Goal: Task Accomplishment & Management: Use online tool/utility

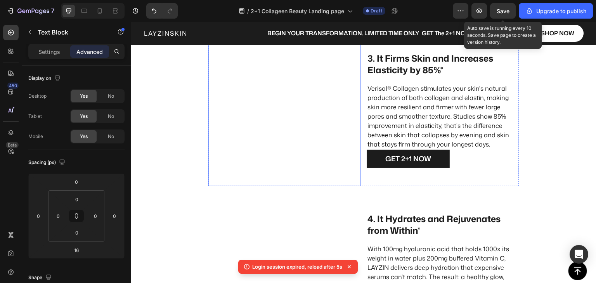
scroll to position [979, 0]
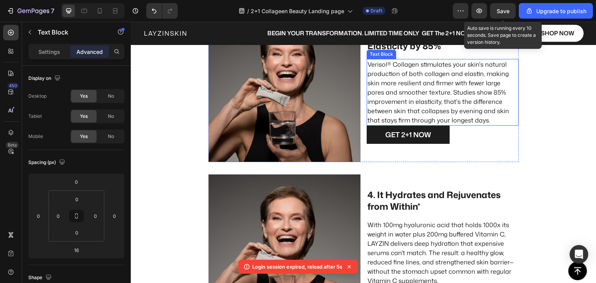
click at [411, 114] on p "Verisol® Collagen stimulates your skin's natural production of both collagen an…" at bounding box center [442, 92] width 150 height 65
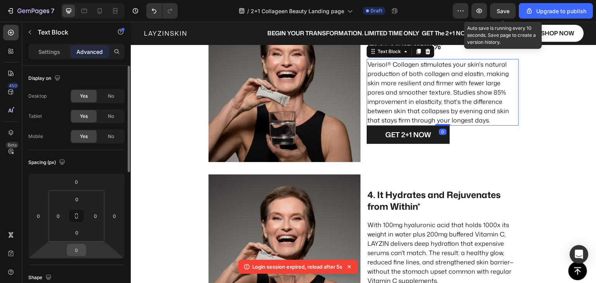
click at [74, 255] on input "0" at bounding box center [77, 250] width 16 height 12
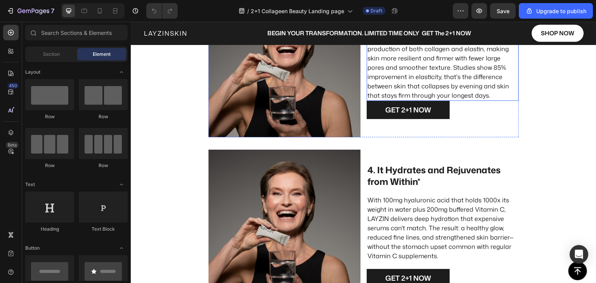
scroll to position [1008, 0]
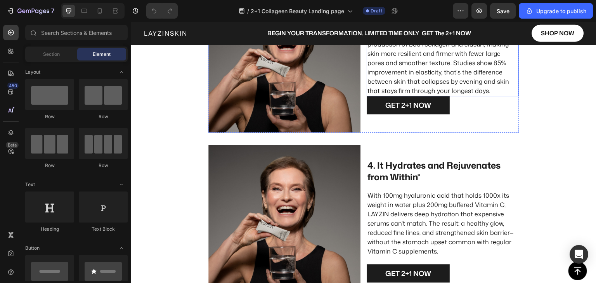
click at [423, 62] on p "Verisol® Collagen stimulates your skin's natural production of both collagen an…" at bounding box center [442, 62] width 150 height 65
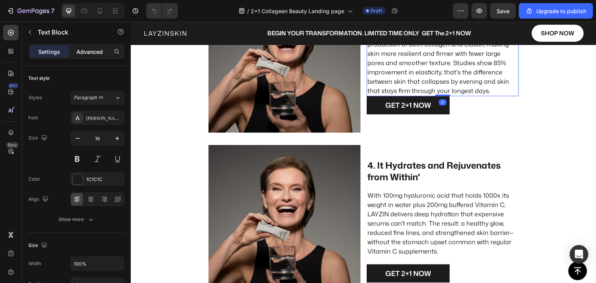
click at [92, 47] on div "Advanced" at bounding box center [89, 51] width 39 height 12
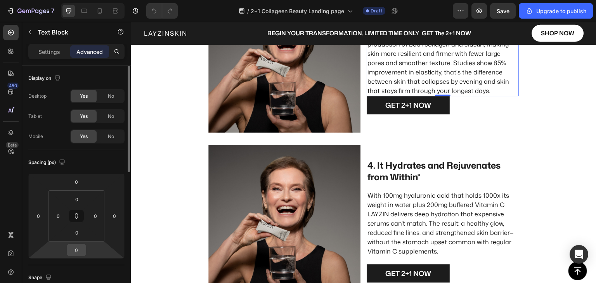
click at [76, 252] on input "0" at bounding box center [77, 250] width 16 height 12
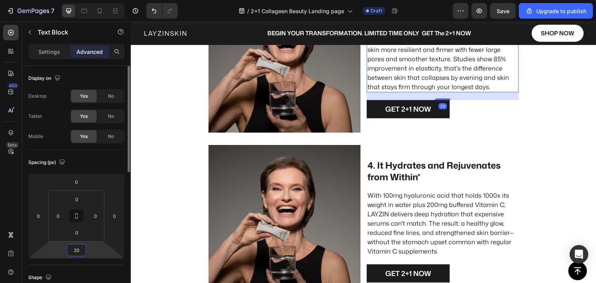
type input "20"
click at [87, 160] on div "Spacing (px)" at bounding box center [76, 162] width 96 height 12
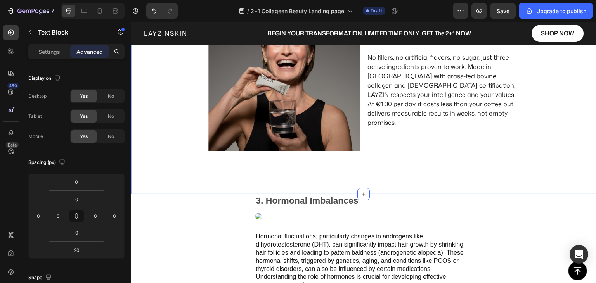
scroll to position [1318, 0]
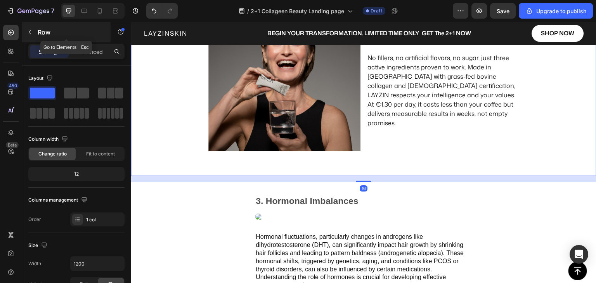
click at [30, 33] on icon "button" at bounding box center [30, 32] width 2 height 4
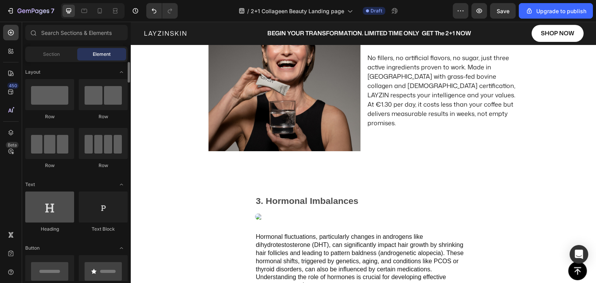
scroll to position [116, 0]
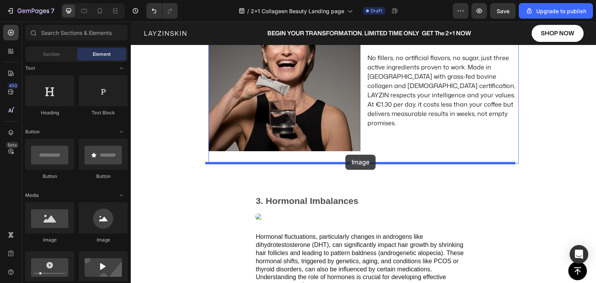
drag, startPoint x: 182, startPoint y: 247, endPoint x: 345, endPoint y: 155, distance: 187.5
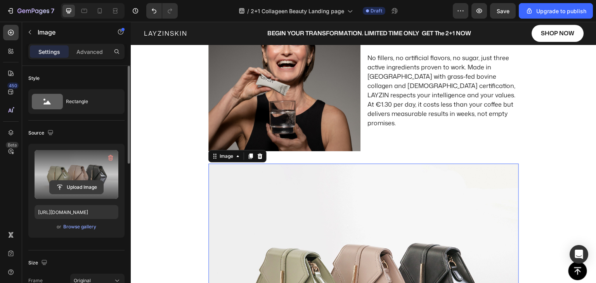
click at [77, 188] on input "file" at bounding box center [77, 187] width 54 height 13
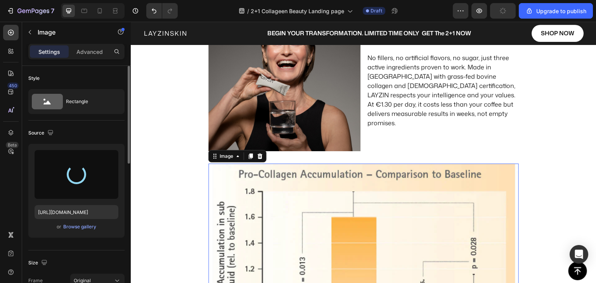
type input "[URL][DOMAIN_NAME]"
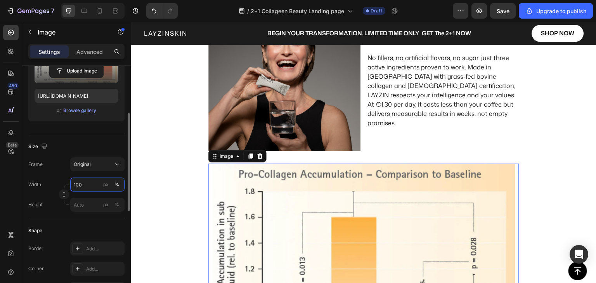
click at [86, 181] on input "100" at bounding box center [97, 185] width 54 height 14
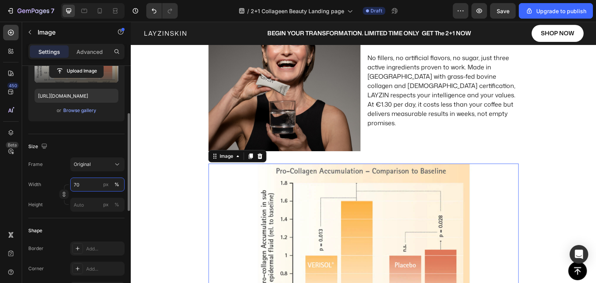
type input "7"
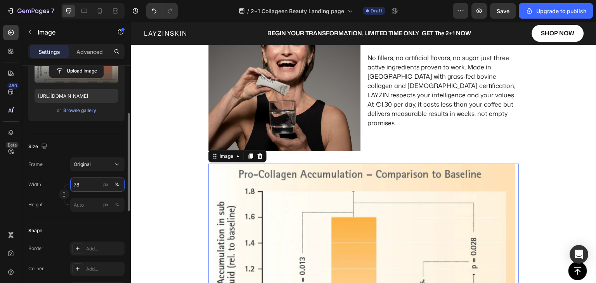
type input "7"
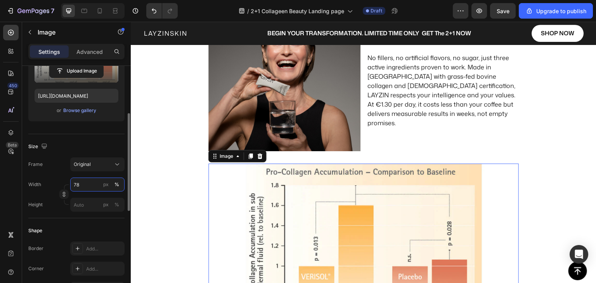
type input "7"
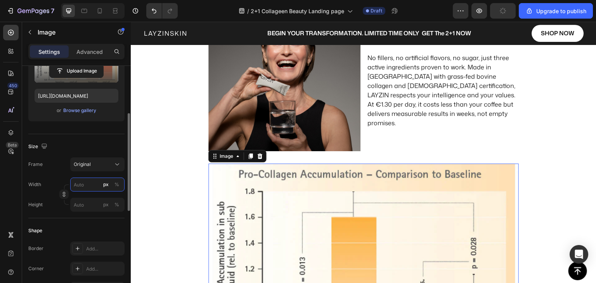
type input "1"
drag, startPoint x: 82, startPoint y: 185, endPoint x: 73, endPoint y: 183, distance: 9.8
click at [73, 183] on input "800" at bounding box center [97, 185] width 54 height 14
click at [119, 183] on button "%" at bounding box center [116, 184] width 9 height 9
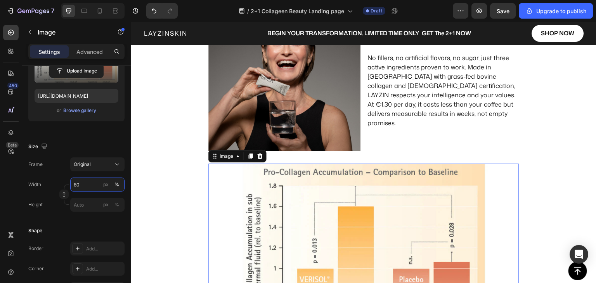
type input "80"
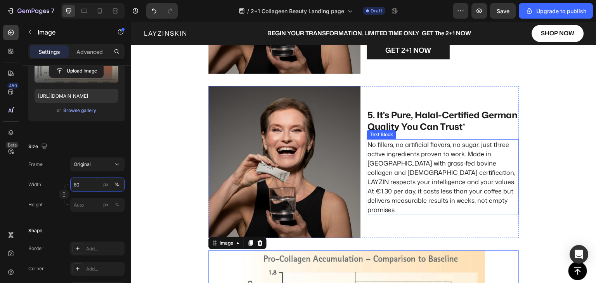
scroll to position [1202, 0]
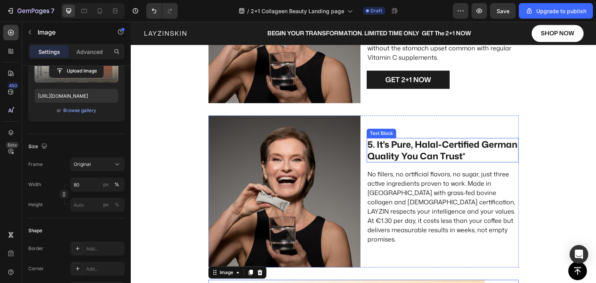
click at [387, 156] on p "5. It's Pure, Halal-Certified German Quality You Can Trust*" at bounding box center [442, 150] width 150 height 23
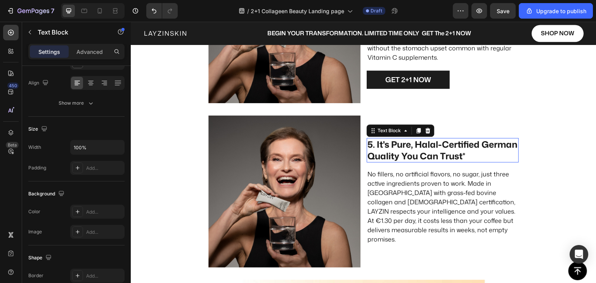
scroll to position [0, 0]
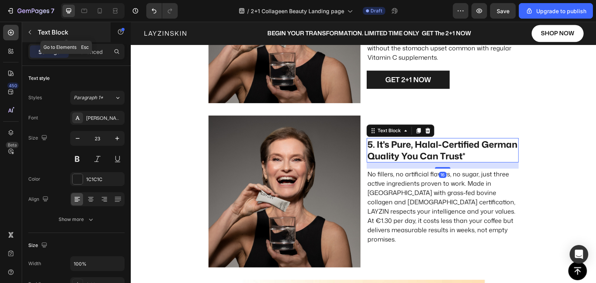
click at [30, 31] on icon "button" at bounding box center [30, 32] width 6 height 6
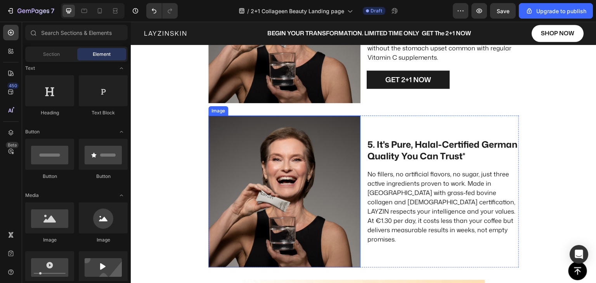
scroll to position [1357, 0]
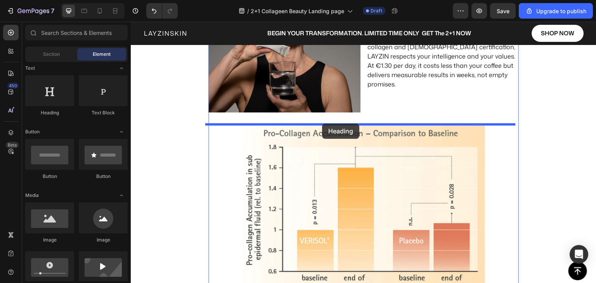
drag, startPoint x: 178, startPoint y: 116, endPoint x: 322, endPoint y: 124, distance: 143.7
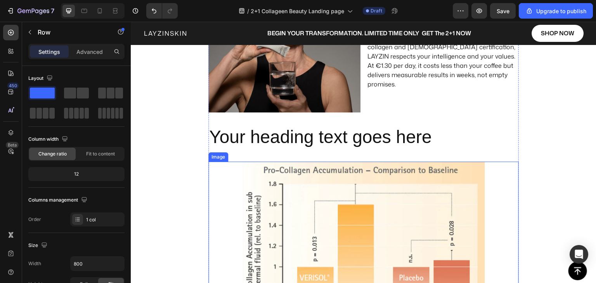
click at [504, 167] on div at bounding box center [363, 245] width 310 height 166
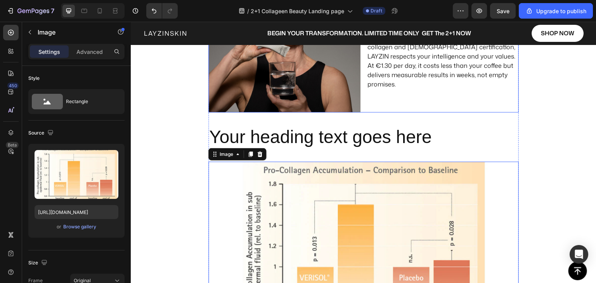
click at [384, 105] on div "5. It's Pure, Halal-Certified German Quality You Can Trust* Text Block No fille…" at bounding box center [442, 36] width 152 height 152
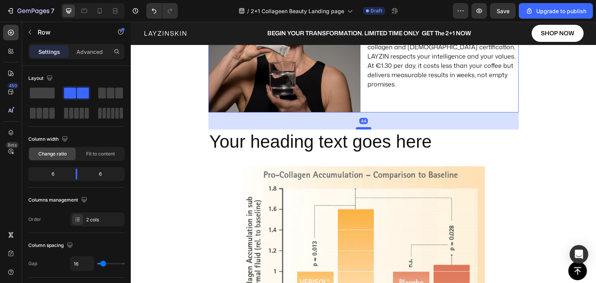
drag, startPoint x: 364, startPoint y: 123, endPoint x: 365, endPoint y: 128, distance: 4.7
click at [365, 128] on div at bounding box center [364, 128] width 16 height 2
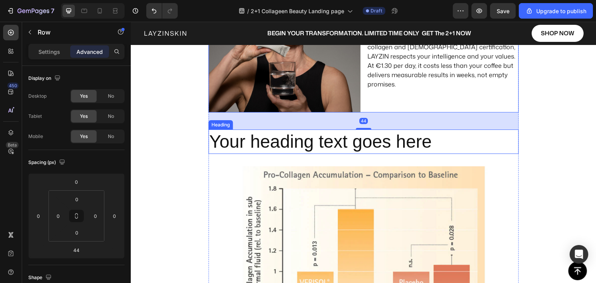
click at [340, 144] on h2 "Your heading text goes here" at bounding box center [363, 142] width 310 height 25
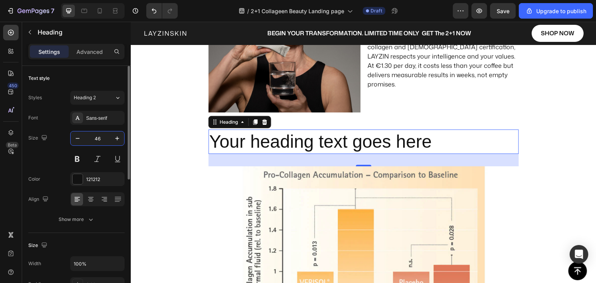
click at [94, 137] on input "46" at bounding box center [98, 138] width 26 height 14
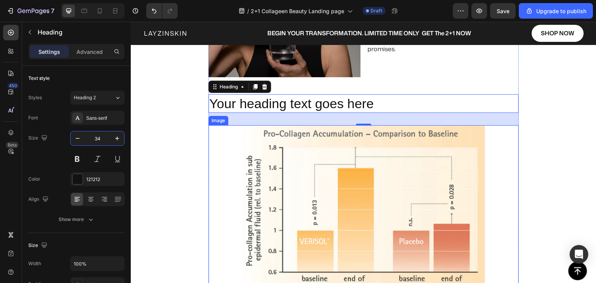
scroll to position [1396, 0]
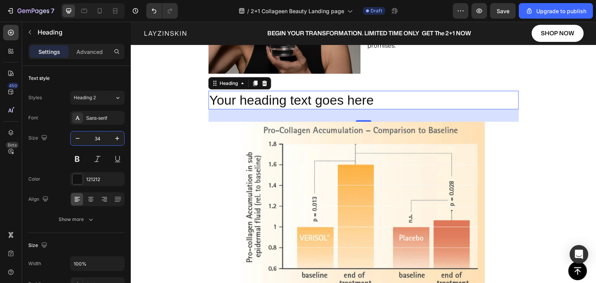
click at [238, 102] on h2 "Your heading text goes here" at bounding box center [363, 100] width 310 height 19
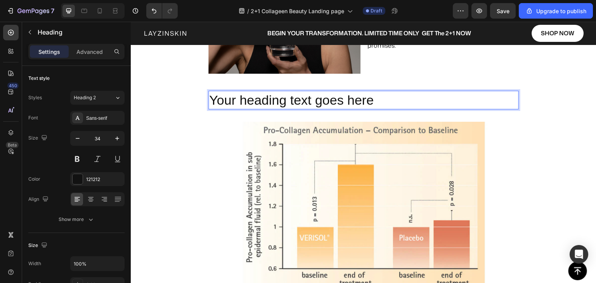
click at [238, 102] on p "Your heading text goes here" at bounding box center [363, 100] width 309 height 17
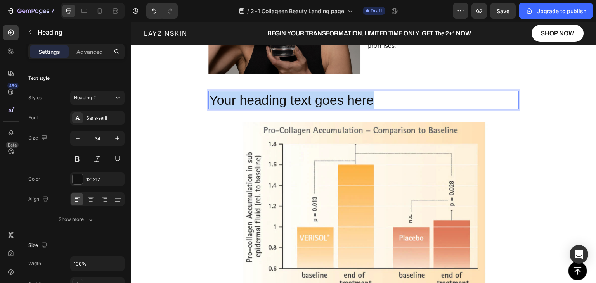
click at [238, 102] on p "Your heading text goes here" at bounding box center [363, 100] width 309 height 17
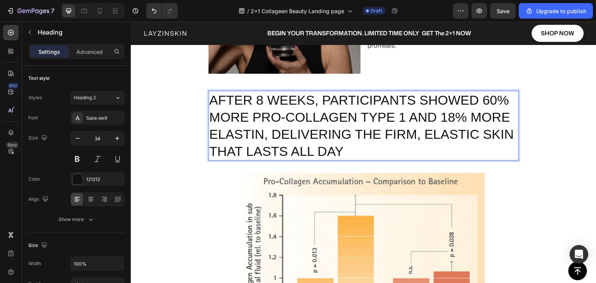
click at [280, 136] on p "AFTER 8 WEEKS, PARTICIPANTS SHOWED 60% MORE PRO-COLLAGEN TYPE 1 AND 18% MORE EL…" at bounding box center [363, 126] width 309 height 69
click at [89, 141] on input "34" at bounding box center [98, 138] width 26 height 14
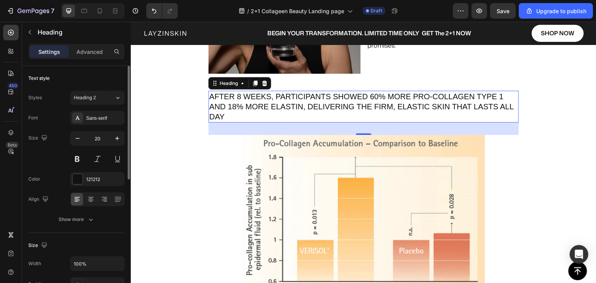
click at [63, 141] on div "Size 20" at bounding box center [76, 148] width 96 height 35
click at [74, 138] on icon "button" at bounding box center [78, 139] width 8 height 8
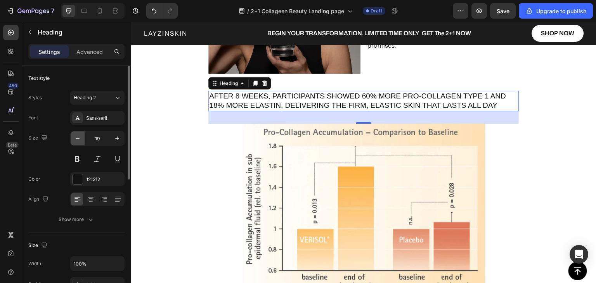
click at [74, 138] on icon "button" at bounding box center [78, 139] width 8 height 8
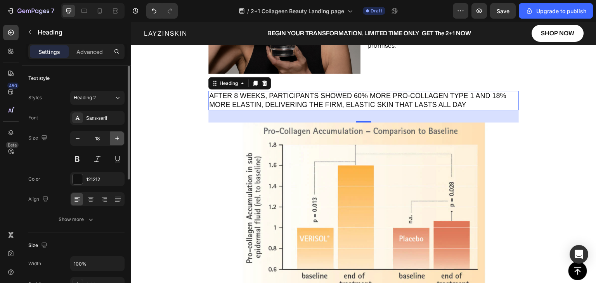
click at [117, 139] on icon "button" at bounding box center [117, 139] width 4 height 4
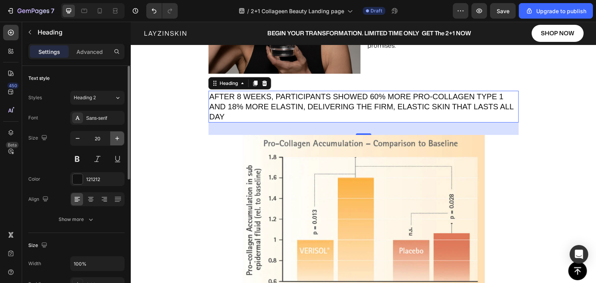
click at [117, 139] on icon "button" at bounding box center [117, 139] width 4 height 4
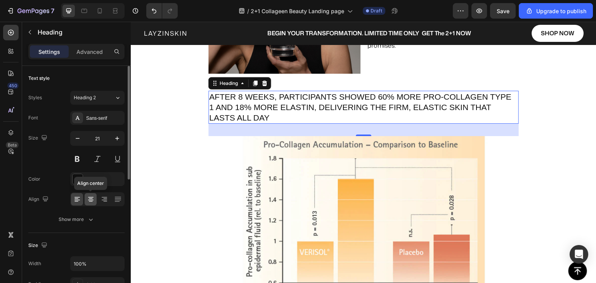
click at [90, 196] on icon at bounding box center [91, 199] width 8 height 8
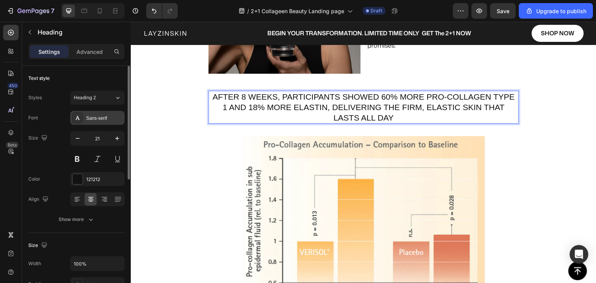
click at [84, 115] on div "Sans-serif" at bounding box center [97, 118] width 54 height 14
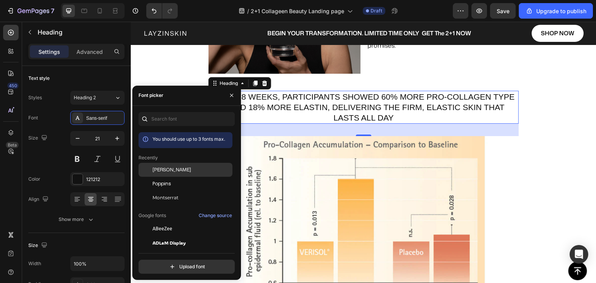
click at [164, 169] on span "[PERSON_NAME]" at bounding box center [171, 169] width 38 height 7
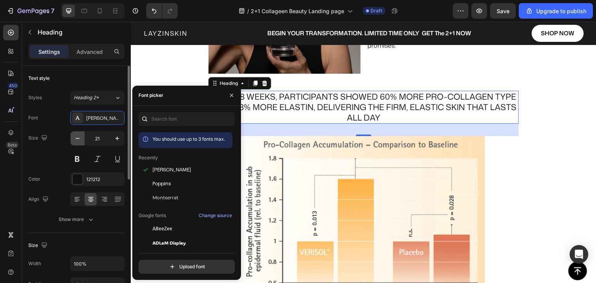
click at [74, 137] on icon "button" at bounding box center [78, 139] width 8 height 8
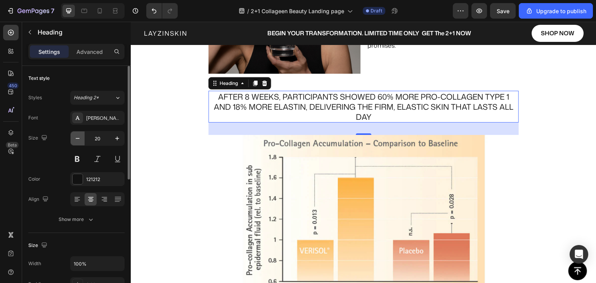
click at [77, 140] on icon "button" at bounding box center [78, 139] width 8 height 8
type input "19"
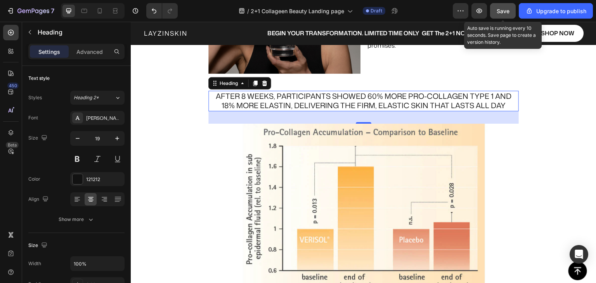
click at [505, 10] on span "Save" at bounding box center [502, 11] width 13 height 7
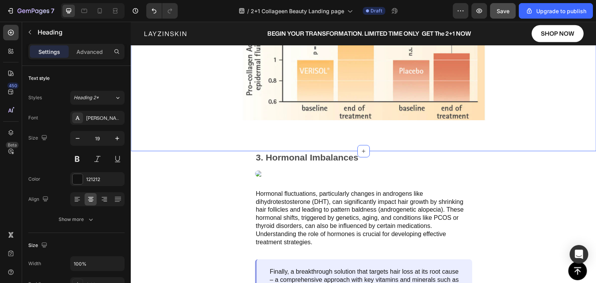
scroll to position [1590, 0]
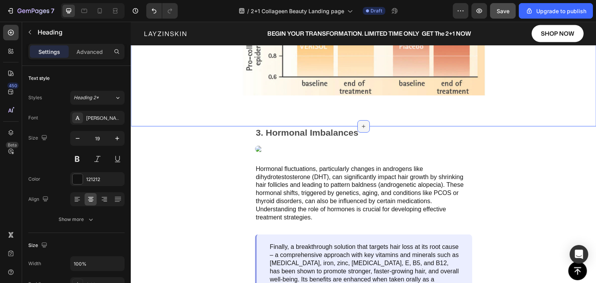
click at [360, 126] on icon at bounding box center [363, 126] width 6 height 6
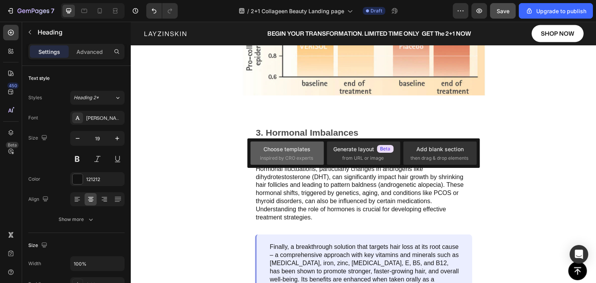
click at [289, 153] on div "Choose templates" at bounding box center [286, 149] width 47 height 8
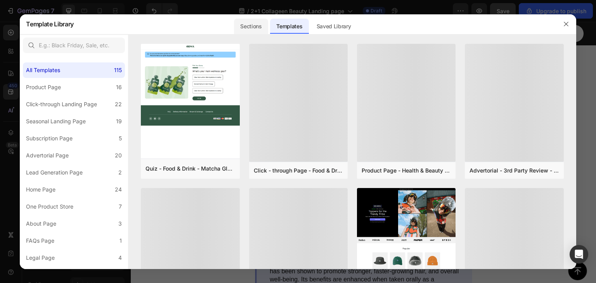
click at [253, 28] on div "Sections" at bounding box center [251, 27] width 34 height 16
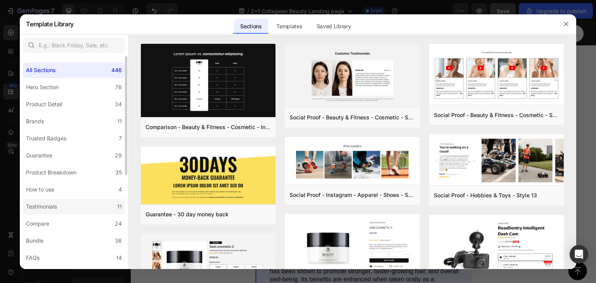
click at [57, 206] on div "Testimonials" at bounding box center [41, 206] width 31 height 9
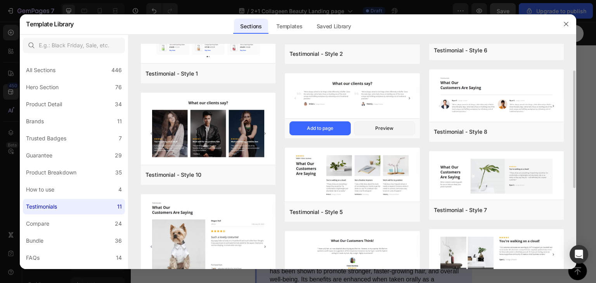
scroll to position [0, 0]
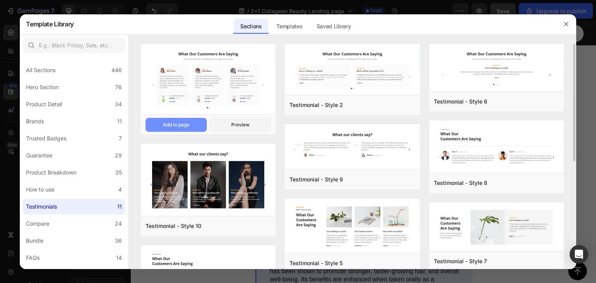
click at [175, 127] on div "Add to page" at bounding box center [176, 124] width 26 height 7
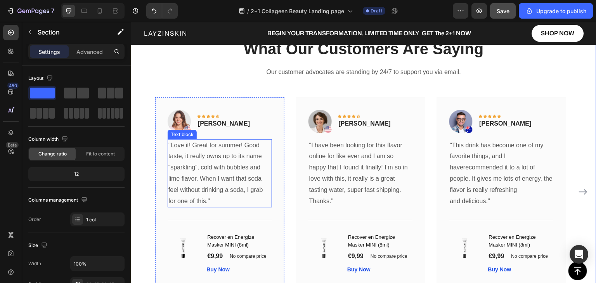
scroll to position [1733, 0]
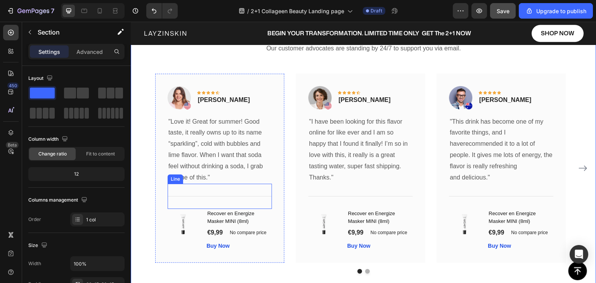
click at [180, 198] on div "Title Line" at bounding box center [220, 196] width 104 height 25
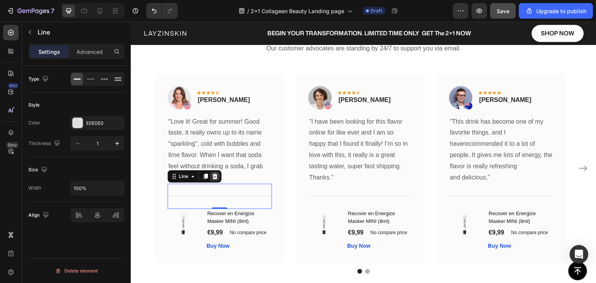
click at [213, 179] on icon at bounding box center [215, 176] width 6 height 6
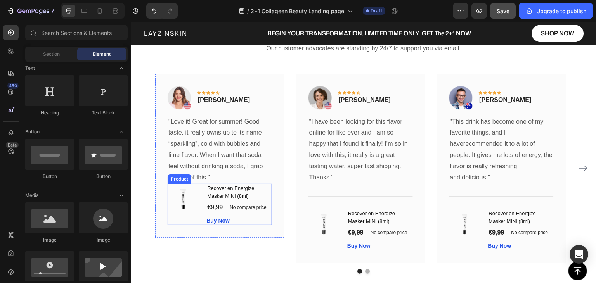
click at [183, 222] on div "(P) Images & Gallery" at bounding box center [184, 204] width 33 height 41
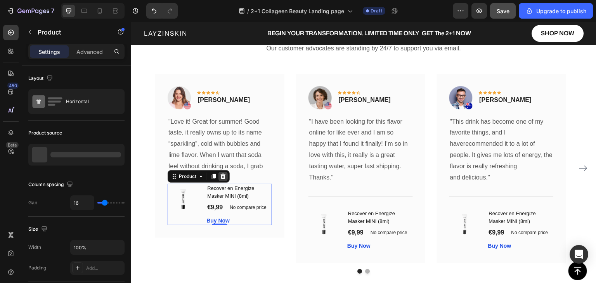
click at [223, 178] on icon at bounding box center [223, 176] width 5 height 5
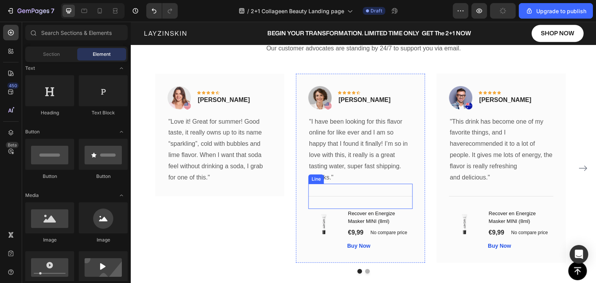
click at [317, 203] on div "Title Line" at bounding box center [360, 196] width 104 height 25
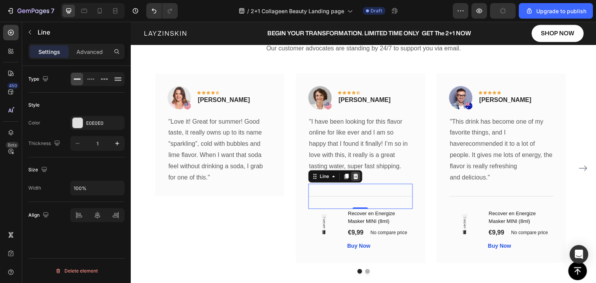
click at [356, 178] on icon at bounding box center [355, 176] width 6 height 6
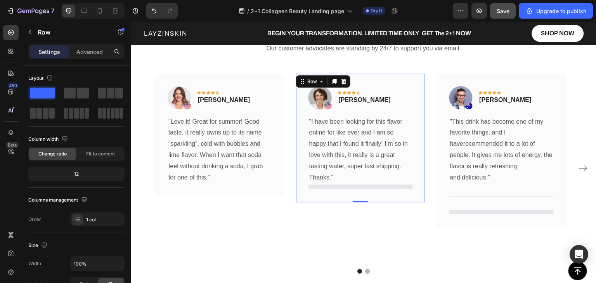
click at [358, 187] on div at bounding box center [360, 187] width 104 height 5
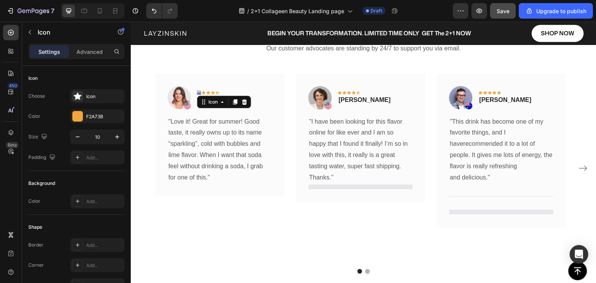
click at [199, 92] on div "Icon 0" at bounding box center [199, 93] width 4 height 4
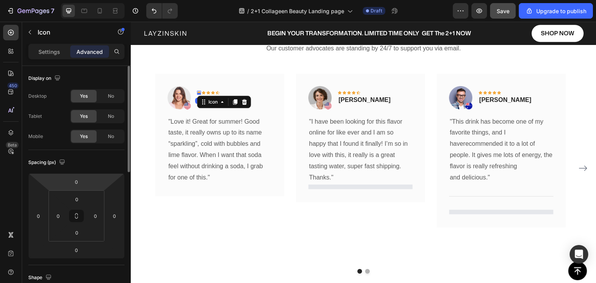
drag, startPoint x: 43, startPoint y: 49, endPoint x: 62, endPoint y: 129, distance: 81.6
click at [43, 49] on p "Settings" at bounding box center [49, 52] width 22 height 8
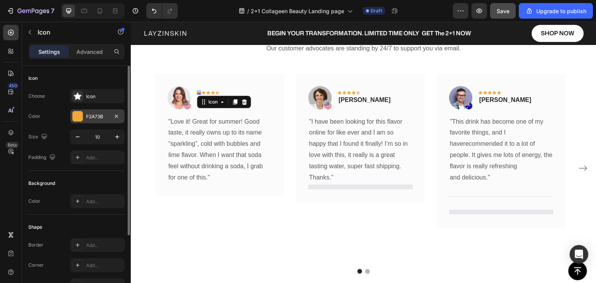
click at [74, 120] on div at bounding box center [78, 116] width 10 height 10
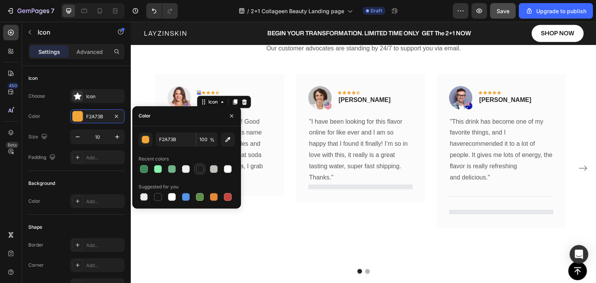
click at [199, 168] on div at bounding box center [200, 169] width 8 height 8
type input "1C1C1C"
click at [204, 92] on icon at bounding box center [204, 92] width 4 height 3
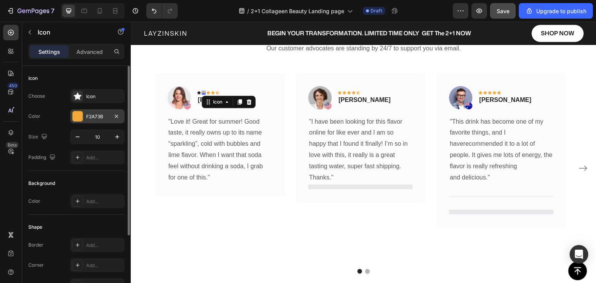
click at [89, 114] on div "F2A73B" at bounding box center [97, 116] width 22 height 7
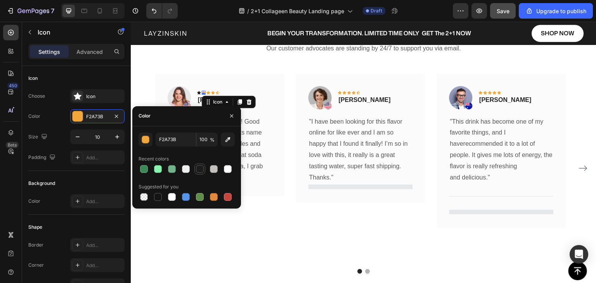
click at [202, 169] on div at bounding box center [200, 169] width 8 height 8
type input "1C1C1C"
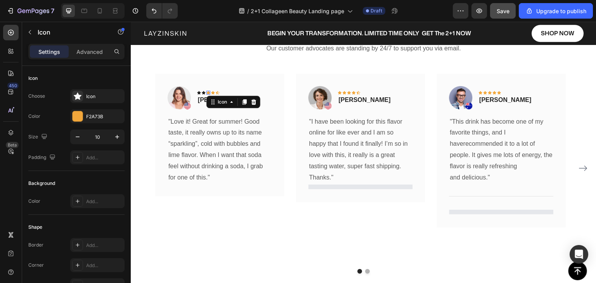
click at [208, 92] on div "Icon 0" at bounding box center [208, 93] width 4 height 4
click at [86, 117] on div "F2A73B" at bounding box center [97, 116] width 22 height 7
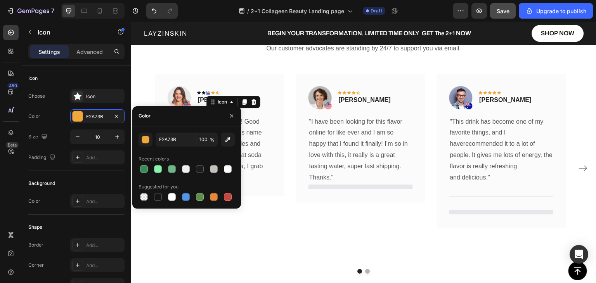
drag, startPoint x: 199, startPoint y: 169, endPoint x: 206, endPoint y: 160, distance: 11.2
click at [200, 169] on div at bounding box center [200, 169] width 8 height 8
type input "1C1C1C"
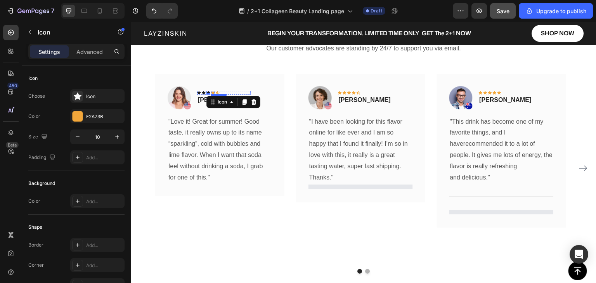
click at [213, 92] on icon at bounding box center [213, 92] width 4 height 3
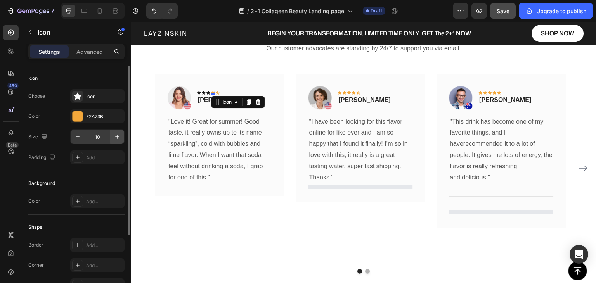
drag, startPoint x: 83, startPoint y: 116, endPoint x: 113, endPoint y: 133, distance: 34.2
click at [83, 116] on div "F2A73B" at bounding box center [97, 116] width 54 height 14
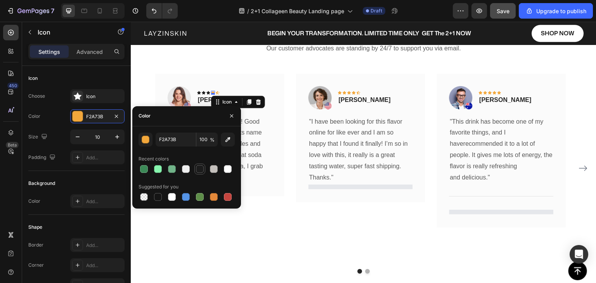
click at [199, 171] on div at bounding box center [200, 169] width 8 height 8
type input "1C1C1C"
click at [218, 92] on icon at bounding box center [218, 93] width 4 height 4
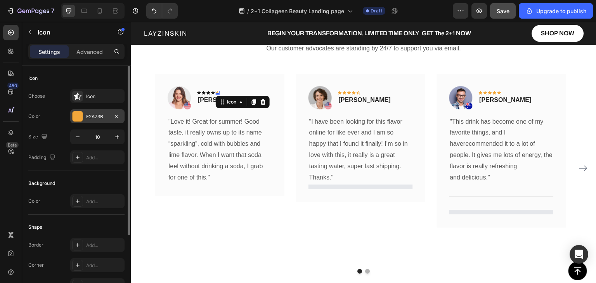
click at [81, 118] on div at bounding box center [78, 116] width 10 height 10
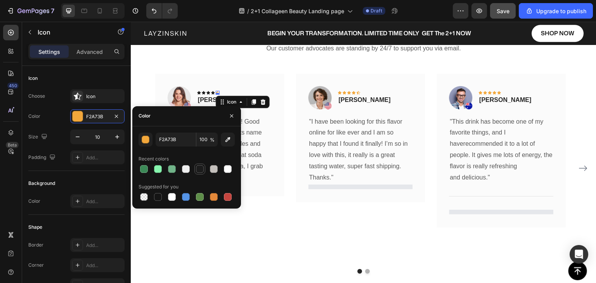
click at [200, 168] on div at bounding box center [200, 169] width 8 height 8
type input "1C1C1C"
click at [252, 187] on div "Image Icon Icon Icon Icon Icon 0 Row [PERSON_NAME] Text block Row "Love it! Gre…" at bounding box center [219, 135] width 129 height 123
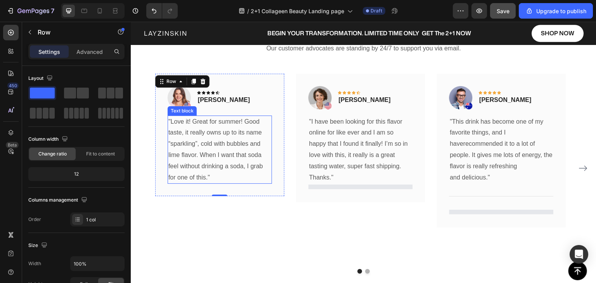
click at [251, 156] on p ""Love it! Great for summer! Good taste, it really owns up to its name “sparklin…" at bounding box center [219, 149] width 103 height 67
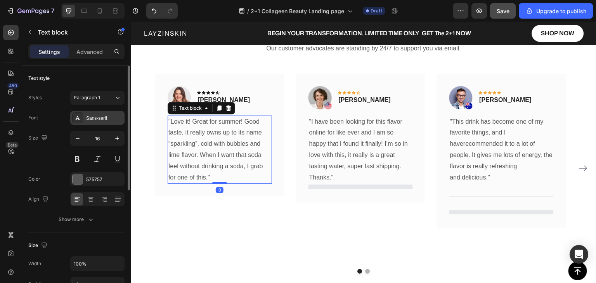
click at [86, 117] on div "Sans-serif" at bounding box center [104, 118] width 36 height 7
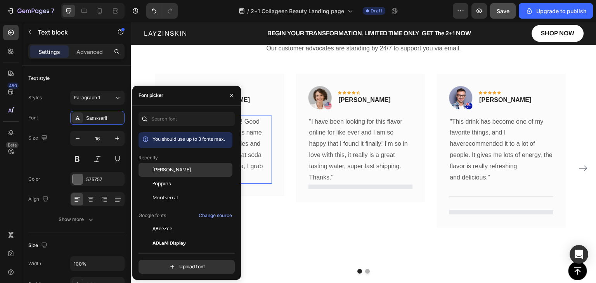
click at [162, 171] on span "[PERSON_NAME]" at bounding box center [171, 169] width 38 height 7
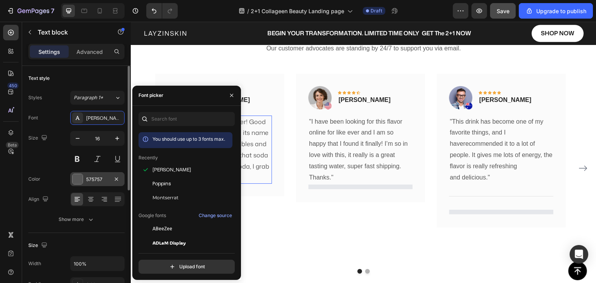
click at [82, 176] on div at bounding box center [78, 179] width 10 height 10
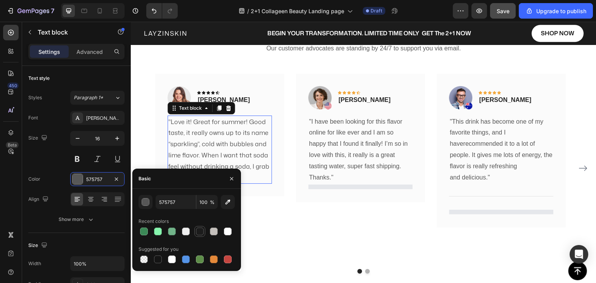
click at [197, 227] on div at bounding box center [199, 231] width 9 height 9
type input "1C1C1C"
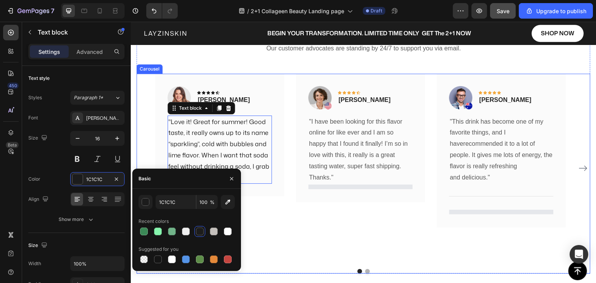
click at [268, 202] on div "Image Icon Icon Icon Icon Icon Row [PERSON_NAME] Text block Row "Love it! Great…" at bounding box center [219, 169] width 129 height 190
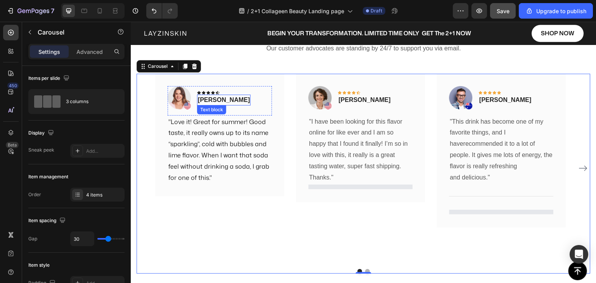
click at [212, 99] on p "[PERSON_NAME]" at bounding box center [224, 99] width 52 height 9
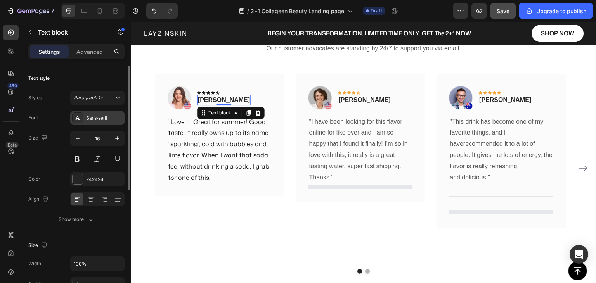
click at [102, 117] on div "Sans-serif" at bounding box center [104, 118] width 36 height 7
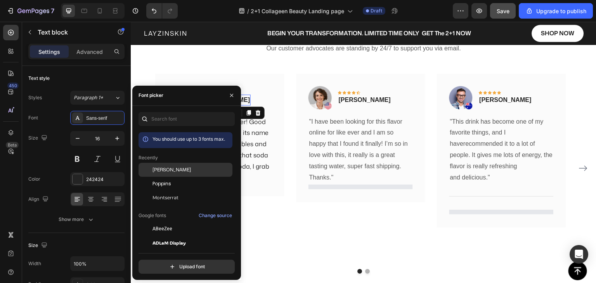
click at [164, 167] on span "[PERSON_NAME]" at bounding box center [171, 169] width 38 height 7
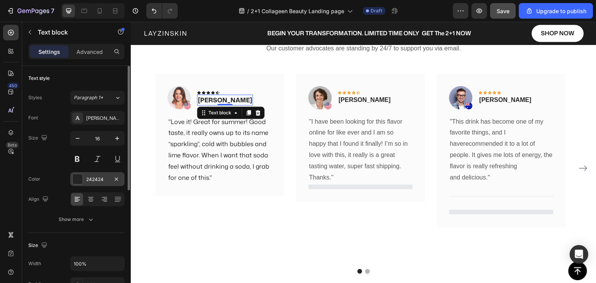
click at [78, 181] on div at bounding box center [78, 179] width 10 height 10
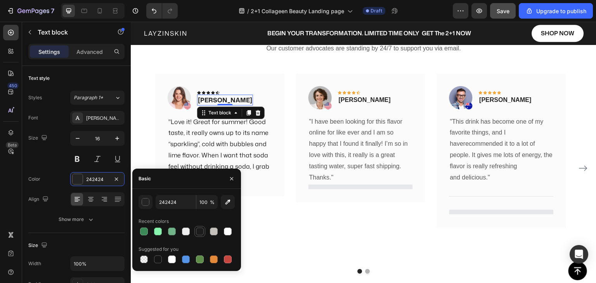
click at [197, 233] on div at bounding box center [200, 232] width 8 height 8
type input "1C1C1C"
click at [282, 188] on div "Image Icon Icon Icon Icon Icon Row [PERSON_NAME] Text block 0 Row "Love it! Gre…" at bounding box center [219, 135] width 129 height 123
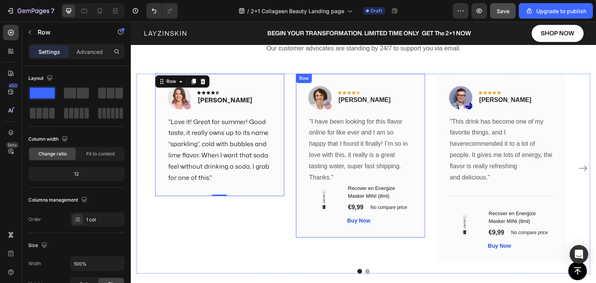
click at [312, 228] on div "Image Icon Icon Icon Icon Icon Row [PERSON_NAME] Text block Row "I have been lo…" at bounding box center [360, 156] width 129 height 164
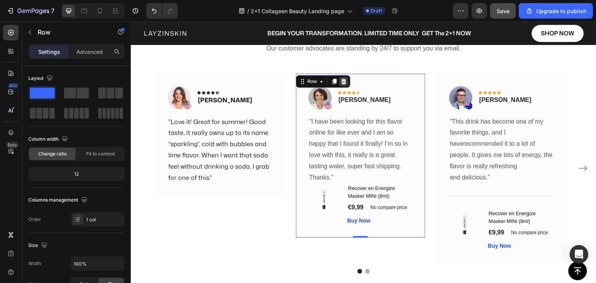
click at [344, 81] on icon at bounding box center [343, 81] width 6 height 6
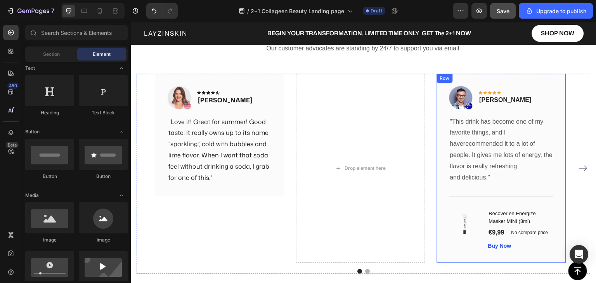
click at [452, 257] on div "Image Icon Icon Icon Icon Icon Row [PERSON_NAME] Text block Row "This drink has…" at bounding box center [501, 169] width 129 height 190
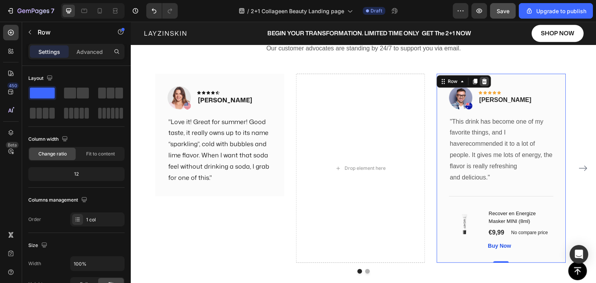
click at [484, 81] on icon at bounding box center [484, 81] width 6 height 6
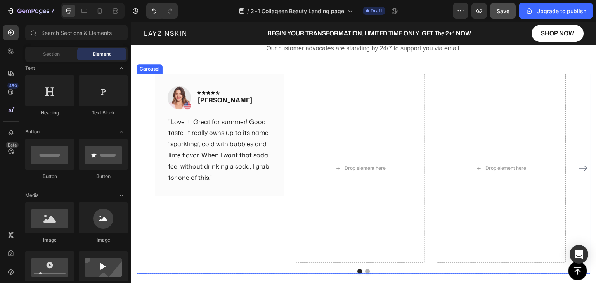
click at [426, 138] on div "Image Icon Icon Icon Icon Icon Row [PERSON_NAME] Text block Row "Love it! Great…" at bounding box center [363, 169] width 416 height 190
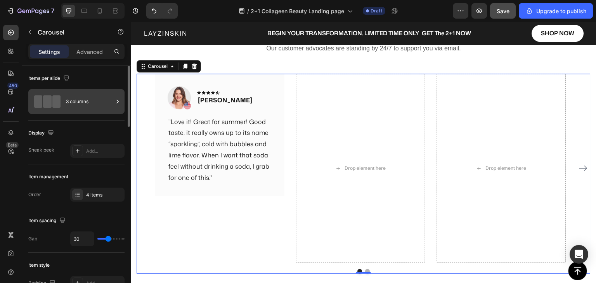
click at [77, 98] on div "3 columns" at bounding box center [89, 102] width 47 height 18
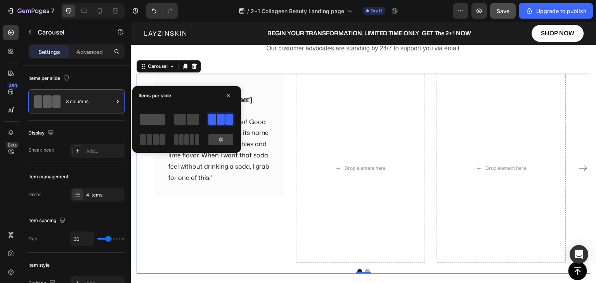
click at [153, 120] on span at bounding box center [152, 119] width 25 height 11
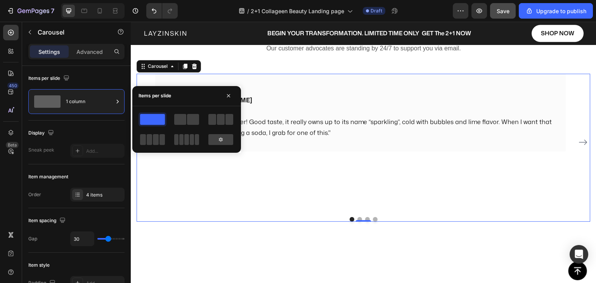
click at [579, 142] on icon "Carousel Next Arrow" at bounding box center [583, 142] width 8 height 5
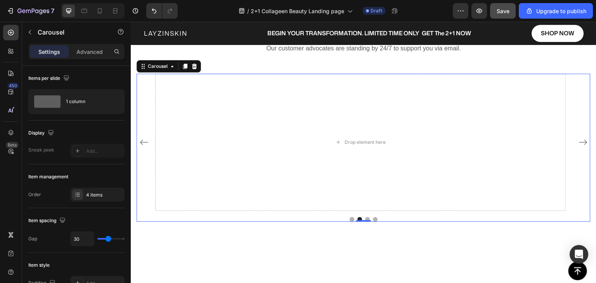
click at [142, 142] on icon "Carousel Back Arrow" at bounding box center [143, 142] width 9 height 9
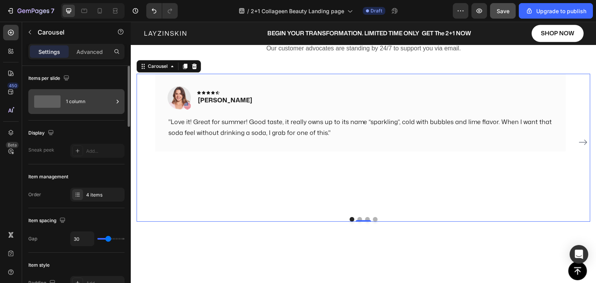
click at [67, 104] on div "1 column" at bounding box center [89, 102] width 47 height 18
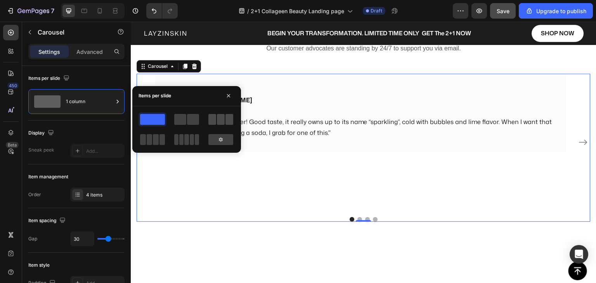
click at [220, 121] on span at bounding box center [221, 119] width 8 height 11
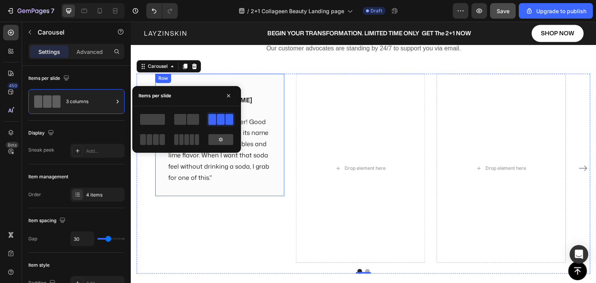
click at [251, 190] on div "Image Icon Icon Icon Icon Icon Row [PERSON_NAME] Text block Row "Love it! Great…" at bounding box center [219, 135] width 129 height 123
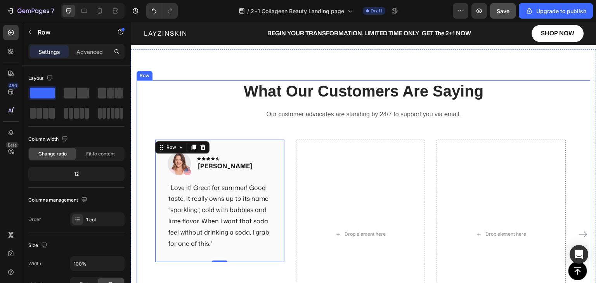
scroll to position [1655, 0]
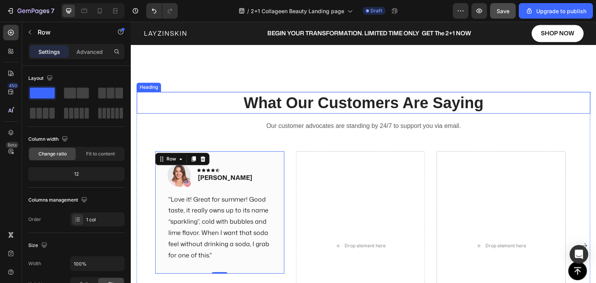
click at [275, 106] on p "What Our Customers Are Saying" at bounding box center [363, 103] width 452 height 20
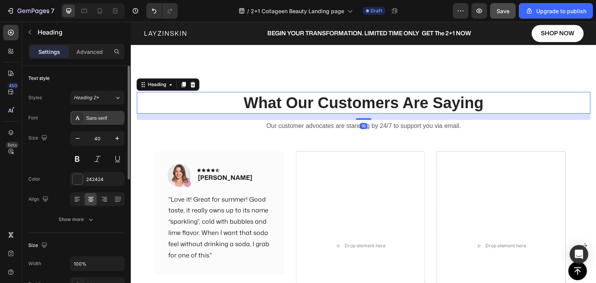
click at [77, 116] on icon at bounding box center [78, 118] width 4 height 4
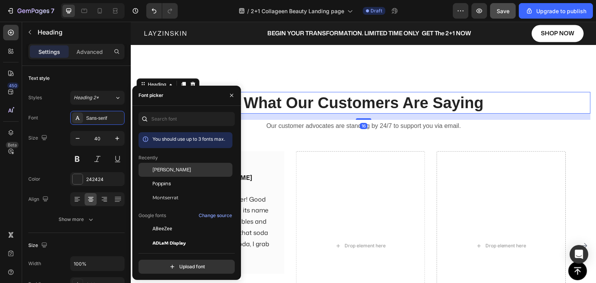
click at [163, 166] on span "[PERSON_NAME]" at bounding box center [171, 169] width 38 height 7
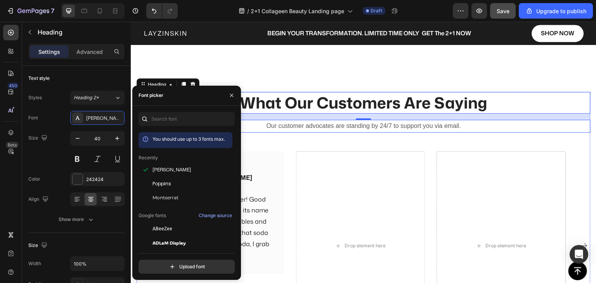
drag, startPoint x: 268, startPoint y: 124, endPoint x: 252, endPoint y: 131, distance: 17.7
click at [269, 124] on p "Our customer advocates are standing by 24/7 to support you via email." at bounding box center [363, 126] width 452 height 11
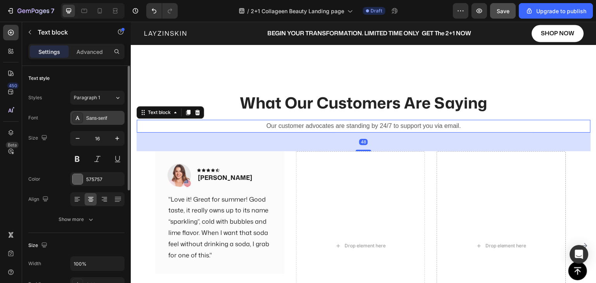
click at [107, 121] on div "Sans-serif" at bounding box center [104, 118] width 36 height 7
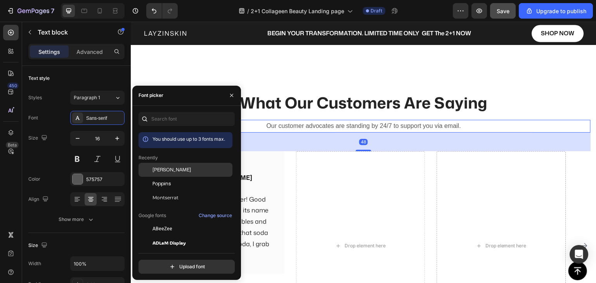
click at [157, 169] on span "[PERSON_NAME]" at bounding box center [171, 169] width 38 height 7
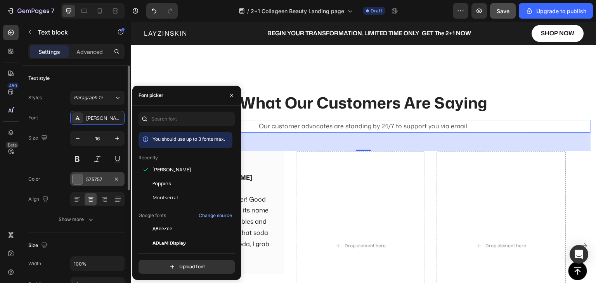
click at [95, 181] on div "575757" at bounding box center [97, 179] width 22 height 7
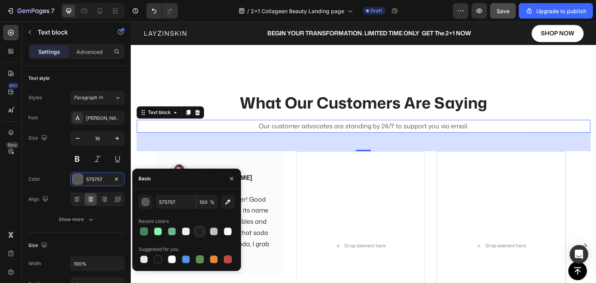
click at [200, 233] on div at bounding box center [200, 232] width 8 height 8
type input "1C1C1C"
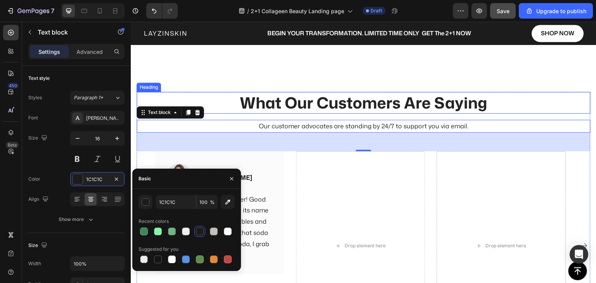
click at [261, 106] on p "What Our Customers Are Saying" at bounding box center [363, 103] width 452 height 20
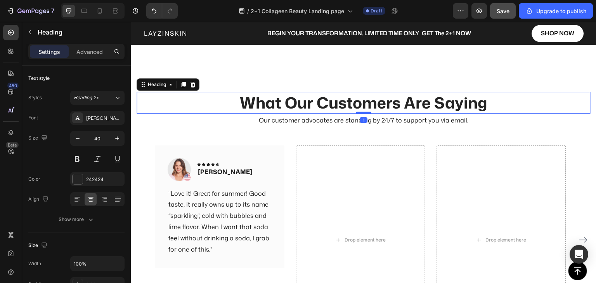
drag, startPoint x: 356, startPoint y: 119, endPoint x: 354, endPoint y: 113, distance: 6.0
click at [356, 113] on div at bounding box center [364, 113] width 16 height 2
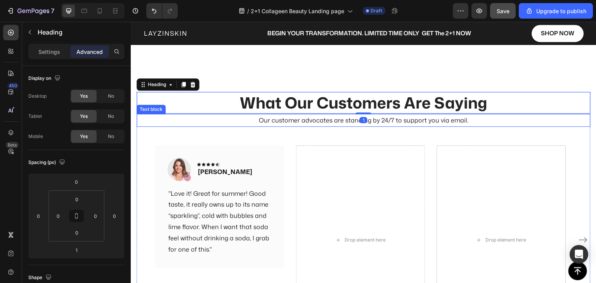
click at [301, 122] on p "Our customer advocates are standing by 24/7 to support you via email." at bounding box center [363, 120] width 452 height 11
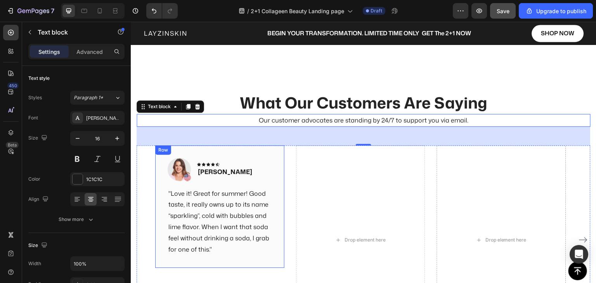
click at [272, 175] on div "Image Icon Icon Icon Icon Icon Row [PERSON_NAME] Text block Row "Love it! Great…" at bounding box center [219, 206] width 129 height 123
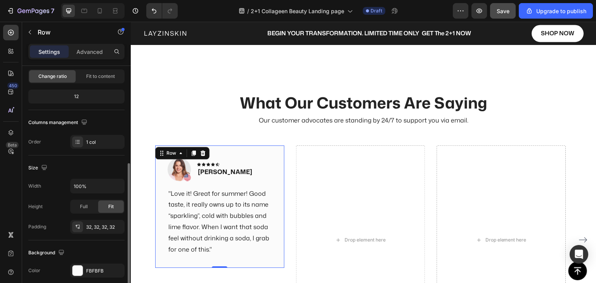
scroll to position [116, 0]
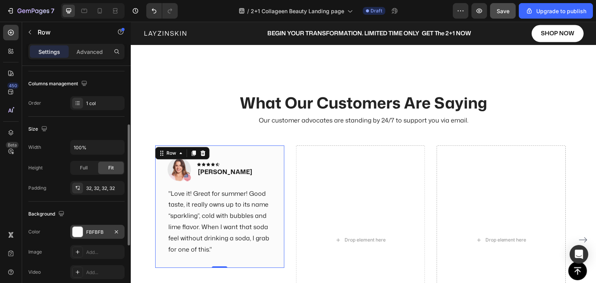
click at [79, 232] on div at bounding box center [78, 232] width 10 height 10
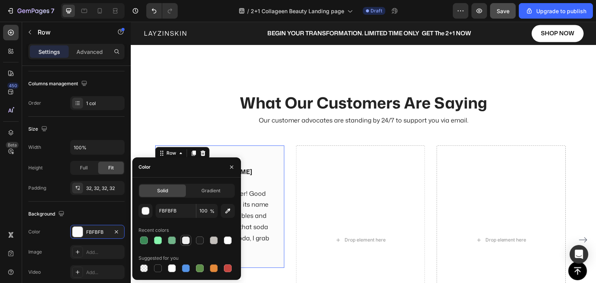
click at [186, 240] on div at bounding box center [186, 241] width 8 height 8
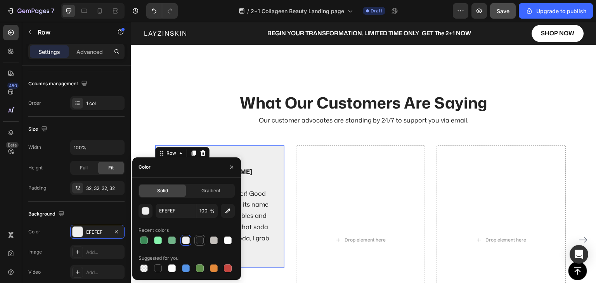
click at [199, 240] on div at bounding box center [200, 241] width 8 height 8
type input "1C1C1C"
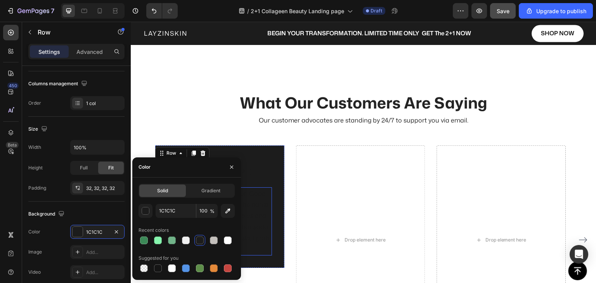
click at [256, 219] on p ""Love it! Great for summer! Good taste, it really owns up to its name “sparklin…" at bounding box center [219, 221] width 103 height 67
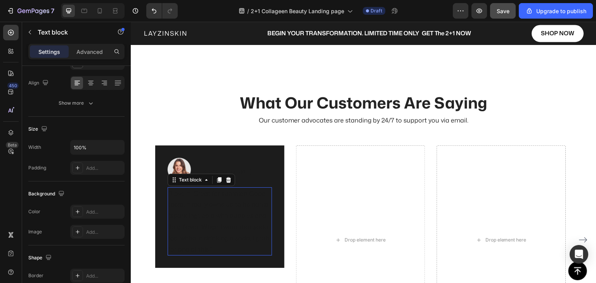
scroll to position [0, 0]
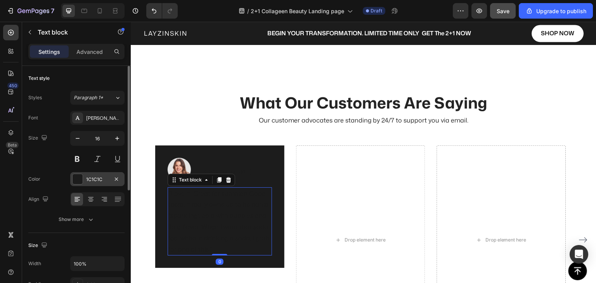
click at [91, 179] on div "1C1C1C" at bounding box center [97, 179] width 22 height 7
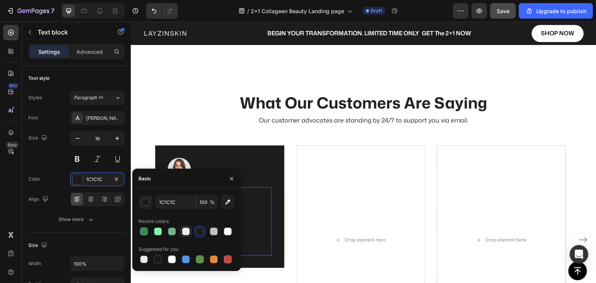
click at [188, 231] on div at bounding box center [186, 232] width 8 height 8
type input "EFEFEF"
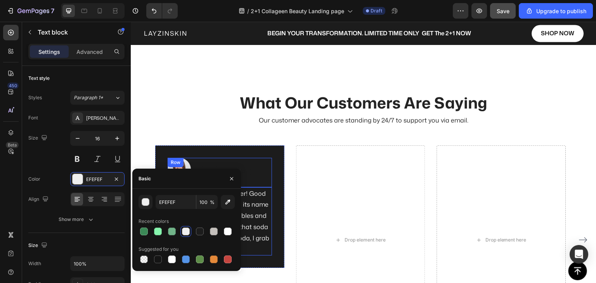
click at [242, 173] on div "Image Icon Icon Icon Icon Icon Row [PERSON_NAME] Text block Row" at bounding box center [220, 172] width 104 height 29
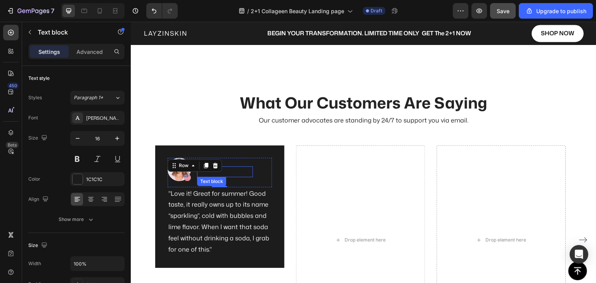
click at [213, 175] on p "[PERSON_NAME]" at bounding box center [225, 171] width 54 height 9
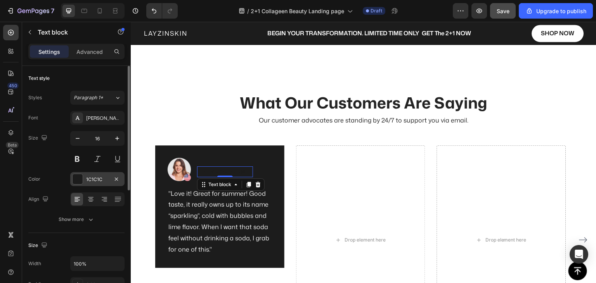
click at [86, 177] on div "1C1C1C" at bounding box center [97, 179] width 22 height 7
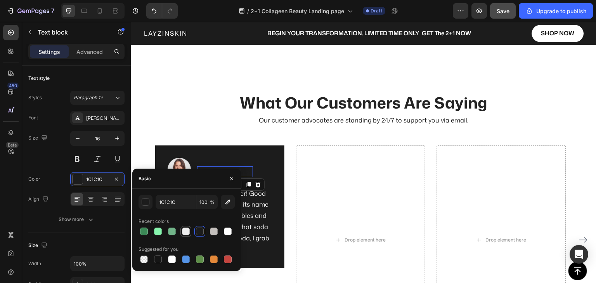
click at [185, 233] on div at bounding box center [186, 232] width 8 height 8
type input "EFEFEF"
click at [196, 161] on div "Image Icon Icon Icon Icon Icon Row [PERSON_NAME] Text block 0 Row" at bounding box center [220, 172] width 104 height 29
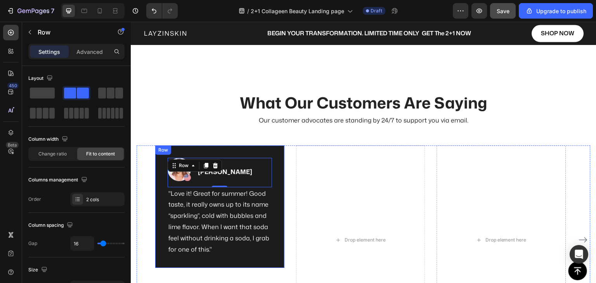
click at [275, 259] on div "Image Icon Icon Icon Icon Icon Row [PERSON_NAME] Text block Row 0 "Love it! Gre…" at bounding box center [219, 206] width 129 height 123
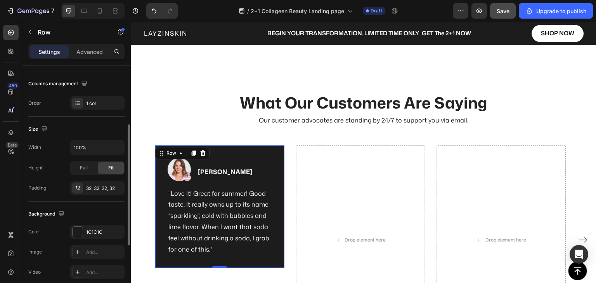
scroll to position [194, 0]
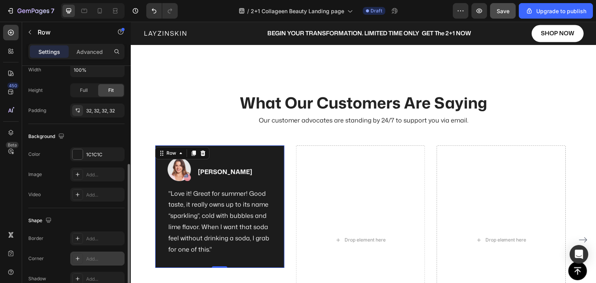
click at [77, 259] on icon at bounding box center [77, 259] width 6 height 6
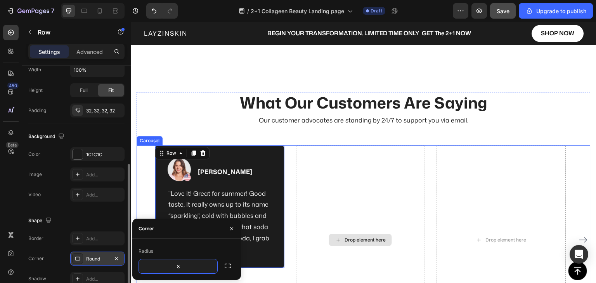
click at [293, 214] on div "Image Icon Icon Icon Icon Icon Row [PERSON_NAME] Text block Row "Love it! Great…" at bounding box center [363, 240] width 416 height 190
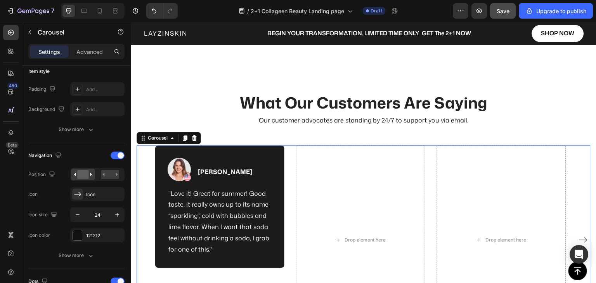
scroll to position [0, 0]
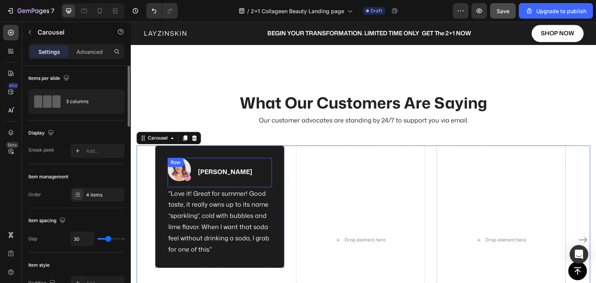
click at [202, 161] on div "Icon Icon Icon Icon Icon Row [PERSON_NAME] Text block" at bounding box center [225, 169] width 56 height 23
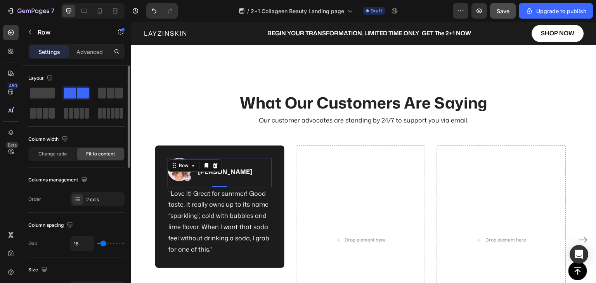
click at [235, 161] on div "Image Icon Icon Icon Icon Icon Row [PERSON_NAME] Text block Row 0" at bounding box center [220, 172] width 104 height 29
click at [234, 150] on div "Image Icon Icon Icon Icon Icon Row [PERSON_NAME] Text block Row 0 "Love it! Gre…" at bounding box center [219, 206] width 129 height 123
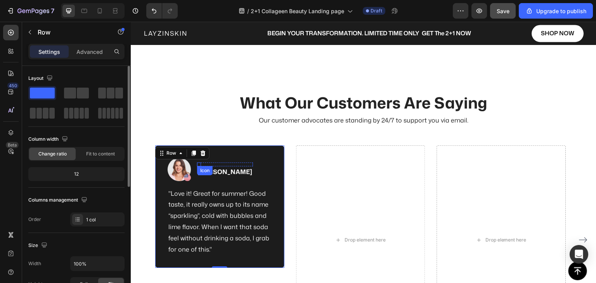
click at [199, 164] on div "Icon" at bounding box center [199, 164] width 4 height 4
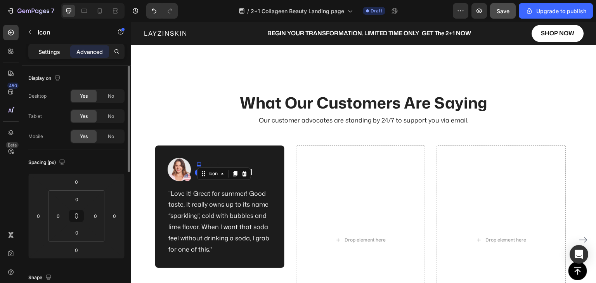
click at [51, 48] on p "Settings" at bounding box center [49, 52] width 22 height 8
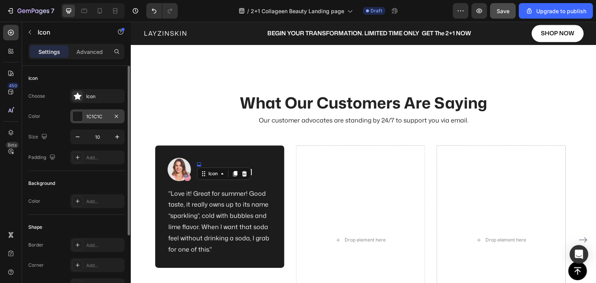
click at [79, 116] on div at bounding box center [78, 116] width 10 height 10
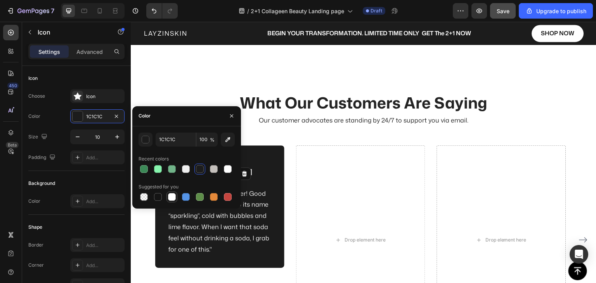
click at [173, 195] on div at bounding box center [172, 197] width 8 height 8
type input "FFFFFF"
click at [262, 171] on div "Image Icon 0 Icon Icon Icon Icon Row [PERSON_NAME] Text block Row" at bounding box center [220, 172] width 104 height 29
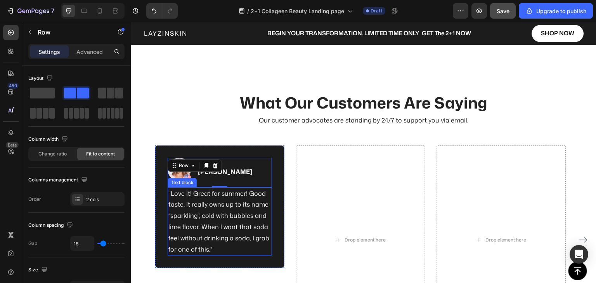
click at [209, 207] on p ""Love it! Great for summer! Good taste, it really owns up to its name “sparklin…" at bounding box center [219, 221] width 103 height 67
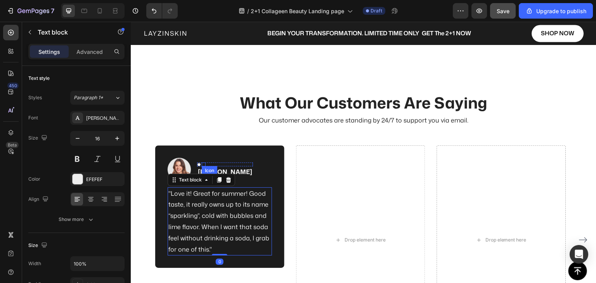
click at [203, 164] on icon at bounding box center [204, 163] width 4 height 3
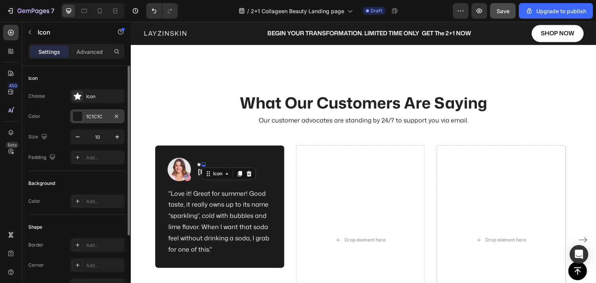
click at [83, 117] on div "1C1C1C" at bounding box center [97, 116] width 54 height 14
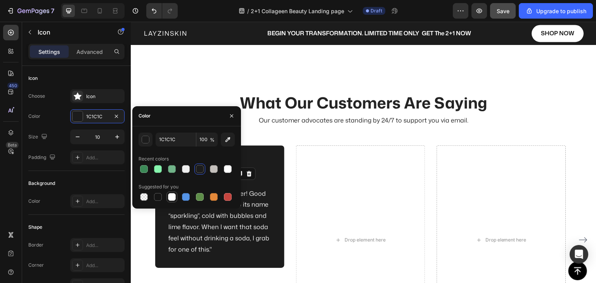
click at [169, 199] on div at bounding box center [172, 197] width 8 height 8
type input "FFFFFF"
click at [258, 204] on p ""Love it! Great for summer! Good taste, it really owns up to its name “sparklin…" at bounding box center [219, 221] width 103 height 67
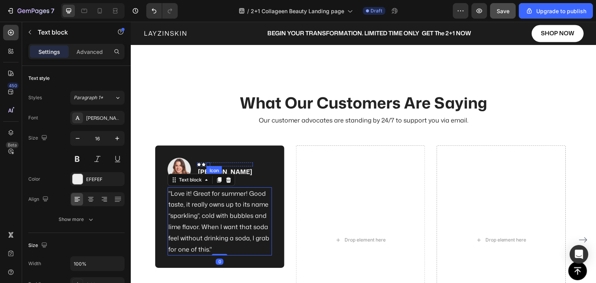
click at [209, 164] on icon at bounding box center [208, 163] width 4 height 3
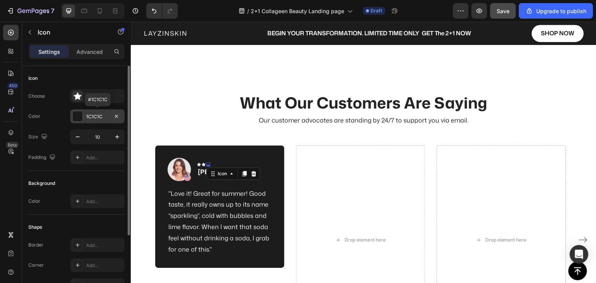
click at [90, 116] on div "1C1C1C" at bounding box center [97, 116] width 22 height 7
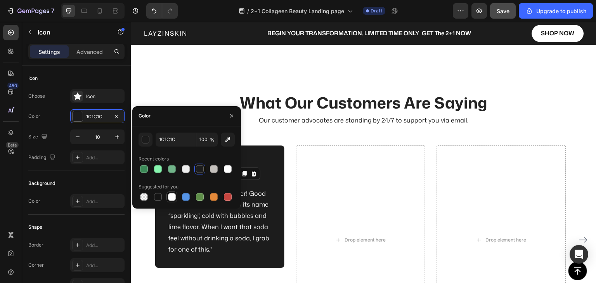
click at [171, 196] on div at bounding box center [172, 197] width 8 height 8
type input "FFFFFF"
click at [256, 205] on p ""Love it! Great for summer! Good taste, it really owns up to its name “sparklin…" at bounding box center [219, 221] width 103 height 67
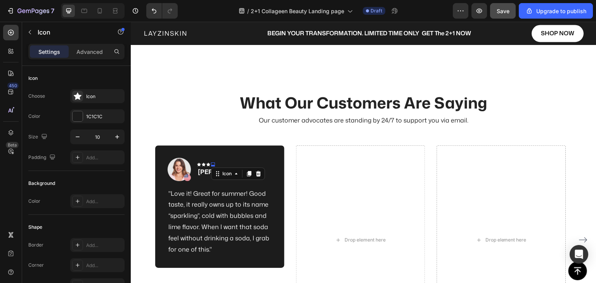
click at [213, 164] on div "Icon 0" at bounding box center [213, 164] width 4 height 4
click at [88, 112] on div "1C1C1C" at bounding box center [97, 116] width 54 height 14
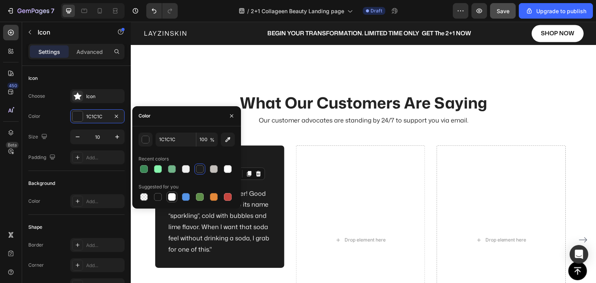
click at [173, 195] on div at bounding box center [172, 197] width 8 height 8
type input "FFFFFF"
click at [250, 216] on p ""Love it! Great for summer! Good taste, it really owns up to its name “sparklin…" at bounding box center [219, 221] width 103 height 67
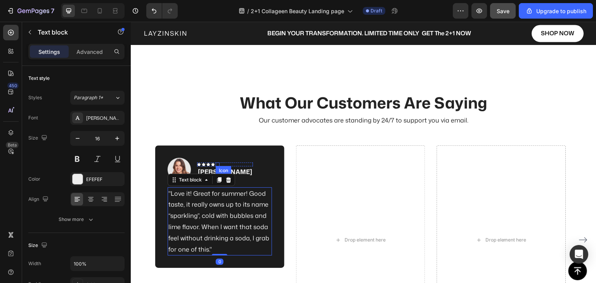
click at [218, 164] on div "Icon" at bounding box center [218, 164] width 4 height 4
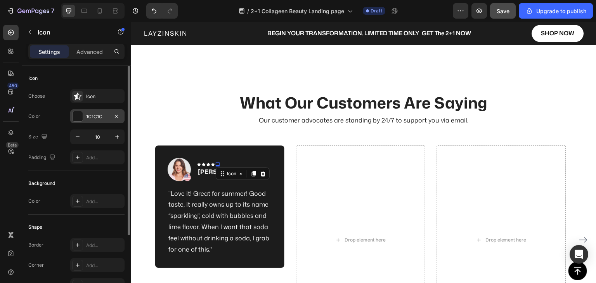
click at [85, 117] on div "1C1C1C" at bounding box center [97, 116] width 54 height 14
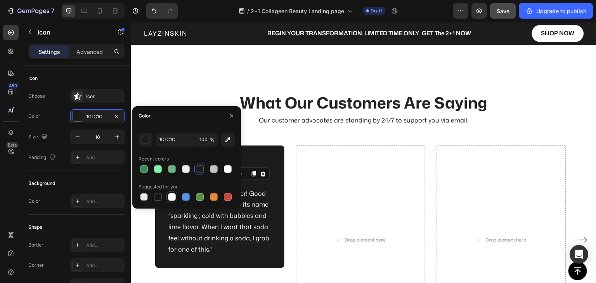
click at [169, 197] on div at bounding box center [172, 197] width 8 height 8
type input "FFFFFF"
click at [254, 251] on p ""Love it! Great for summer! Good taste, it really owns up to its name “sparklin…" at bounding box center [219, 221] width 103 height 67
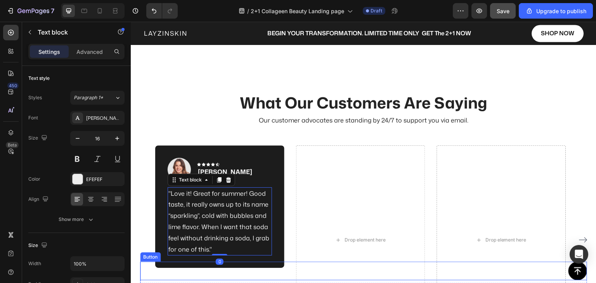
click at [265, 262] on div "Button" at bounding box center [363, 271] width 447 height 19
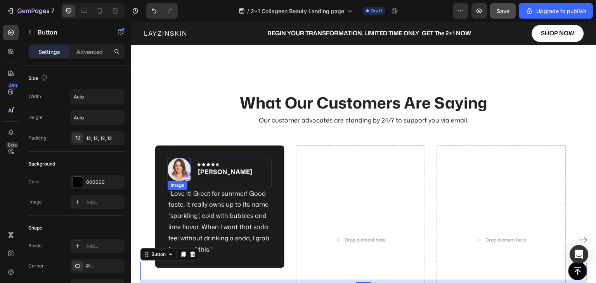
click at [185, 173] on img at bounding box center [179, 169] width 23 height 23
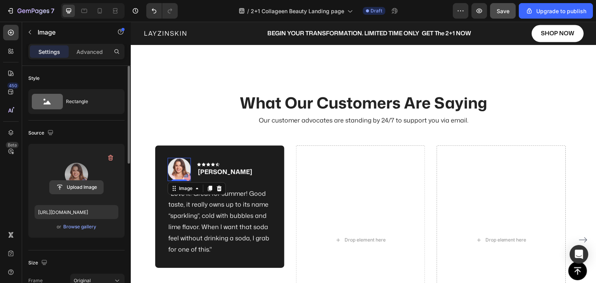
click at [77, 185] on input "file" at bounding box center [77, 187] width 54 height 13
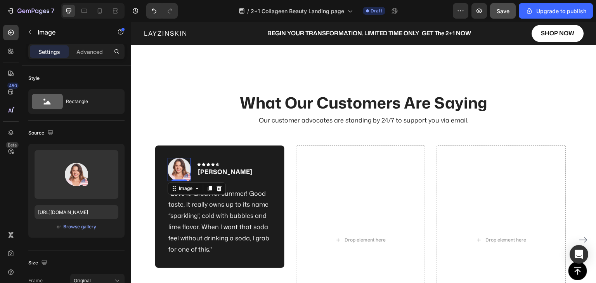
click at [180, 171] on img at bounding box center [179, 169] width 23 height 23
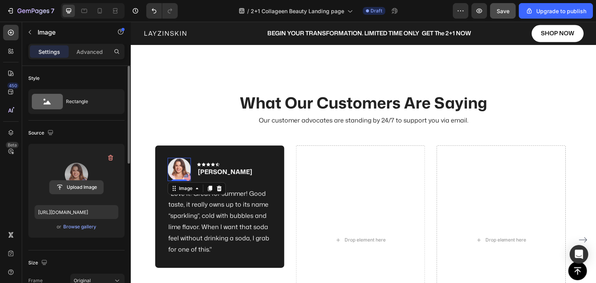
click at [71, 183] on input "file" at bounding box center [77, 187] width 54 height 13
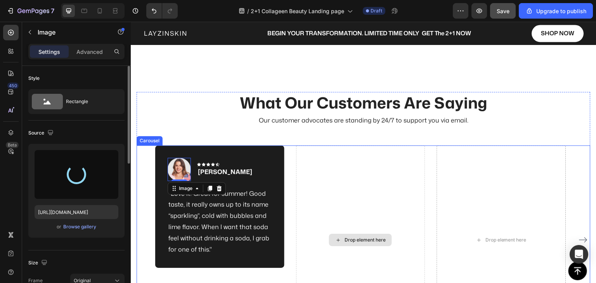
type input "[URL][DOMAIN_NAME]"
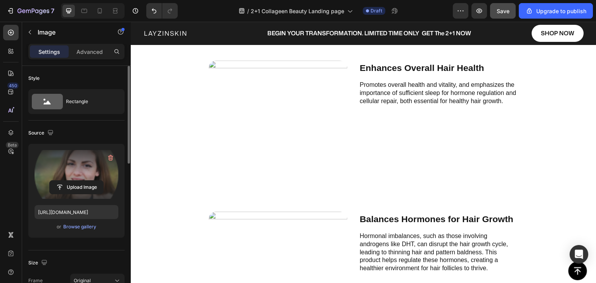
scroll to position [2780, 0]
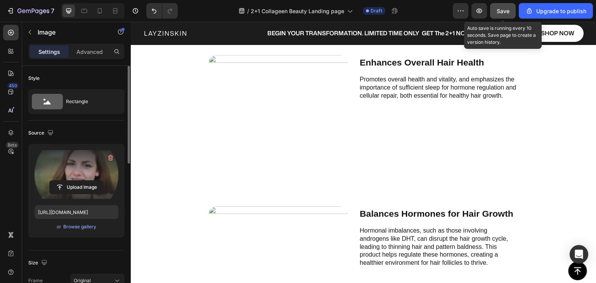
click at [504, 10] on span "Save" at bounding box center [502, 11] width 13 height 7
click at [480, 13] on icon "button" at bounding box center [479, 11] width 6 height 5
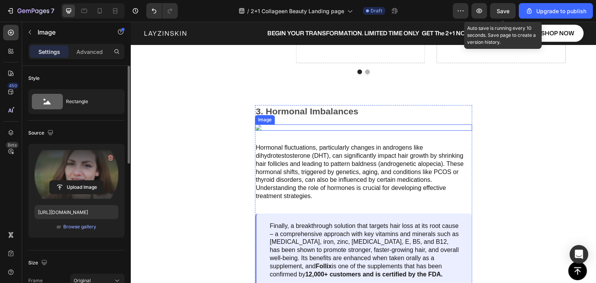
scroll to position [1849, 0]
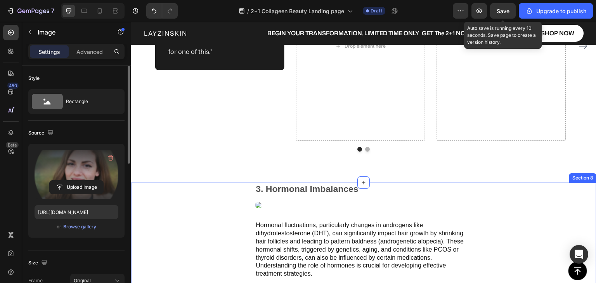
click at [502, 192] on div "3. Hormonal Imbalances Text Block Image Hormonal fluctuations, particularly cha…" at bounding box center [363, 274] width 465 height 182
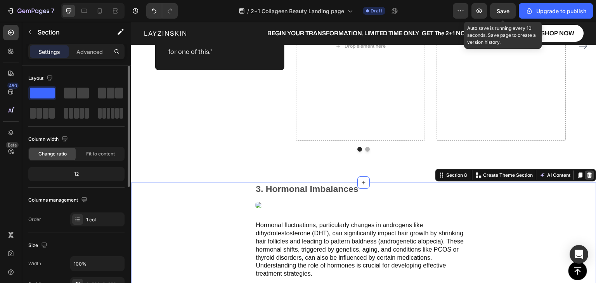
click at [586, 177] on icon at bounding box center [589, 175] width 6 height 6
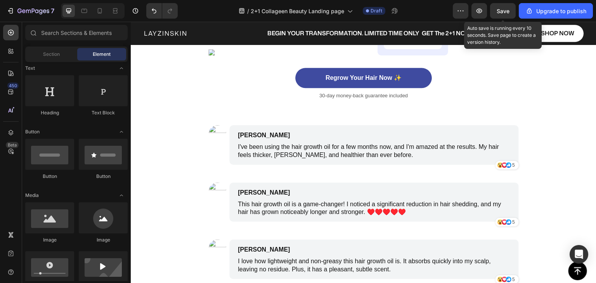
scroll to position [3129, 0]
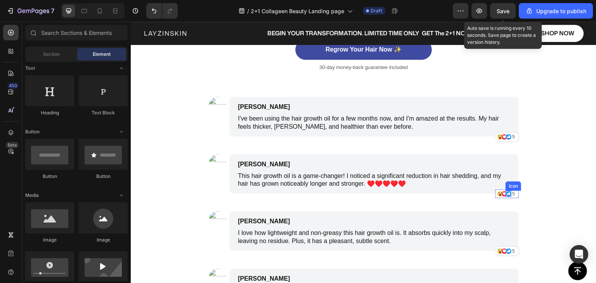
click at [508, 194] on icon at bounding box center [509, 193] width 2 height 3
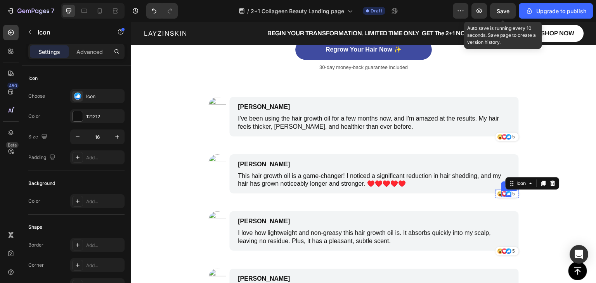
click at [501, 194] on icon at bounding box center [503, 193] width 5 height 5
click at [497, 194] on icon at bounding box center [499, 193] width 5 height 5
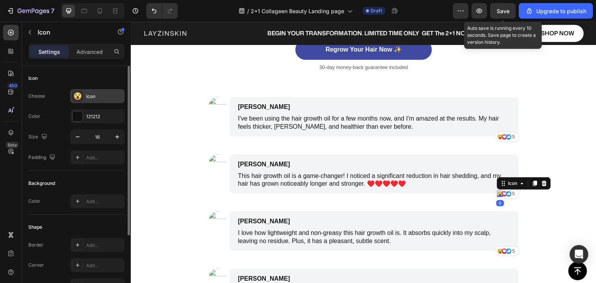
click at [93, 98] on div "Icon" at bounding box center [104, 96] width 36 height 7
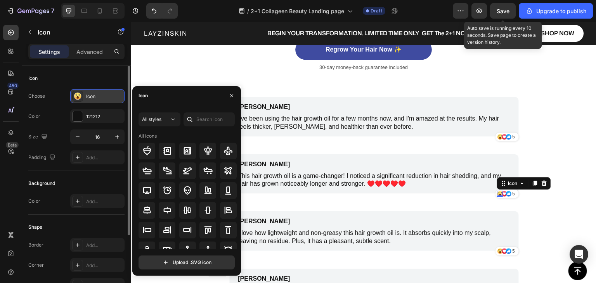
click at [93, 97] on div "Icon" at bounding box center [104, 96] width 36 height 7
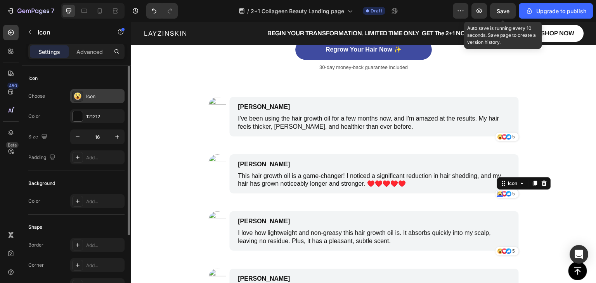
click at [93, 97] on div "Icon" at bounding box center [104, 96] width 36 height 7
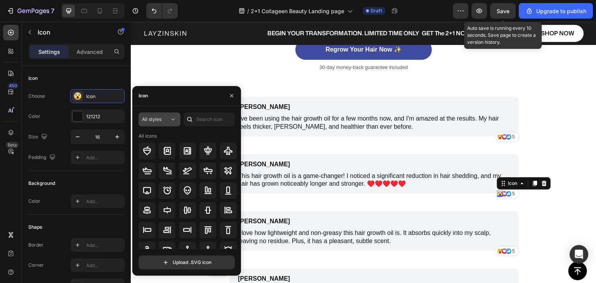
click at [169, 118] on icon at bounding box center [173, 120] width 8 height 8
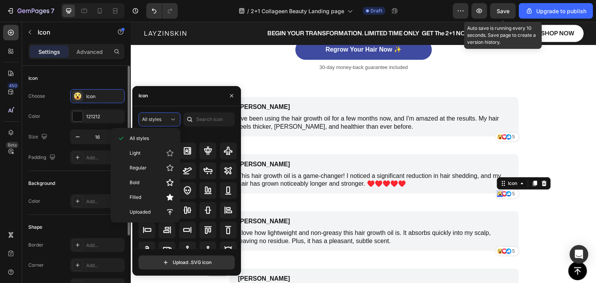
click at [107, 81] on div "Icon" at bounding box center [76, 78] width 96 height 12
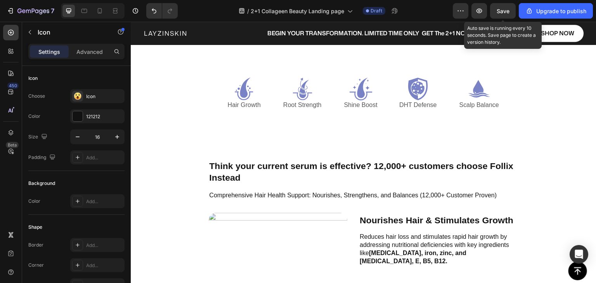
scroll to position [2189, 0]
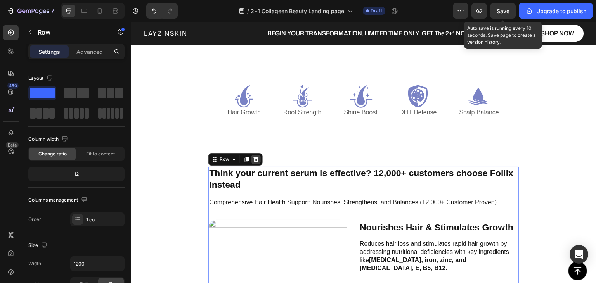
click at [255, 158] on icon at bounding box center [256, 159] width 6 height 6
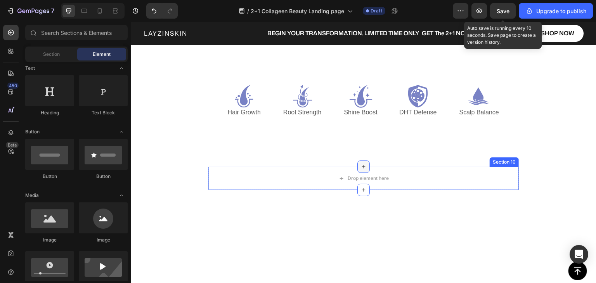
click at [366, 168] on div at bounding box center [363, 167] width 12 height 12
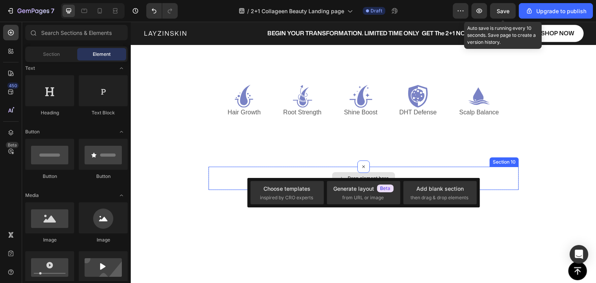
click at [503, 174] on div "Drop element here" at bounding box center [363, 178] width 310 height 23
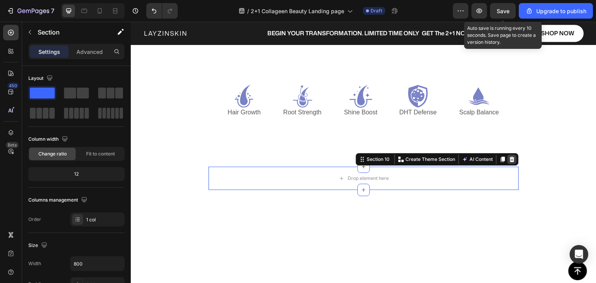
click at [508, 162] on div at bounding box center [511, 159] width 9 height 9
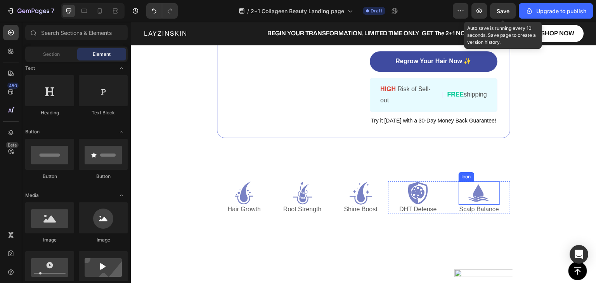
scroll to position [2073, 0]
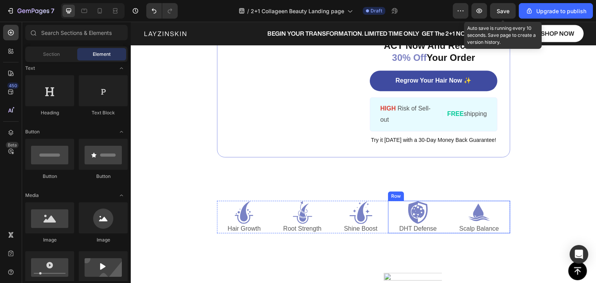
click at [501, 204] on div "Icon DHT Defense Text Block Icon Scalp Balance Text Block Row" at bounding box center [449, 217] width 122 height 33
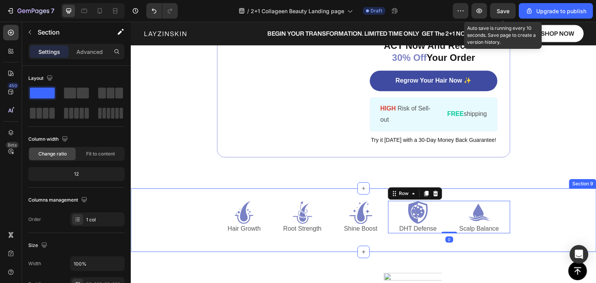
click at [518, 199] on div "Icon Hair Growth Text Block Icon Root Strength Text Block Icon Shine Boost Text…" at bounding box center [363, 220] width 465 height 64
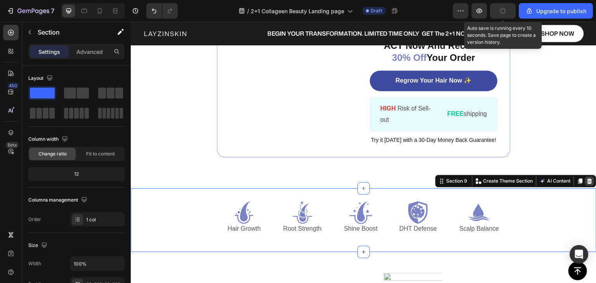
click at [586, 183] on icon at bounding box center [589, 181] width 6 height 6
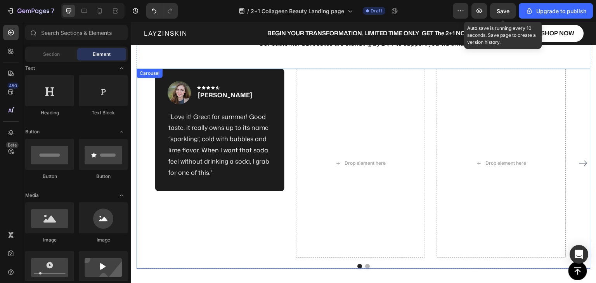
scroll to position [1685, 0]
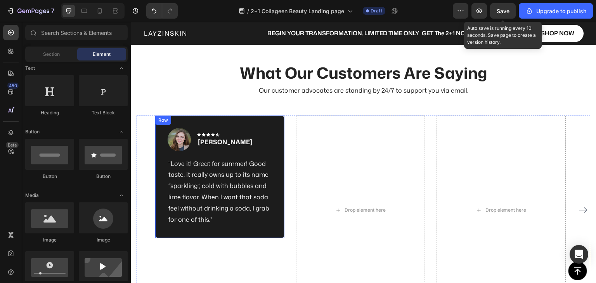
click at [275, 129] on div "Image Icon Icon Icon Icon Icon Row [PERSON_NAME] Text block Row "Love it! Great…" at bounding box center [219, 177] width 129 height 123
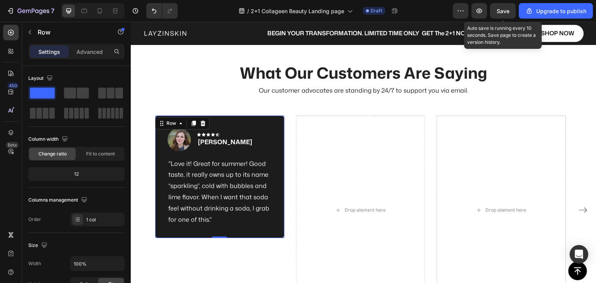
click at [192, 123] on icon at bounding box center [194, 123] width 4 height 5
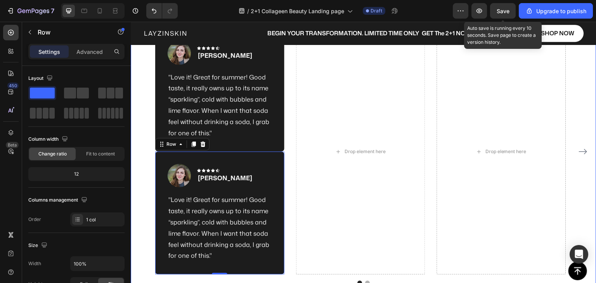
scroll to position [1758, 0]
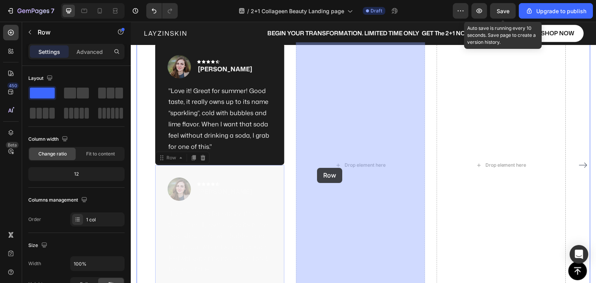
drag, startPoint x: 165, startPoint y: 158, endPoint x: 317, endPoint y: 168, distance: 152.3
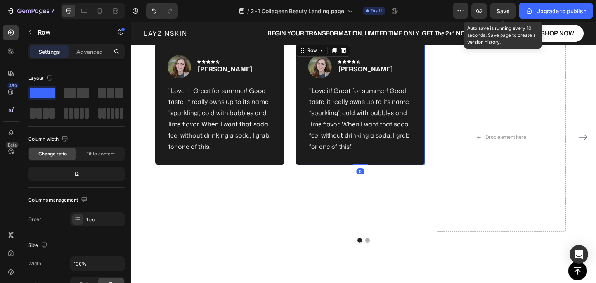
scroll to position [1642, 0]
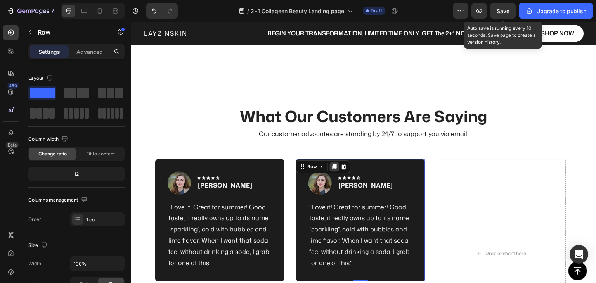
click at [333, 169] on icon at bounding box center [334, 166] width 4 height 5
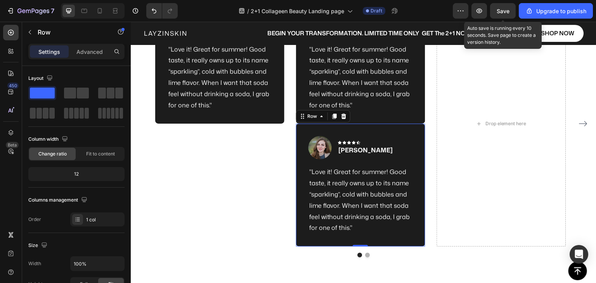
scroll to position [1797, 0]
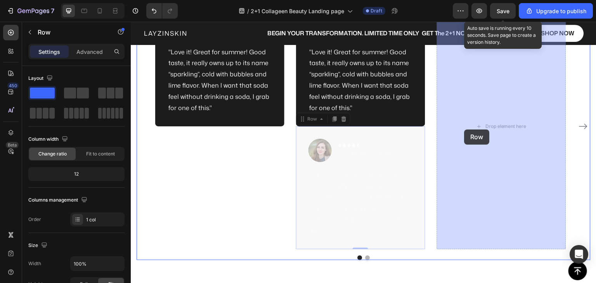
drag, startPoint x: 305, startPoint y: 120, endPoint x: 464, endPoint y: 130, distance: 159.3
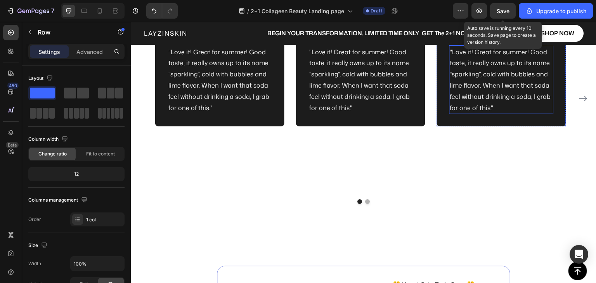
scroll to position [1769, 0]
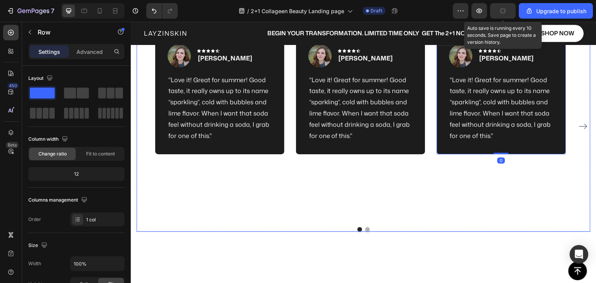
click at [403, 179] on div "Image Icon Icon Icon Icon Icon Row [PERSON_NAME] Text block Row "Love it! Great…" at bounding box center [360, 127] width 129 height 190
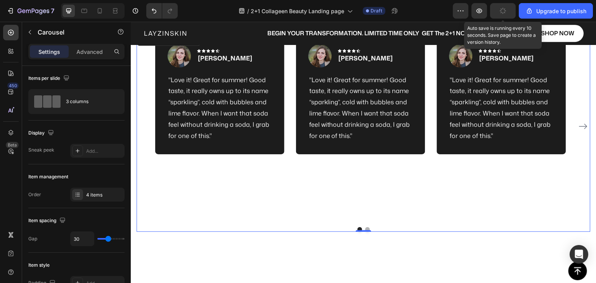
click at [578, 128] on icon "Carousel Next Arrow" at bounding box center [582, 126] width 9 height 9
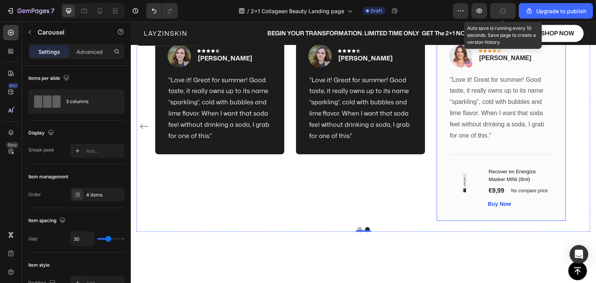
click at [442, 207] on div "Image Icon Icon Icon Icon Icon Row [PERSON_NAME] Text block Row "Love it! Great…" at bounding box center [501, 127] width 129 height 190
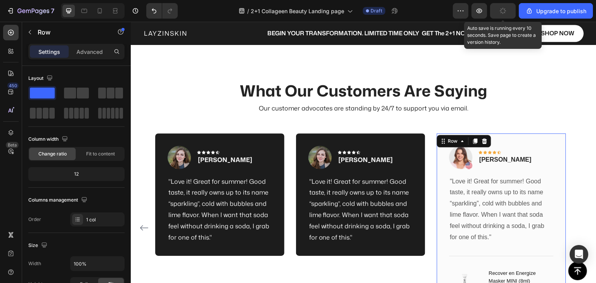
scroll to position [1653, 0]
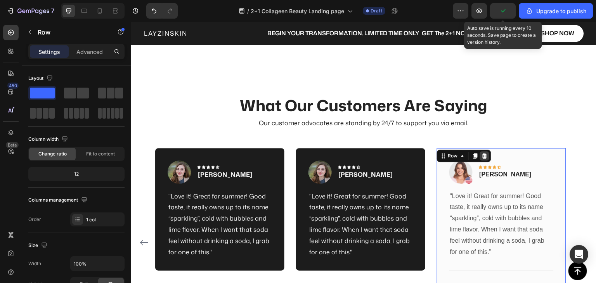
click at [484, 157] on icon at bounding box center [484, 155] width 5 height 5
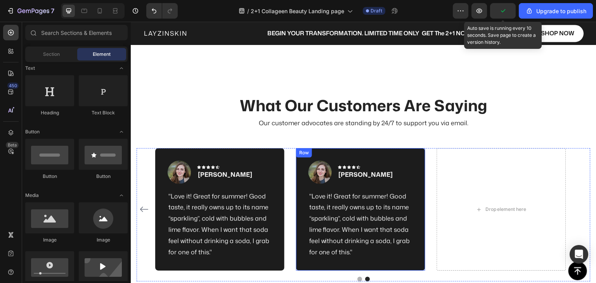
click at [414, 168] on div "Image Icon Icon Icon Icon Icon Row [PERSON_NAME] Text block Row "Love it! Great…" at bounding box center [360, 209] width 129 height 123
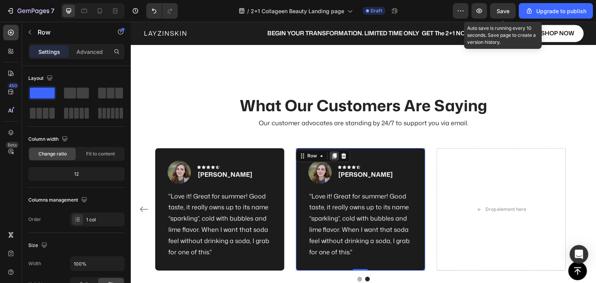
click at [333, 157] on icon at bounding box center [334, 156] width 6 height 6
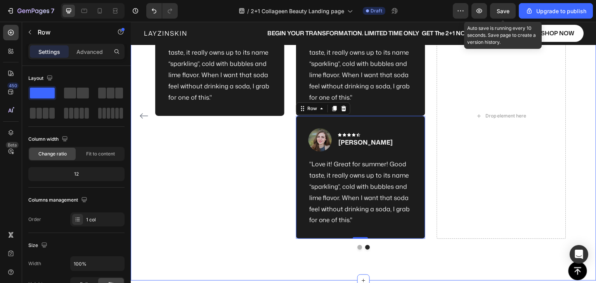
scroll to position [1797, 0]
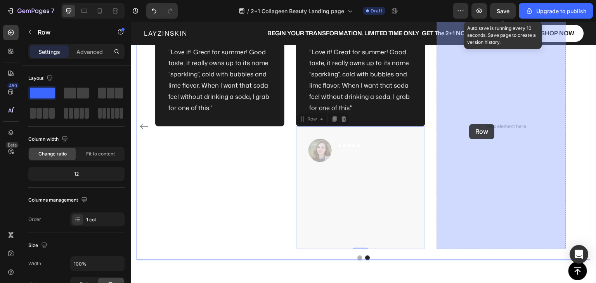
drag, startPoint x: 307, startPoint y: 119, endPoint x: 469, endPoint y: 124, distance: 162.2
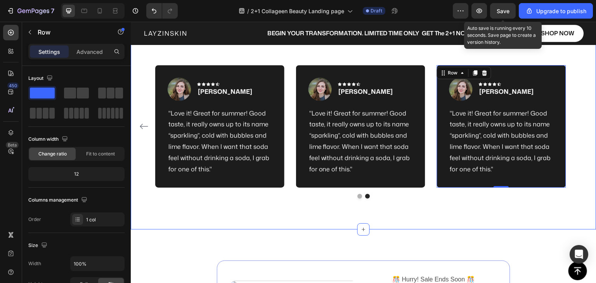
click at [410, 218] on div "What Our Customers Are Saying Heading Our customer advocates are standing by 24…" at bounding box center [363, 105] width 465 height 249
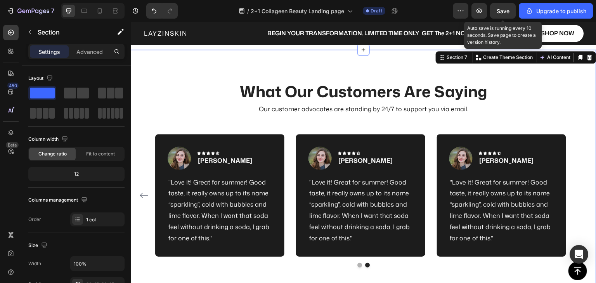
scroll to position [1619, 0]
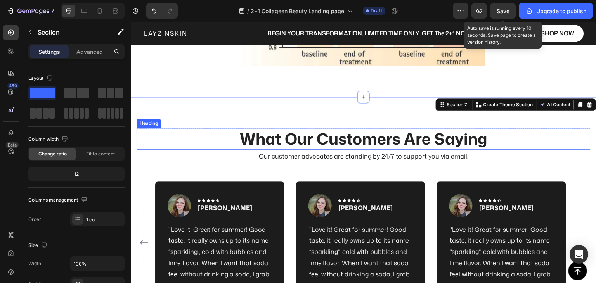
click at [420, 139] on p "What Our Customers Are Saying" at bounding box center [363, 139] width 452 height 20
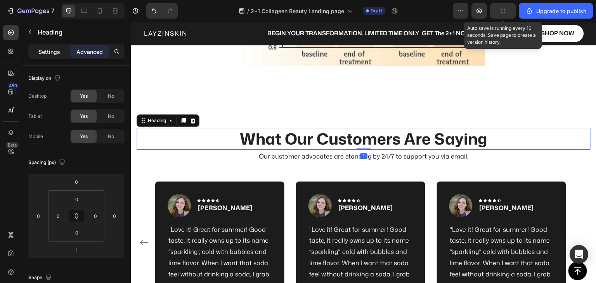
click at [46, 48] on p "Settings" at bounding box center [49, 52] width 22 height 8
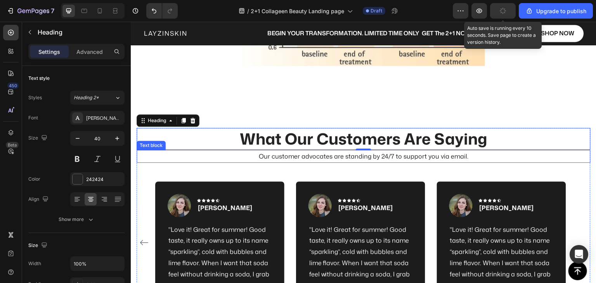
click at [285, 159] on p "Our customer advocates are standing by 24/7 to support you via email." at bounding box center [363, 156] width 452 height 11
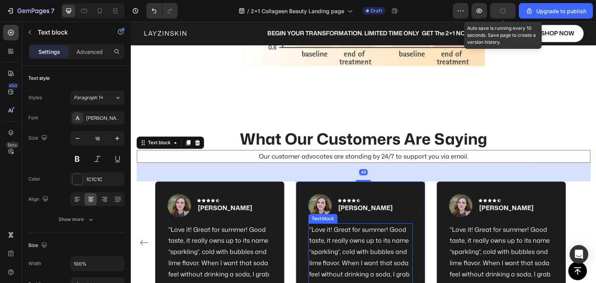
click at [336, 251] on p ""Love it! Great for summer! Good taste, it really owns up to its name “sparklin…" at bounding box center [360, 257] width 103 height 67
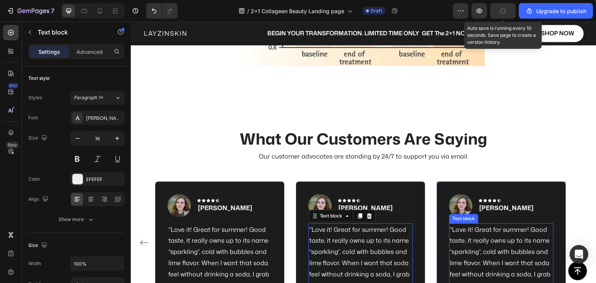
click at [484, 257] on p ""Love it! Great for summer! Good taste, it really owns up to its name “sparklin…" at bounding box center [501, 257] width 103 height 67
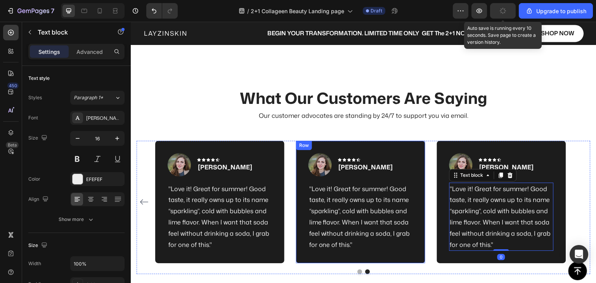
scroll to position [1697, 0]
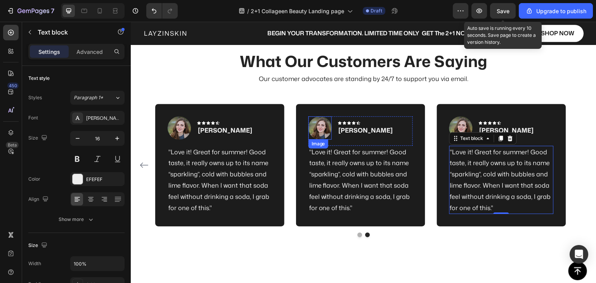
click at [316, 133] on img at bounding box center [319, 127] width 23 height 23
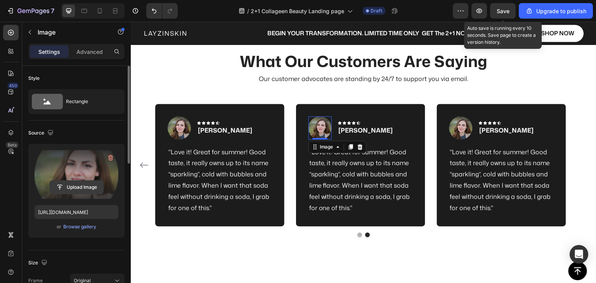
click at [79, 188] on input "file" at bounding box center [77, 187] width 54 height 13
click at [87, 193] on input "file" at bounding box center [77, 187] width 54 height 13
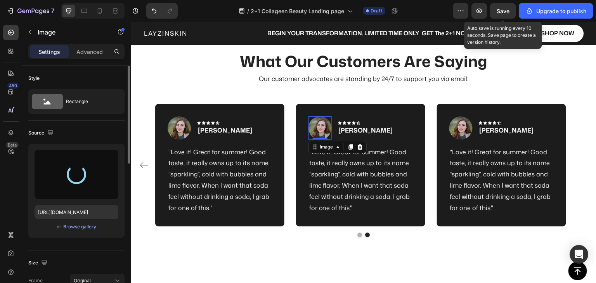
type input "[URL][DOMAIN_NAME]"
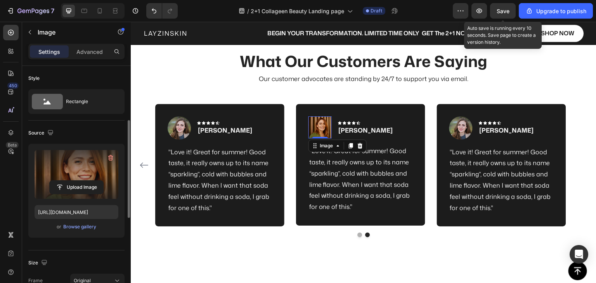
scroll to position [155, 0]
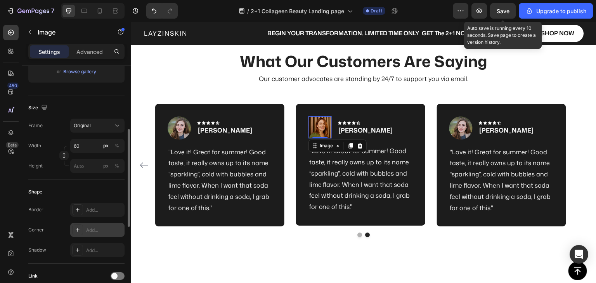
click at [91, 230] on div "Add..." at bounding box center [104, 230] width 36 height 7
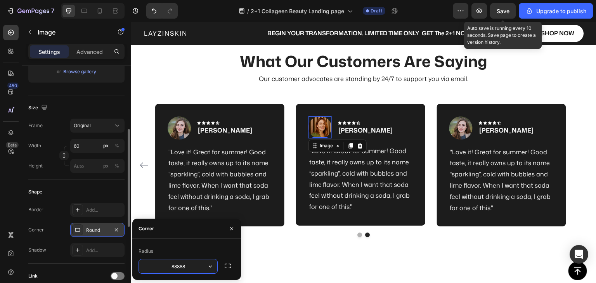
type input "888888"
click at [92, 189] on div "Shape" at bounding box center [76, 192] width 96 height 12
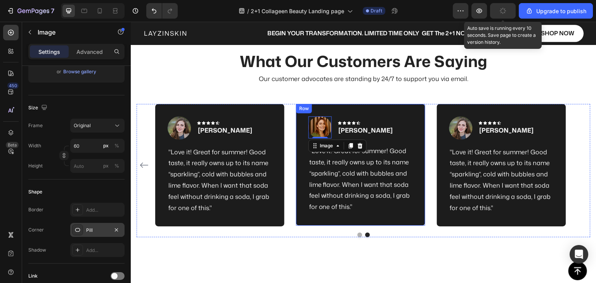
click at [367, 219] on div "Image 0 Icon Icon Icon Icon Icon Row [PERSON_NAME] Text block Row "Love it! Gre…" at bounding box center [360, 165] width 129 height 122
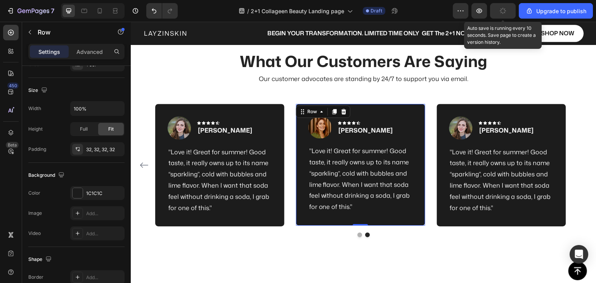
scroll to position [0, 0]
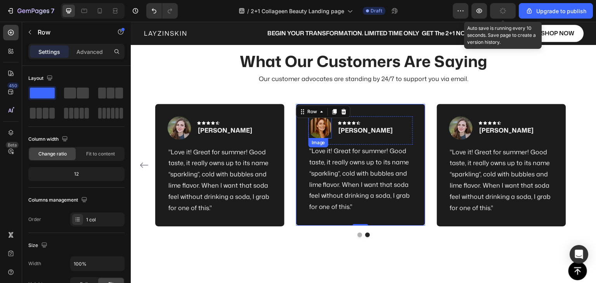
click at [325, 127] on img at bounding box center [319, 127] width 23 height 22
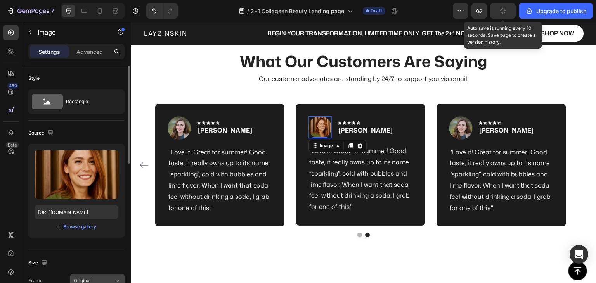
click at [89, 277] on div "Original" at bounding box center [97, 281] width 47 height 8
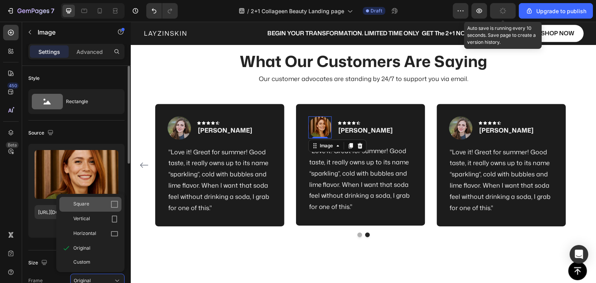
click at [84, 202] on span "Square" at bounding box center [81, 204] width 16 height 8
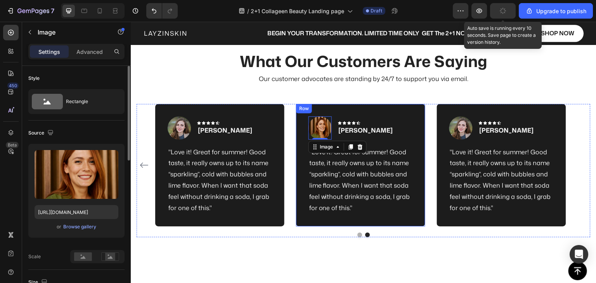
click at [363, 218] on div "Image 0 Icon Icon Icon Icon Icon Row [PERSON_NAME] Text block Row "Love it! Gre…" at bounding box center [360, 165] width 129 height 123
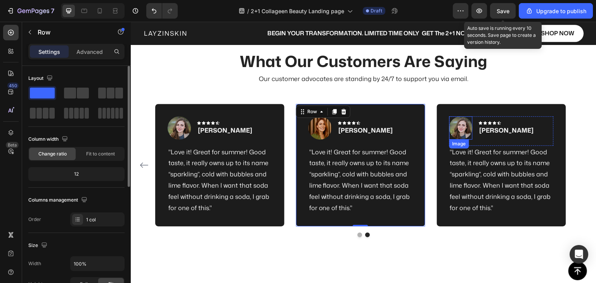
click at [463, 127] on img at bounding box center [460, 127] width 23 height 23
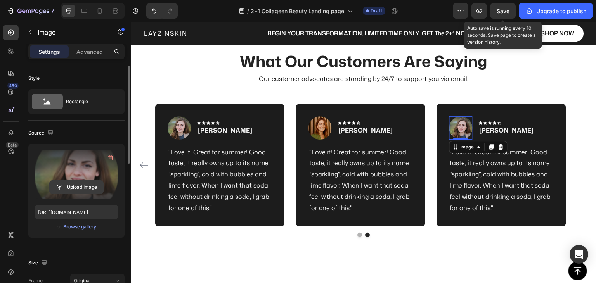
click at [82, 187] on input "file" at bounding box center [77, 187] width 54 height 13
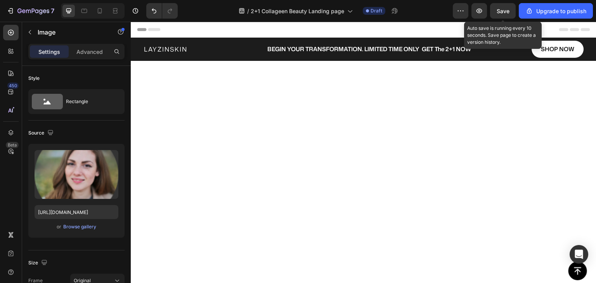
scroll to position [1697, 0]
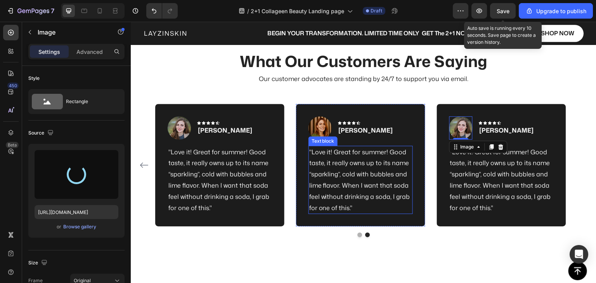
type input "https://cdn.shopify.com/s/files/1/0635/1047/9062/files/gempages_540914423640884…"
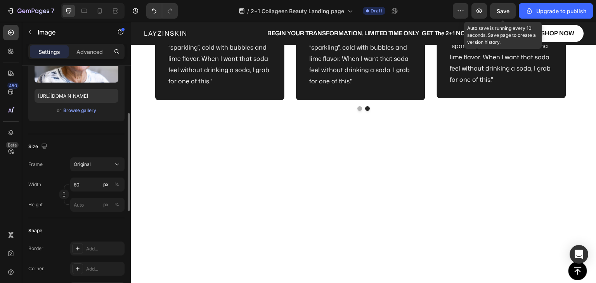
scroll to position [194, 0]
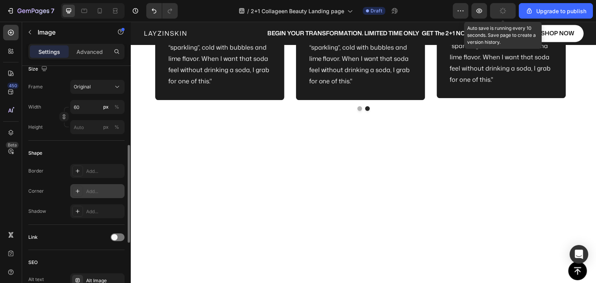
click at [82, 190] on div at bounding box center [77, 191] width 11 height 11
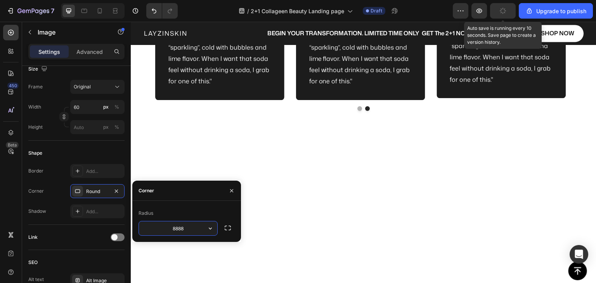
type input "88888"
click at [58, 211] on div "Shadow Add..." at bounding box center [76, 211] width 96 height 14
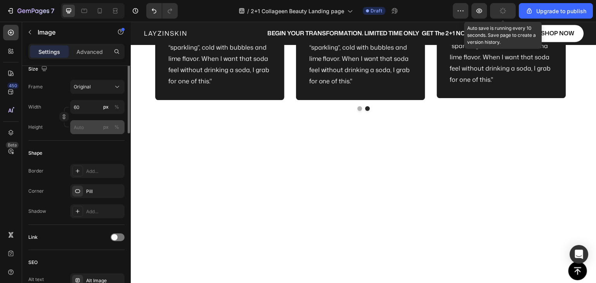
scroll to position [116, 0]
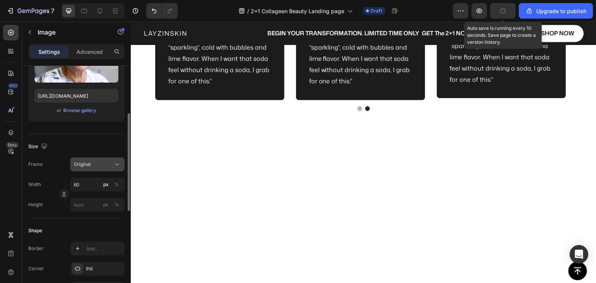
click at [87, 162] on span "Original" at bounding box center [82, 164] width 17 height 7
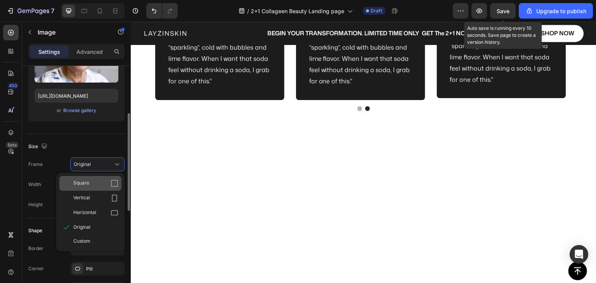
click at [84, 180] on span "Square" at bounding box center [81, 184] width 16 height 8
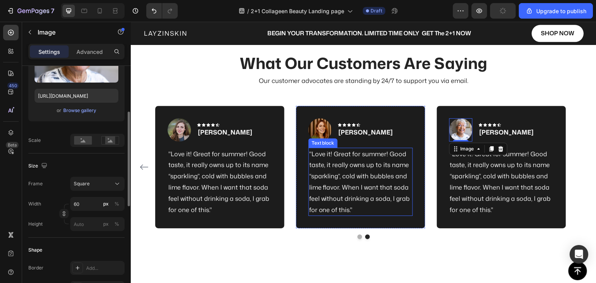
scroll to position [1697, 0]
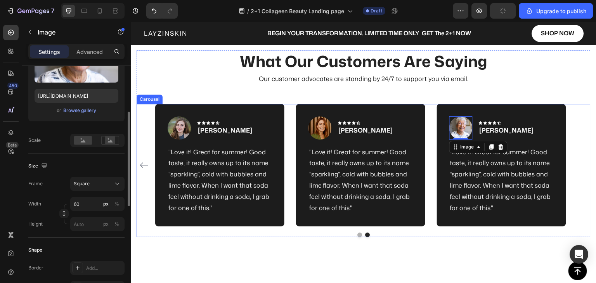
click at [365, 235] on button "Dot" at bounding box center [367, 235] width 5 height 5
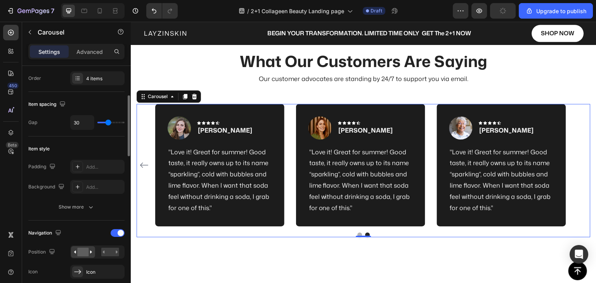
scroll to position [0, 0]
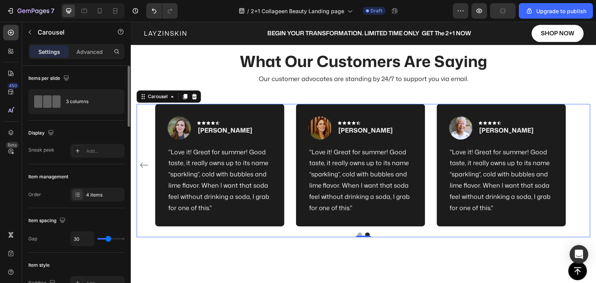
click at [357, 235] on button "Dot" at bounding box center [359, 235] width 5 height 5
click at [318, 130] on img at bounding box center [319, 127] width 23 height 23
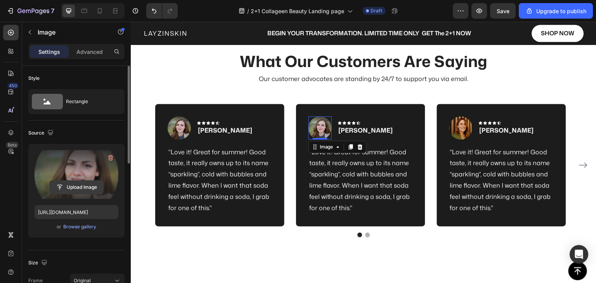
click at [75, 181] on input "file" at bounding box center [77, 187] width 54 height 13
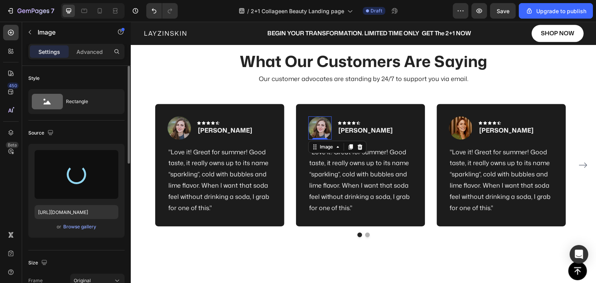
scroll to position [39, 0]
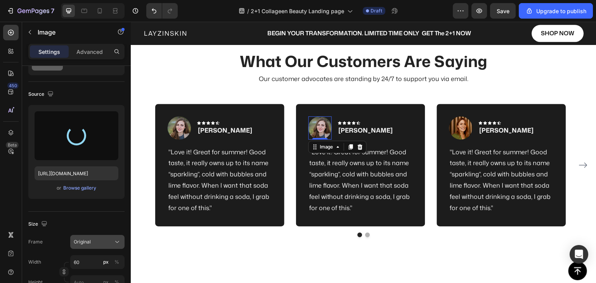
type input "https://cdn.shopify.com/s/files/1/0635/1047/9062/files/gempages_540914423640884…"
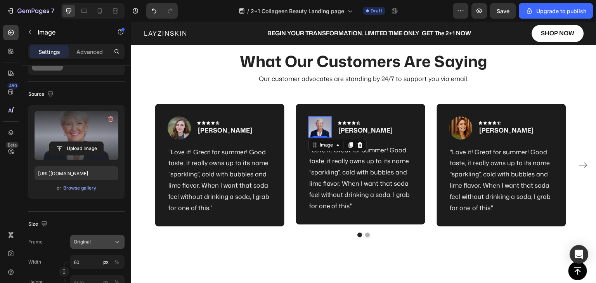
click at [87, 242] on span "Original" at bounding box center [82, 241] width 17 height 7
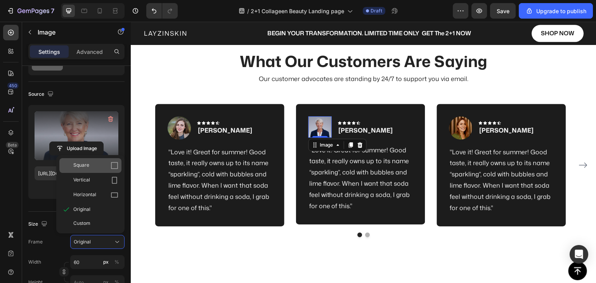
click at [82, 165] on span "Square" at bounding box center [81, 166] width 16 height 8
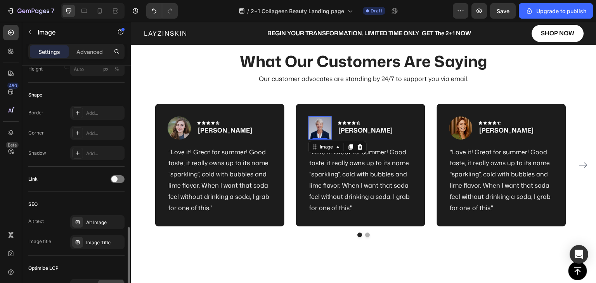
scroll to position [310, 0]
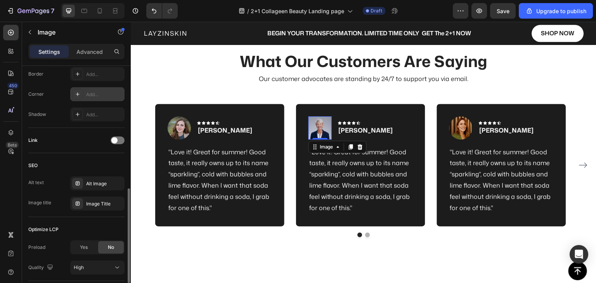
click at [76, 89] on div at bounding box center [77, 94] width 11 height 11
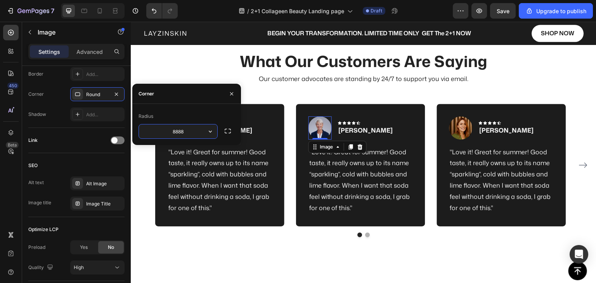
type input "88888"
click at [116, 162] on div "SEO" at bounding box center [76, 165] width 96 height 12
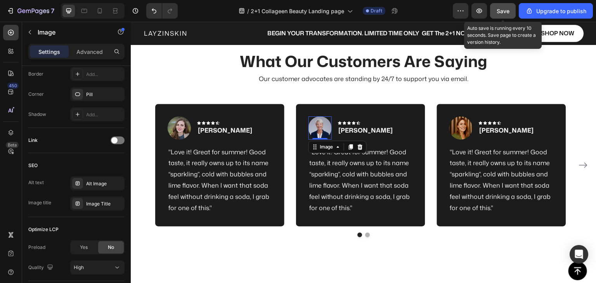
drag, startPoint x: 317, startPoint y: 115, endPoint x: 504, endPoint y: 12, distance: 213.6
click at [504, 12] on span "Save" at bounding box center [502, 11] width 13 height 7
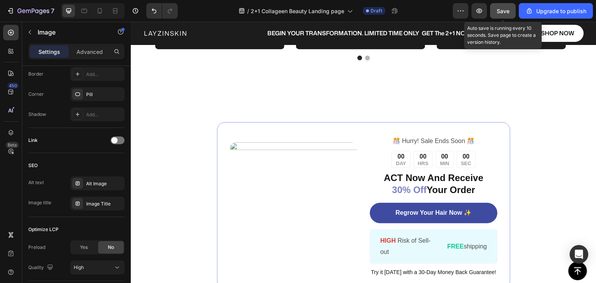
scroll to position [1852, 0]
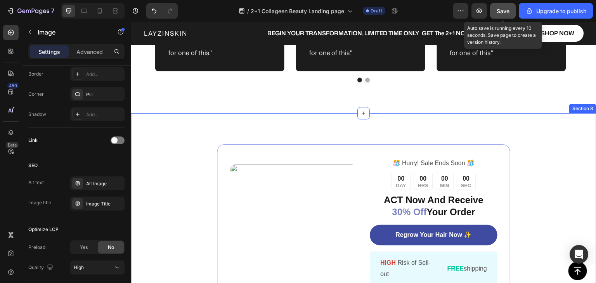
click at [391, 129] on div "Image ️🎊 Hurry! Sale Ends Soon ️🎊 Text Block 00 DAY 00 HRS 00 MIN 00 SEC Countd…" at bounding box center [363, 227] width 465 height 229
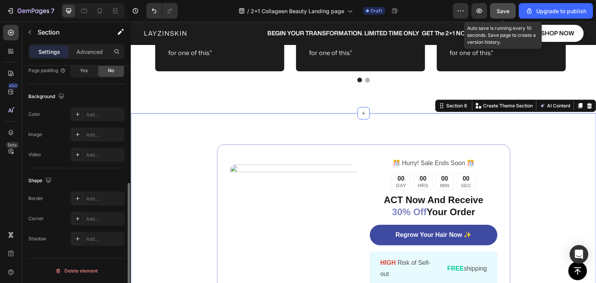
scroll to position [0, 0]
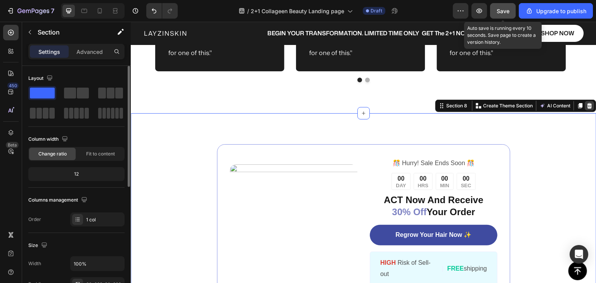
click at [586, 105] on icon at bounding box center [589, 106] width 6 height 6
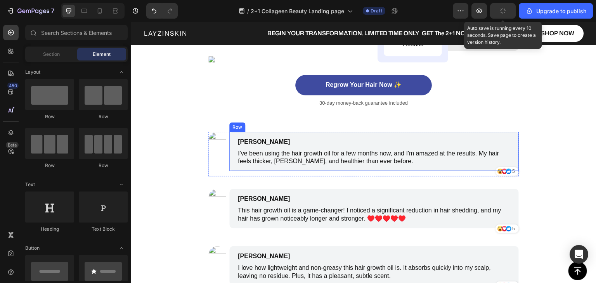
scroll to position [2195, 0]
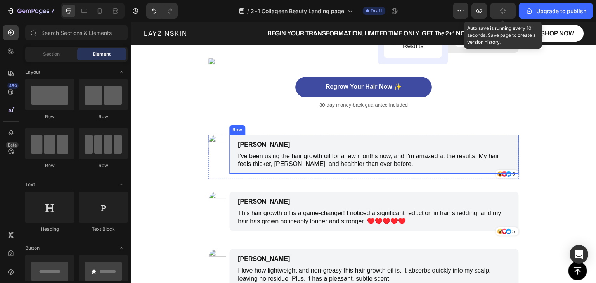
click at [505, 135] on div "James Smith Text Block I've been using the hair growth oil for a few months now…" at bounding box center [373, 155] width 289 height 40
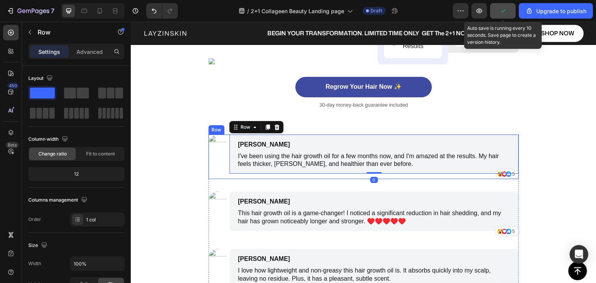
click at [221, 166] on div "Image" at bounding box center [217, 157] width 18 height 45
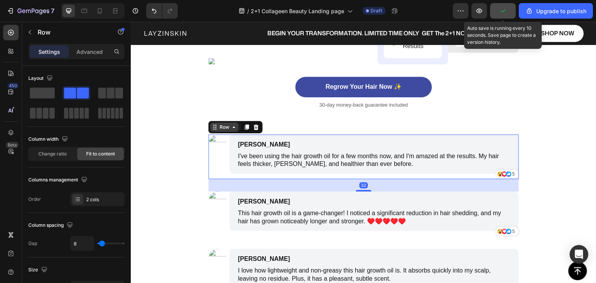
click at [226, 126] on div "Row" at bounding box center [224, 127] width 13 height 7
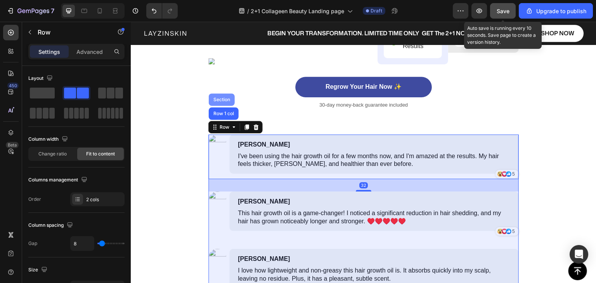
click at [221, 98] on div "Section" at bounding box center [222, 99] width 20 height 5
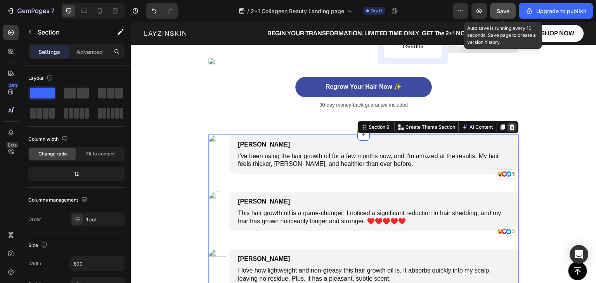
click at [510, 126] on icon at bounding box center [512, 127] width 6 height 6
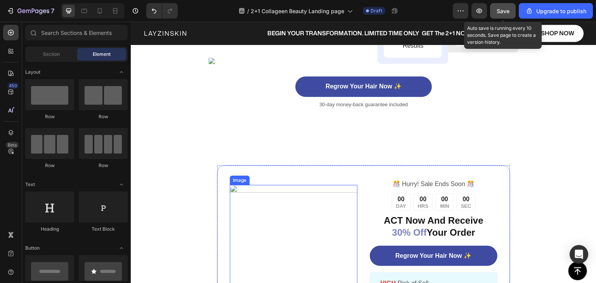
scroll to position [2311, 0]
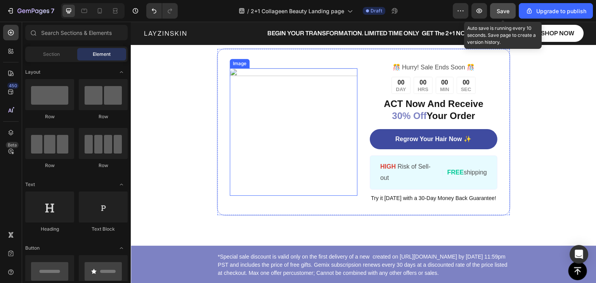
click at [309, 123] on img at bounding box center [294, 132] width 128 height 128
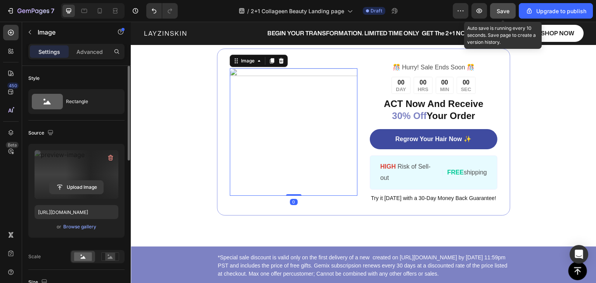
click at [79, 183] on input "file" at bounding box center [77, 187] width 54 height 13
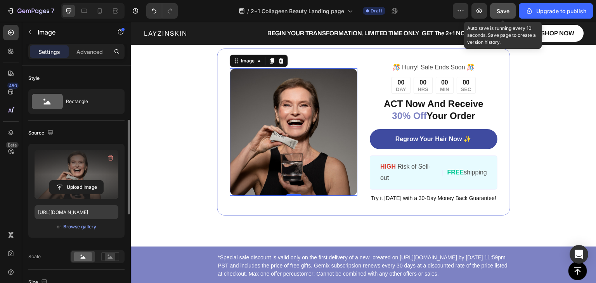
type input "https://cdn.shopify.com/s/files/1/0635/1047/9062/files/gempages_540914423640884…"
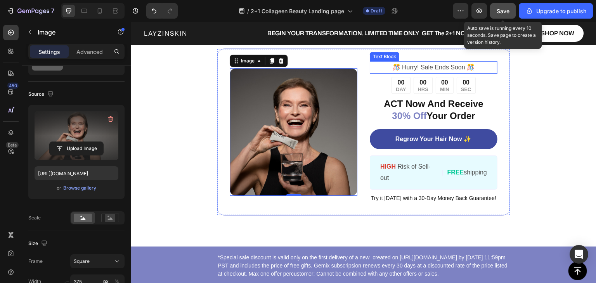
drag, startPoint x: 417, startPoint y: 69, endPoint x: 292, endPoint y: 75, distance: 125.4
click at [417, 69] on p "️🎊 Hurry! Sale Ends Soon ️🎊" at bounding box center [433, 67] width 126 height 11
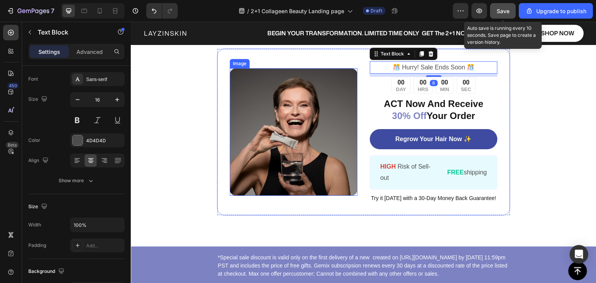
scroll to position [0, 0]
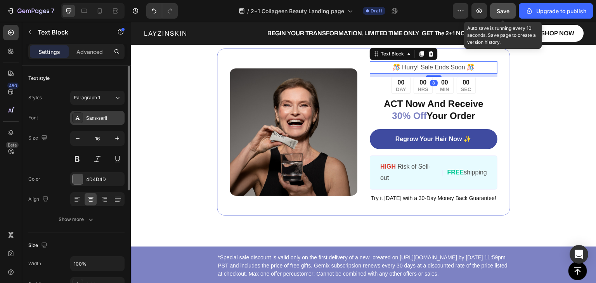
click at [103, 112] on div "Sans-serif" at bounding box center [97, 118] width 54 height 14
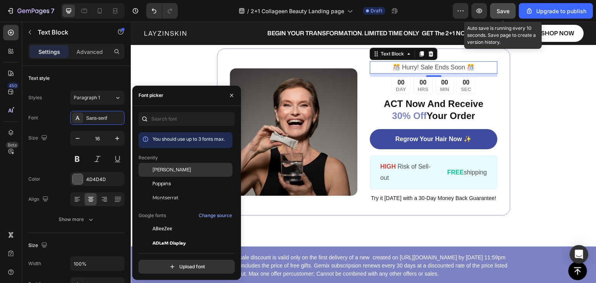
click at [171, 169] on span "[PERSON_NAME]" at bounding box center [171, 169] width 38 height 7
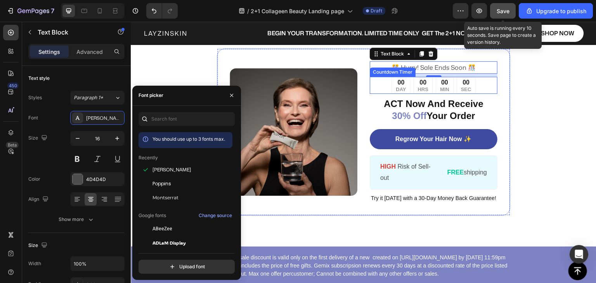
click at [398, 82] on div "00" at bounding box center [401, 83] width 10 height 8
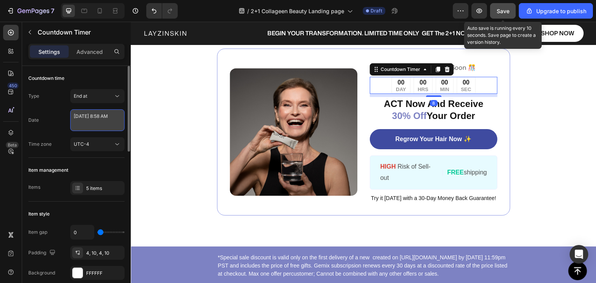
click at [83, 121] on textarea "May 20 2025 8:58 AM" at bounding box center [97, 120] width 54 height 22
select select "8"
select select "58"
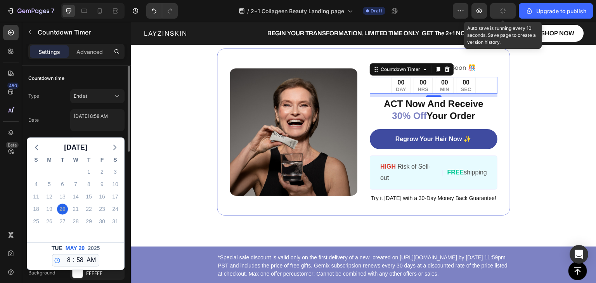
click at [55, 109] on div "Date May 20 2025 8:58 AM May 2025 S M T W T F S 27 28 29 30 1 2 3 4 5 6 7 8 9 1…" at bounding box center [76, 120] width 96 height 22
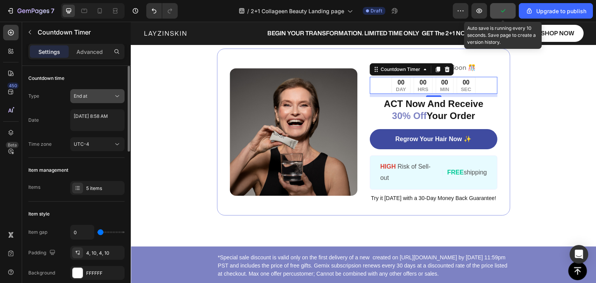
click at [92, 95] on div "End at" at bounding box center [94, 96] width 40 height 7
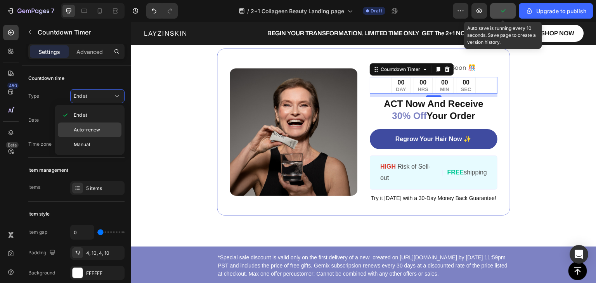
click at [92, 130] on span "Auto-renew" at bounding box center [87, 129] width 26 height 7
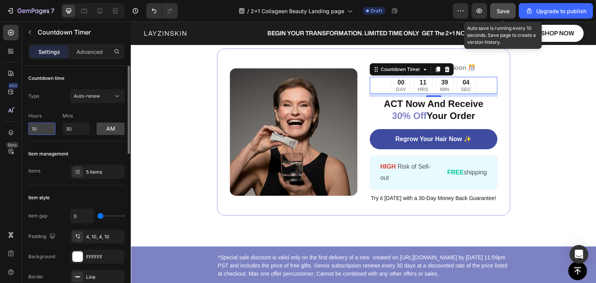
click at [42, 129] on input "10" at bounding box center [41, 129] width 27 height 12
click at [83, 149] on div "Item management" at bounding box center [76, 154] width 96 height 12
click at [79, 172] on icon at bounding box center [77, 172] width 6 height 6
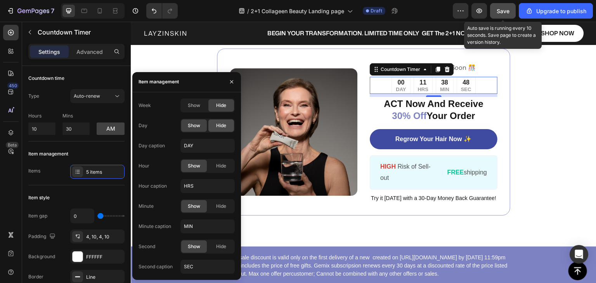
click at [220, 125] on span "Hide" at bounding box center [221, 125] width 10 height 7
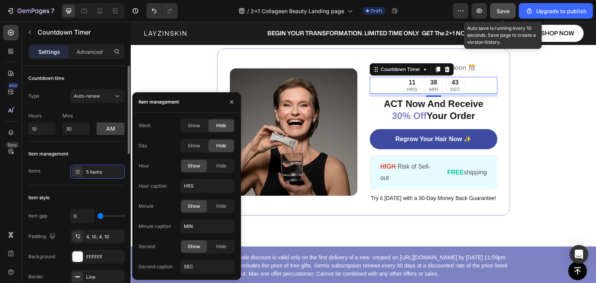
scroll to position [78, 0]
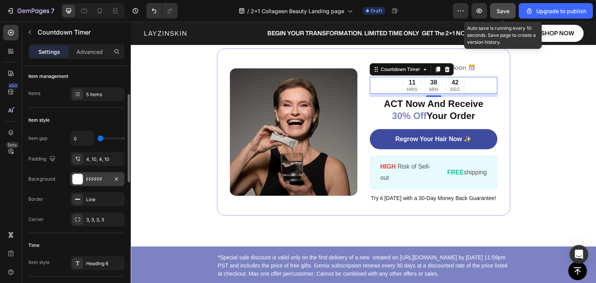
click at [90, 176] on div "FFFFFF" at bounding box center [97, 179] width 22 height 7
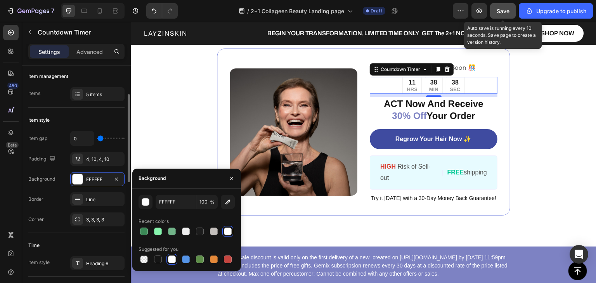
click at [56, 186] on div "Item gap 0 Padding 4, 10, 4, 10 Background FFFFFF Border Line Corner 3, 3, 3, 3" at bounding box center [76, 178] width 96 height 95
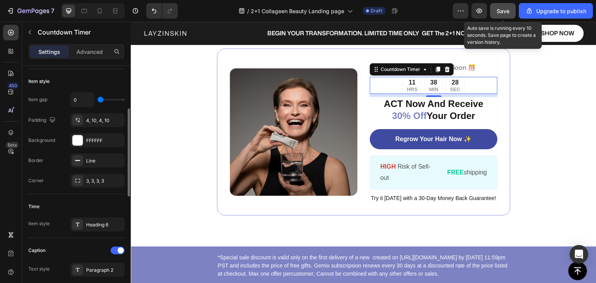
scroll to position [39, 0]
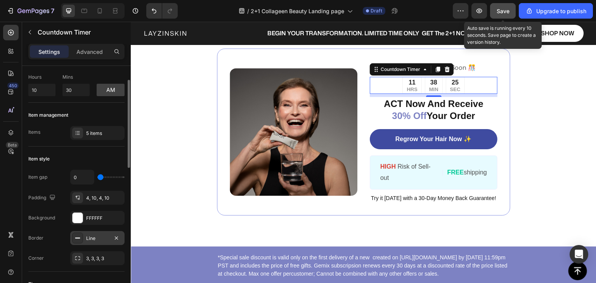
click at [76, 240] on icon at bounding box center [77, 238] width 6 height 6
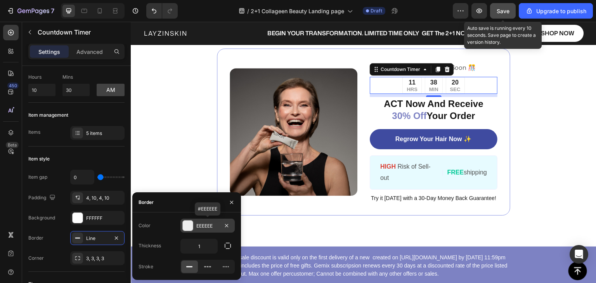
click at [188, 228] on div at bounding box center [188, 226] width 10 height 10
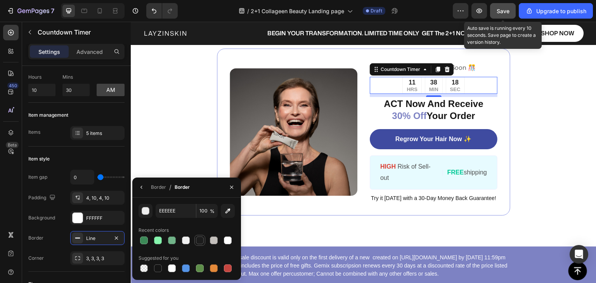
click at [199, 241] on div at bounding box center [200, 241] width 8 height 8
type input "1C1C1C"
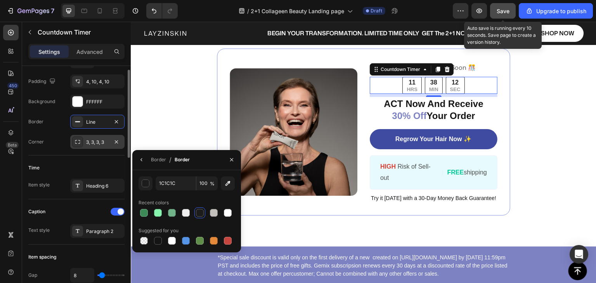
scroll to position [116, 0]
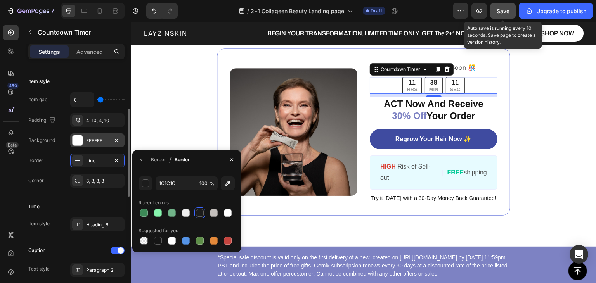
click at [78, 142] on div at bounding box center [78, 140] width 10 height 10
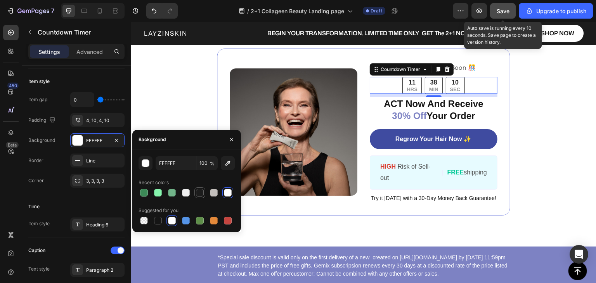
click at [200, 193] on div at bounding box center [200, 193] width 8 height 8
type input "1C1C1C"
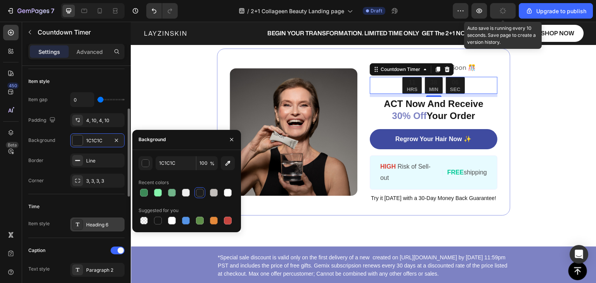
click at [77, 221] on icon at bounding box center [77, 224] width 6 height 6
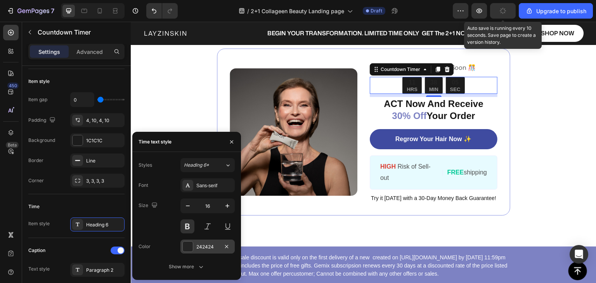
click at [193, 249] on div at bounding box center [187, 246] width 11 height 11
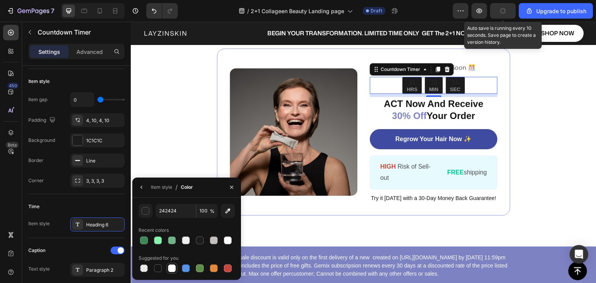
click at [176, 267] on div at bounding box center [171, 268] width 11 height 11
type input "FFFFFF"
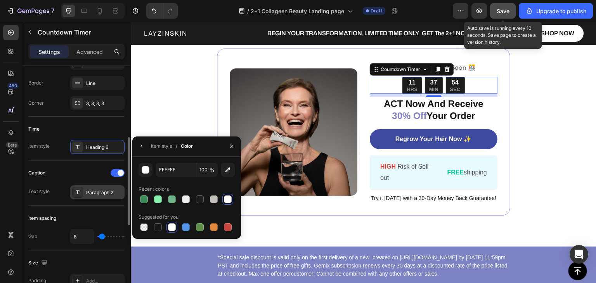
click at [77, 192] on icon at bounding box center [78, 191] width 4 height 3
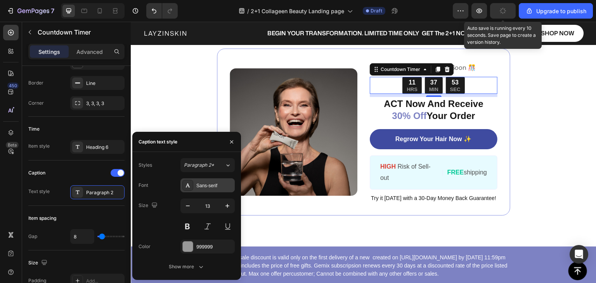
click at [206, 187] on div "Sans-serif" at bounding box center [214, 185] width 36 height 7
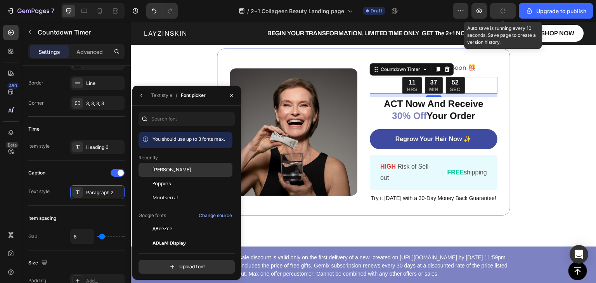
click at [163, 168] on span "[PERSON_NAME]" at bounding box center [171, 169] width 38 height 7
click at [160, 96] on div "Text style" at bounding box center [161, 95] width 21 height 7
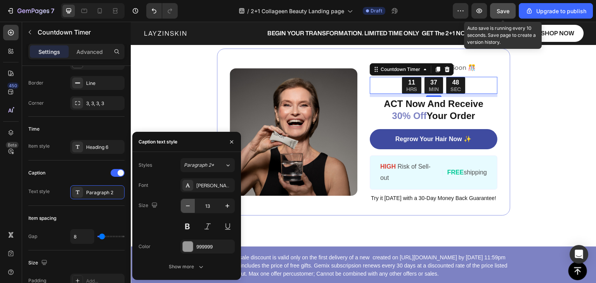
click at [186, 206] on icon "button" at bounding box center [188, 206] width 4 height 1
type input "12"
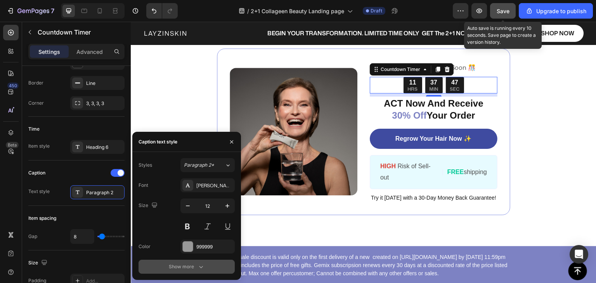
click at [190, 263] on div "Show more" at bounding box center [187, 267] width 36 height 8
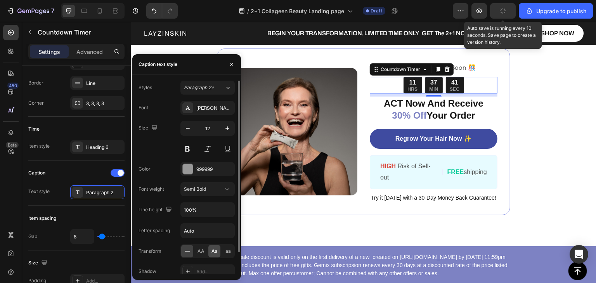
click at [216, 251] on span "Aa" at bounding box center [214, 251] width 6 height 7
click at [202, 252] on span "AA" at bounding box center [200, 251] width 7 height 7
click at [195, 190] on span "Semi Bold" at bounding box center [195, 189] width 22 height 6
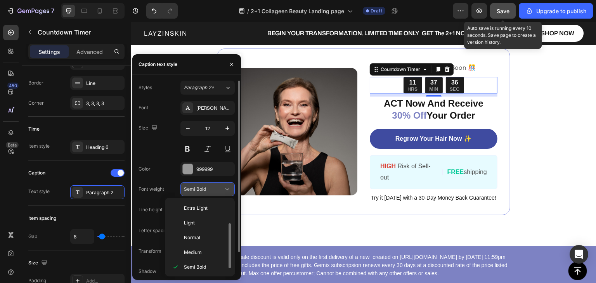
scroll to position [14, 0]
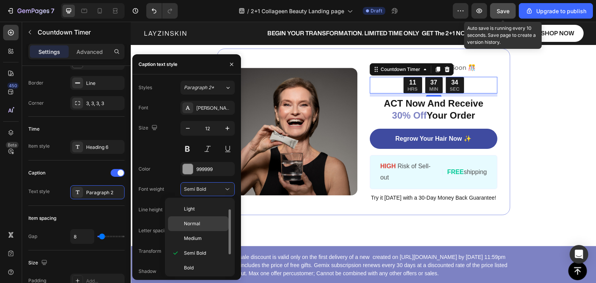
click at [193, 223] on span "Normal" at bounding box center [192, 223] width 16 height 7
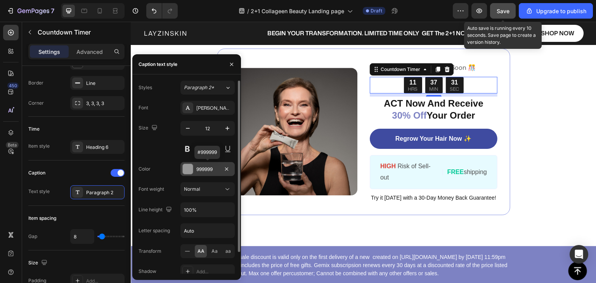
click at [189, 171] on div at bounding box center [188, 169] width 10 height 10
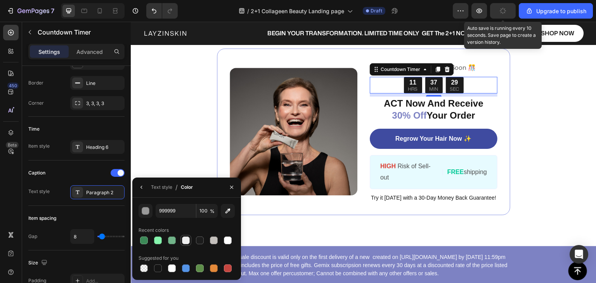
click at [186, 239] on div at bounding box center [186, 241] width 8 height 8
type input "EFEFEF"
click at [153, 185] on div "Text style" at bounding box center [161, 187] width 21 height 7
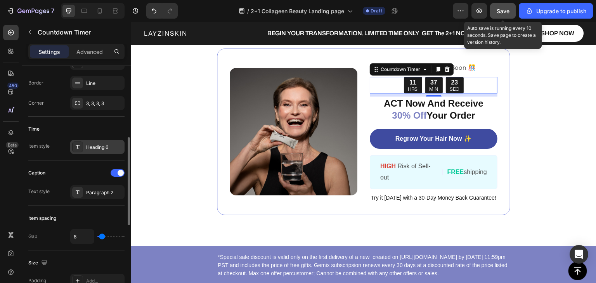
click at [81, 149] on div at bounding box center [77, 147] width 11 height 11
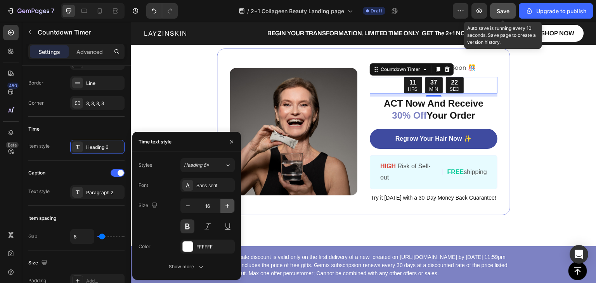
click at [228, 206] on icon "button" at bounding box center [227, 206] width 8 height 8
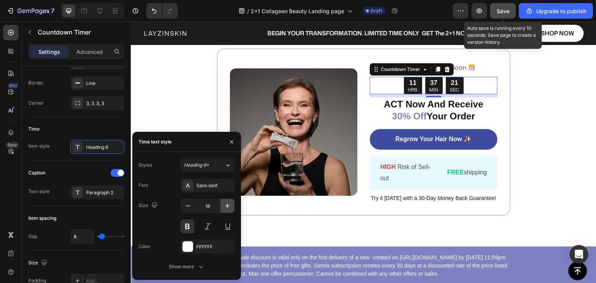
click at [228, 206] on icon "button" at bounding box center [227, 206] width 8 height 8
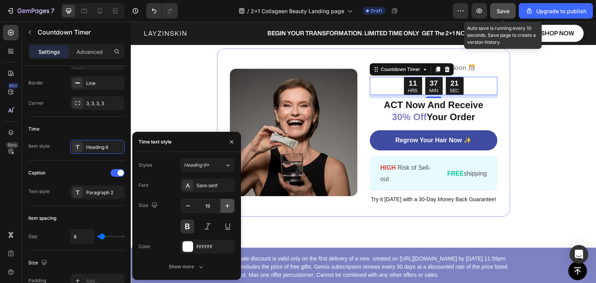
click at [228, 206] on icon "button" at bounding box center [227, 206] width 8 height 8
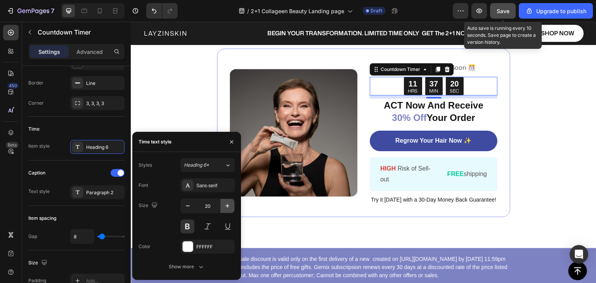
click at [228, 206] on icon "button" at bounding box center [227, 206] width 8 height 8
type input "21"
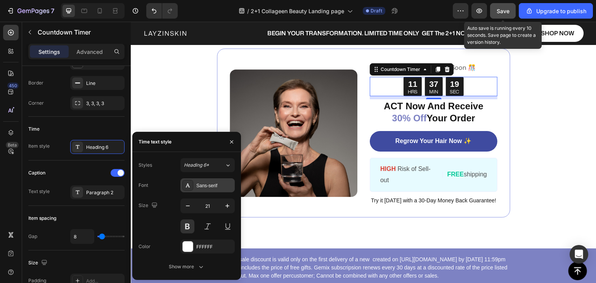
click at [211, 188] on div "Sans-serif" at bounding box center [214, 185] width 36 height 7
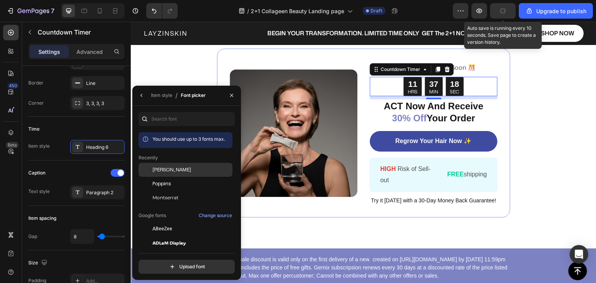
click at [185, 169] on div "[PERSON_NAME]" at bounding box center [191, 169] width 78 height 7
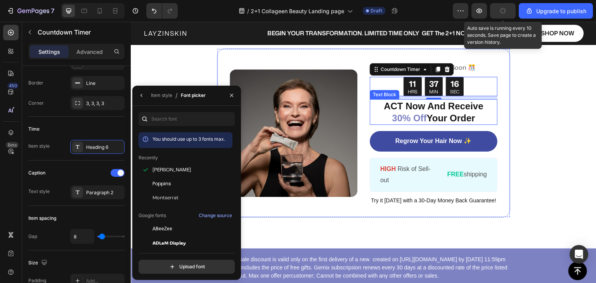
click at [451, 114] on p "ACT Now And Receive 30% Off Your Order" at bounding box center [433, 112] width 126 height 24
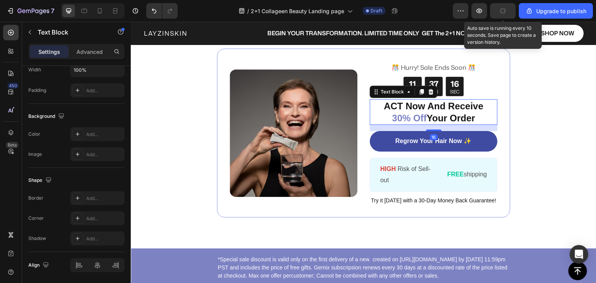
scroll to position [0, 0]
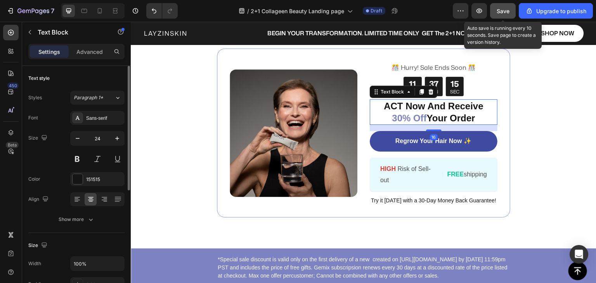
click at [85, 117] on div "Sans-serif" at bounding box center [97, 118] width 54 height 14
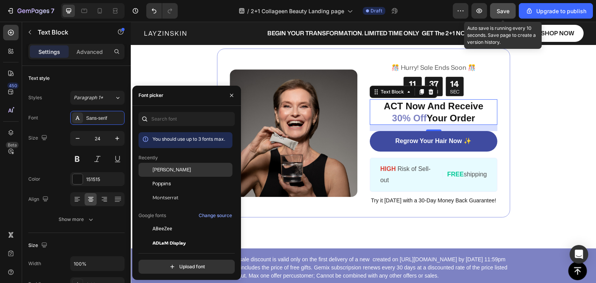
click at [172, 170] on span "[PERSON_NAME]" at bounding box center [171, 169] width 38 height 7
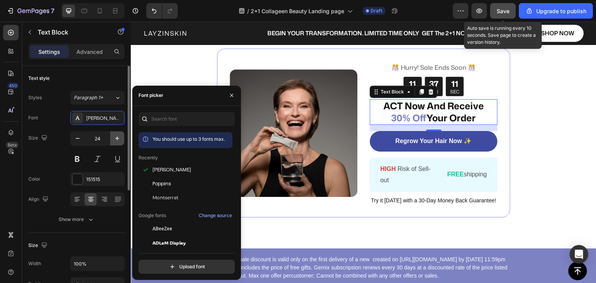
click at [118, 139] on icon "button" at bounding box center [117, 139] width 8 height 8
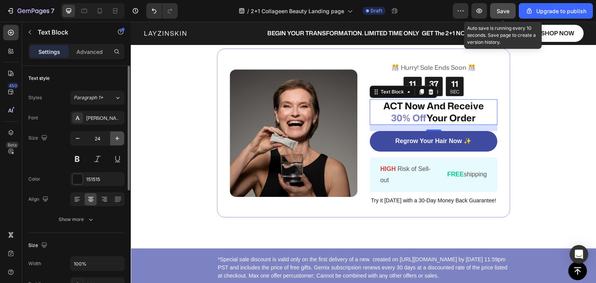
type input "25"
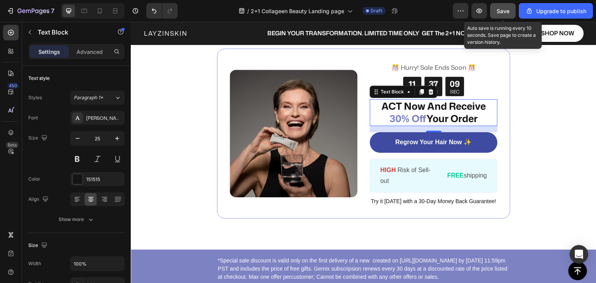
click at [420, 121] on span "30% Off" at bounding box center [407, 119] width 37 height 14
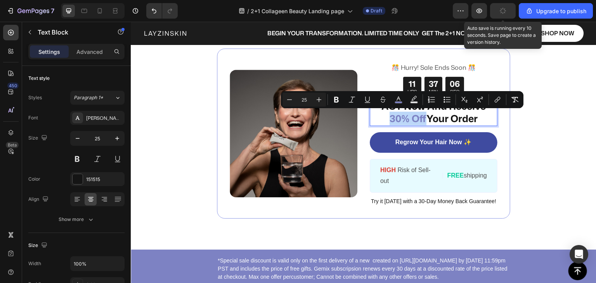
drag, startPoint x: 420, startPoint y: 121, endPoint x: 386, endPoint y: 117, distance: 34.3
click at [389, 117] on span "30% Off" at bounding box center [407, 119] width 37 height 14
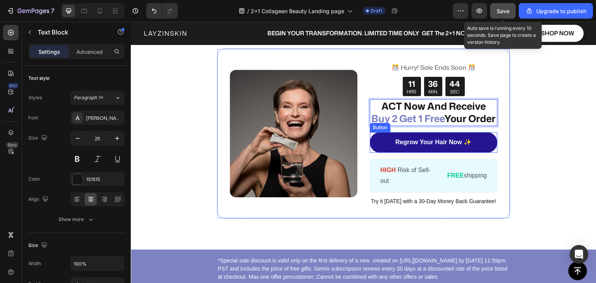
click at [379, 153] on link "Regrow Your Hair Now ✨" at bounding box center [434, 142] width 128 height 21
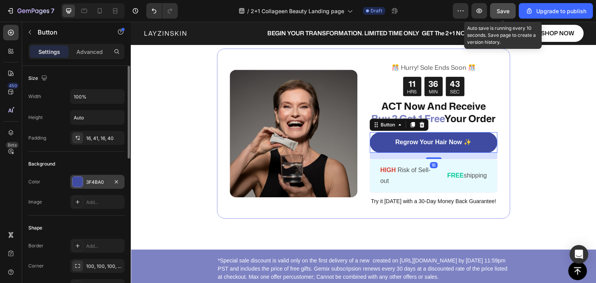
click at [77, 179] on div at bounding box center [78, 182] width 10 height 10
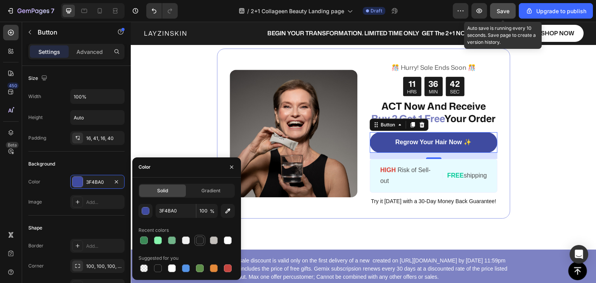
click at [198, 240] on div at bounding box center [200, 241] width 8 height 8
type input "1C1C1C"
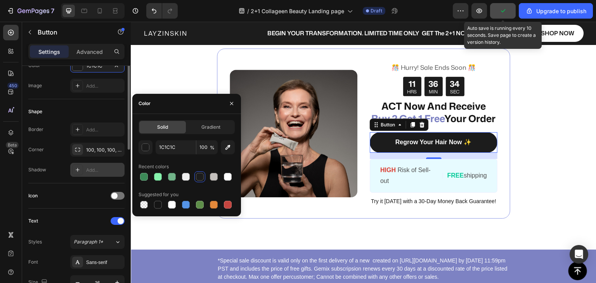
scroll to position [39, 0]
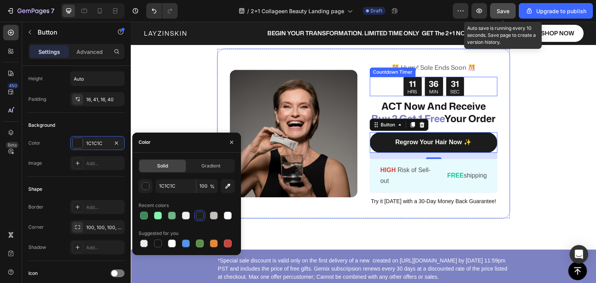
click at [371, 78] on div "11 HRS 36 MIN 31 SEC" at bounding box center [434, 86] width 128 height 19
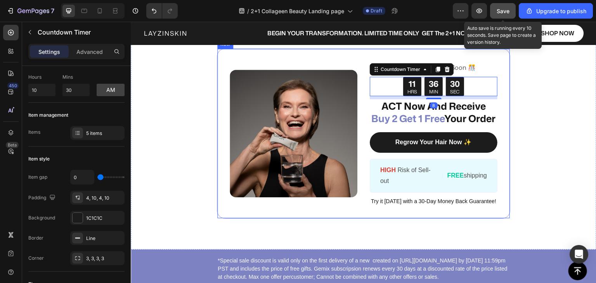
scroll to position [0, 0]
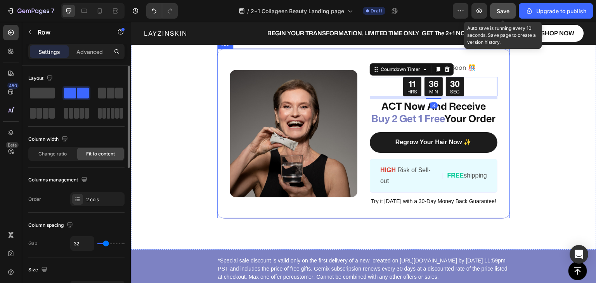
click at [359, 70] on div "Image ️🎊 Hurry! Sale Ends Soon ️🎊 Text Block 11 HRS 36 MIN 30 SEC Countdown Tim…" at bounding box center [363, 133] width 293 height 170
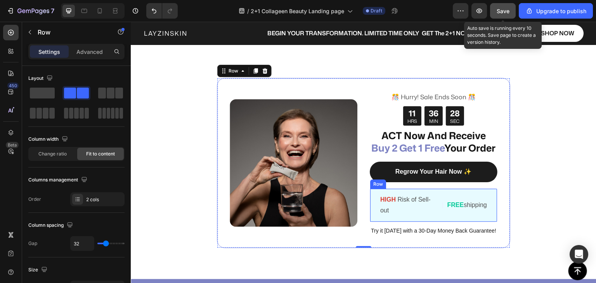
scroll to position [2305, 0]
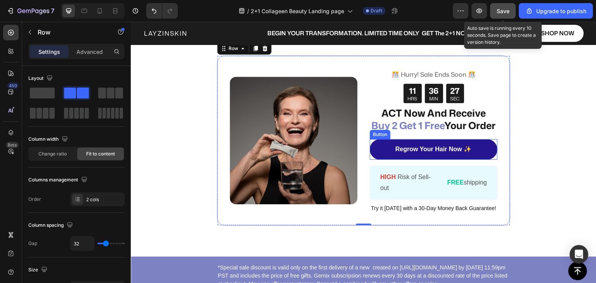
click at [389, 159] on link "Regrow Your Hair Now ✨" at bounding box center [434, 149] width 128 height 21
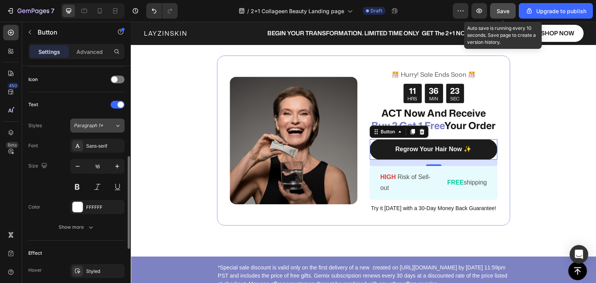
scroll to position [349, 0]
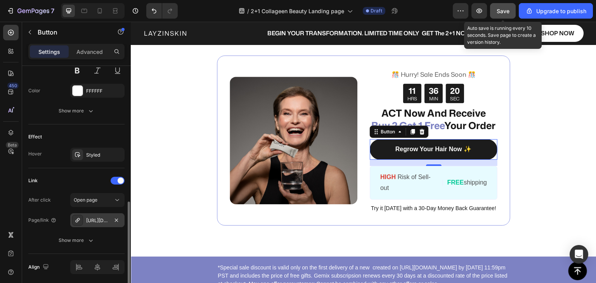
click at [93, 219] on div "https://seal-commerce-asia.myshopify.com/a/gempages?version=v7&shop_id=43275057…" at bounding box center [97, 220] width 22 height 7
click at [97, 201] on span "Open page" at bounding box center [86, 200] width 24 height 6
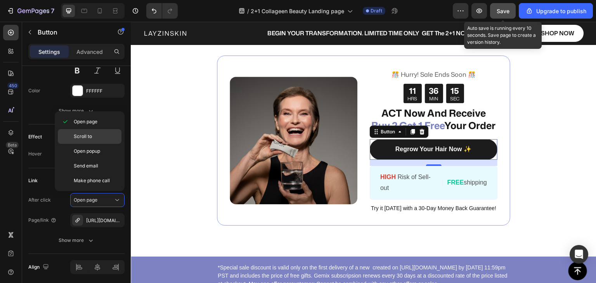
click at [84, 140] on span "Scroll to" at bounding box center [83, 136] width 18 height 7
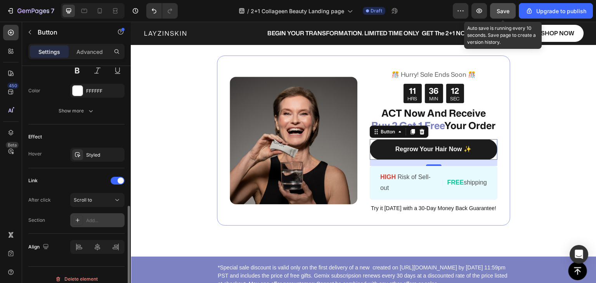
click at [98, 217] on div "Add..." at bounding box center [104, 220] width 36 height 7
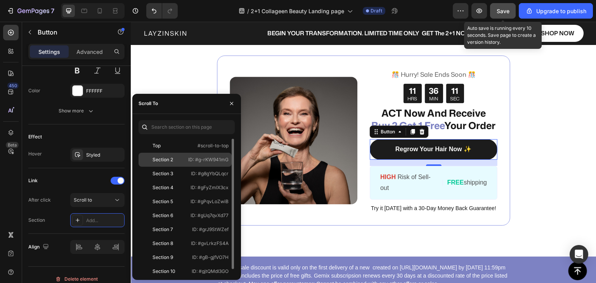
click at [177, 159] on div "Section 2" at bounding box center [163, 159] width 43 height 7
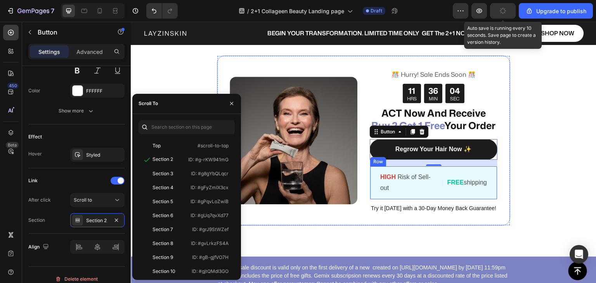
click at [423, 200] on div "HIGH Risk of Sell-out Text Block | Text Block FREE shipping Text Block Row" at bounding box center [434, 183] width 128 height 34
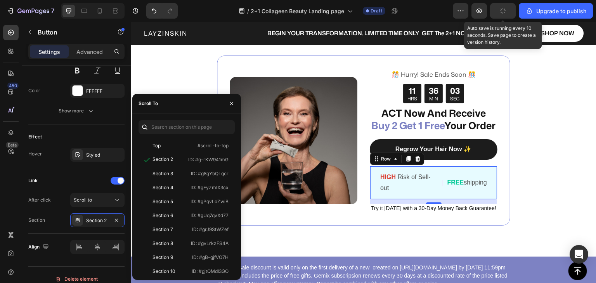
scroll to position [0, 0]
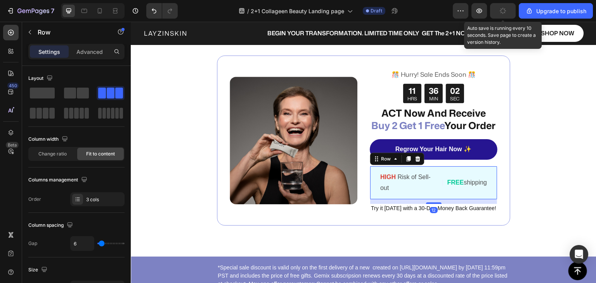
click at [415, 162] on icon at bounding box center [418, 159] width 6 height 6
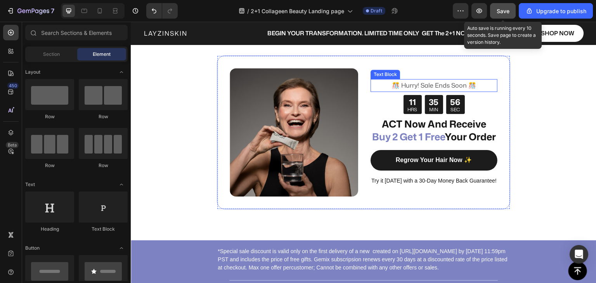
click at [427, 80] on p "️🎊 Hurry! Sale Ends Soon ️🎊" at bounding box center [433, 85] width 125 height 11
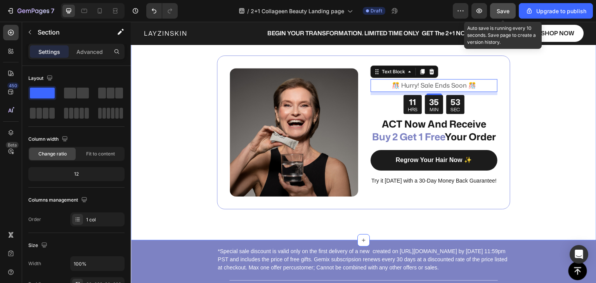
click at [539, 192] on div "Image ️🎊 Hurry! Sale Ends Soon ️🎊 Text Block 8 11 HRS 35 MIN 53 SEC Countdown T…" at bounding box center [363, 132] width 465 height 216
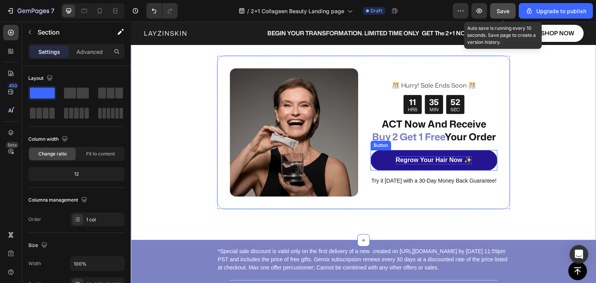
click at [436, 163] on p "Regrow Your Hair Now ✨" at bounding box center [434, 160] width 76 height 8
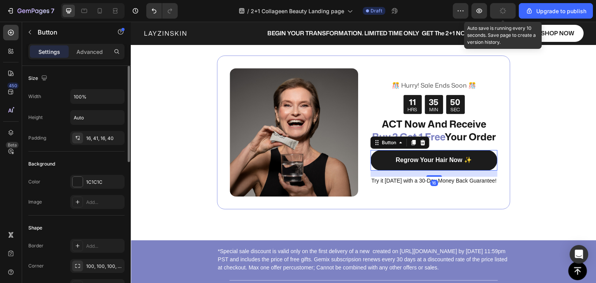
scroll to position [78, 0]
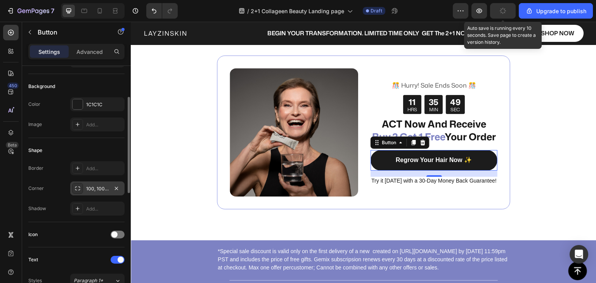
click at [77, 186] on icon at bounding box center [77, 188] width 6 height 6
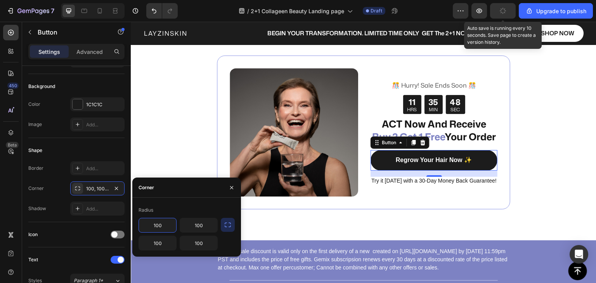
click at [171, 225] on input "100" at bounding box center [157, 225] width 37 height 14
type input "0"
click at [226, 228] on icon "button" at bounding box center [228, 225] width 8 height 8
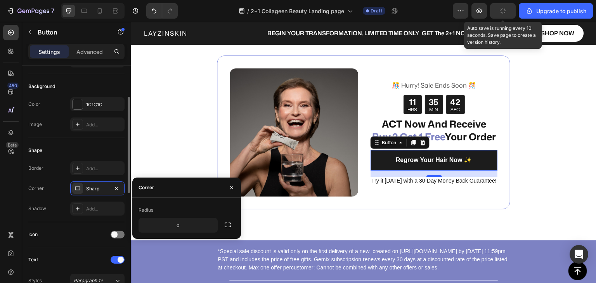
click at [76, 232] on div "Icon" at bounding box center [76, 234] width 96 height 12
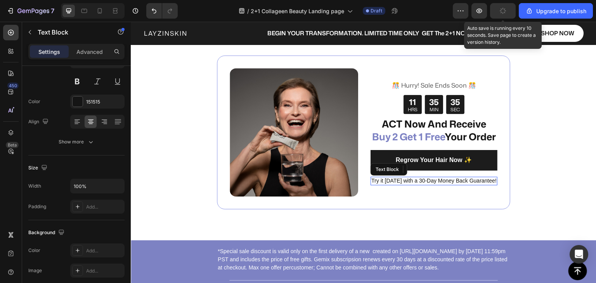
click at [420, 184] on span "Try it [DATE] with a 30-Day Money Back Guarantee!" at bounding box center [433, 181] width 125 height 6
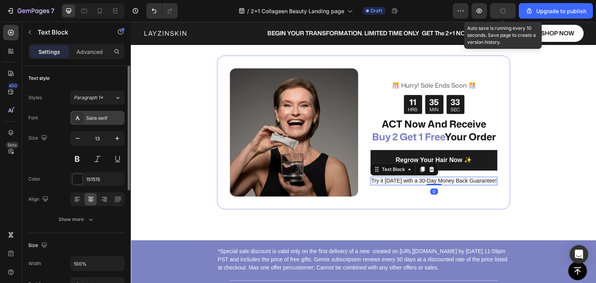
click at [97, 114] on div "Sans-serif" at bounding box center [97, 118] width 54 height 14
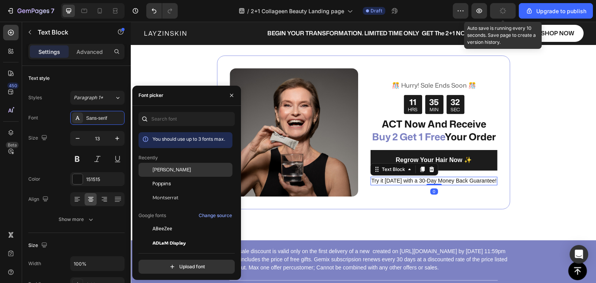
click at [180, 169] on div "[PERSON_NAME]" at bounding box center [191, 169] width 78 height 7
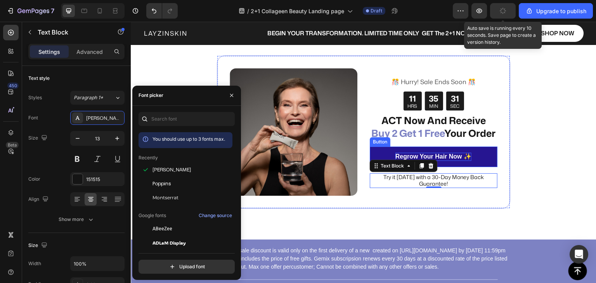
click at [417, 157] on p "Regrow Your Hair Now ✨" at bounding box center [433, 157] width 76 height 8
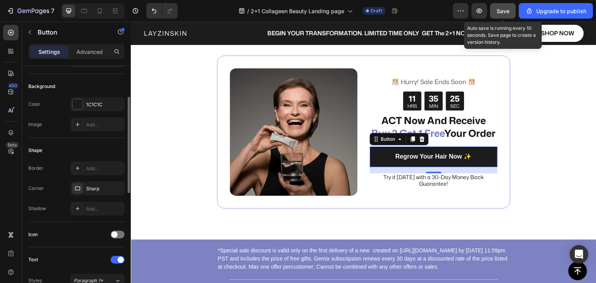
scroll to position [194, 0]
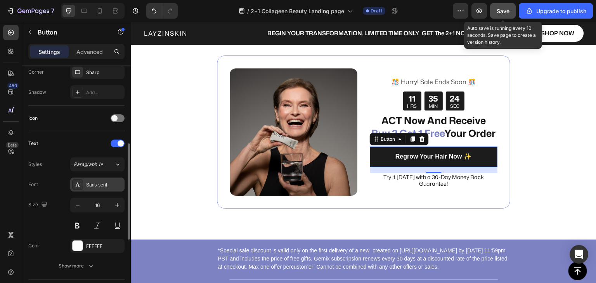
click at [99, 185] on div "Sans-serif" at bounding box center [104, 184] width 36 height 7
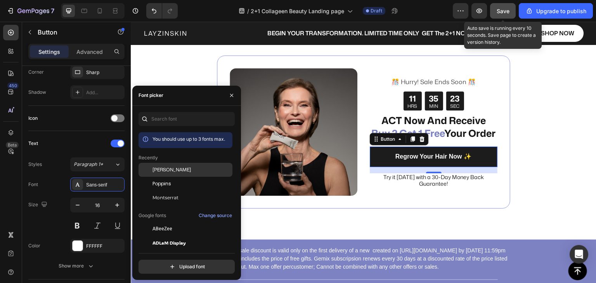
click at [172, 169] on span "[PERSON_NAME]" at bounding box center [171, 169] width 38 height 7
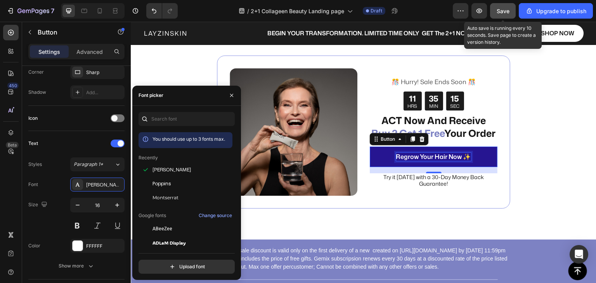
click at [414, 161] on p "Regrow Your Hair Now ✨" at bounding box center [433, 157] width 75 height 8
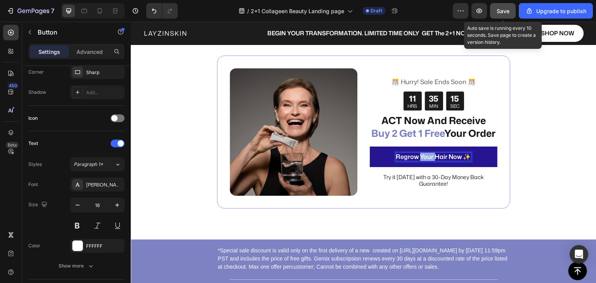
click at [414, 161] on p "Regrow Your Hair Now ✨" at bounding box center [433, 157] width 75 height 8
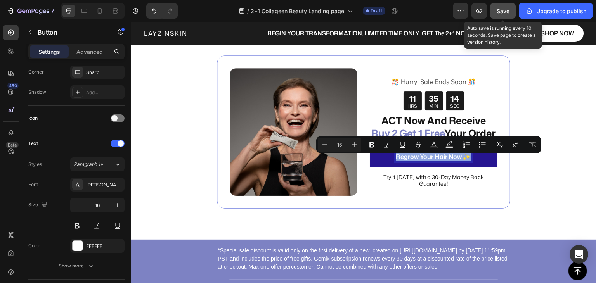
copy p "Regrow Your Hair Now ✨"
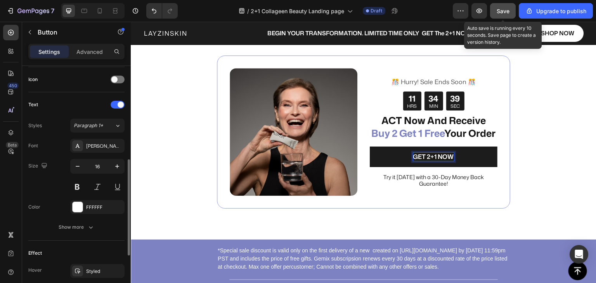
scroll to position [310, 0]
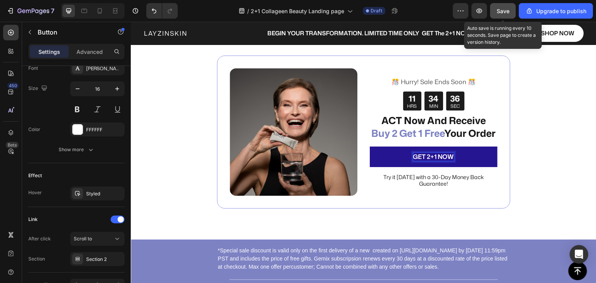
click at [433, 161] on p "GET 2+1 NOW" at bounding box center [433, 157] width 41 height 8
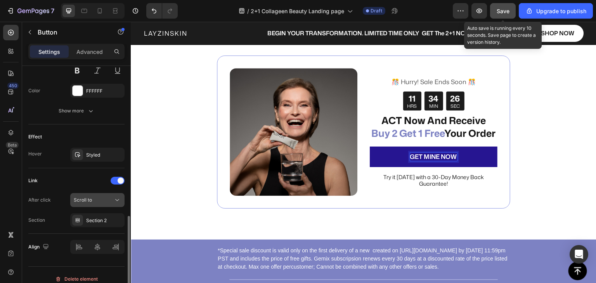
scroll to position [356, 0]
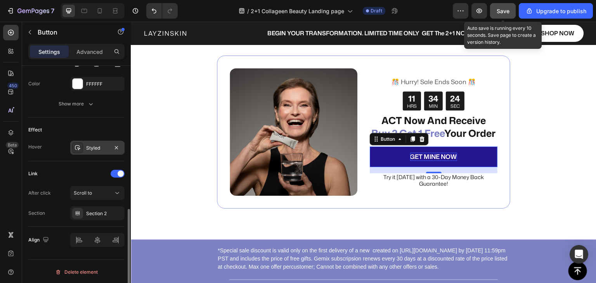
click at [79, 148] on icon at bounding box center [77, 148] width 6 height 6
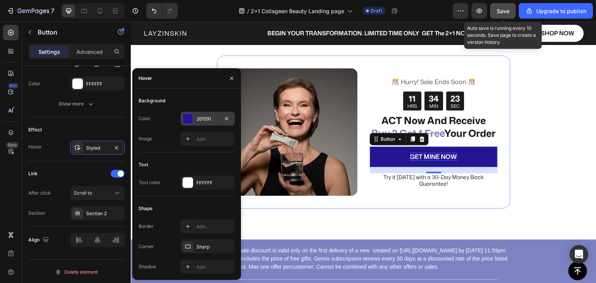
click at [192, 117] on div at bounding box center [188, 119] width 10 height 10
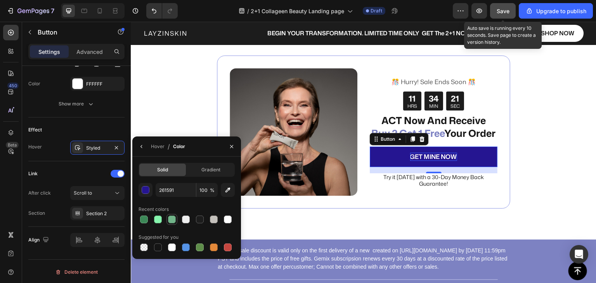
click at [172, 221] on div at bounding box center [172, 220] width 8 height 8
type input "71B489"
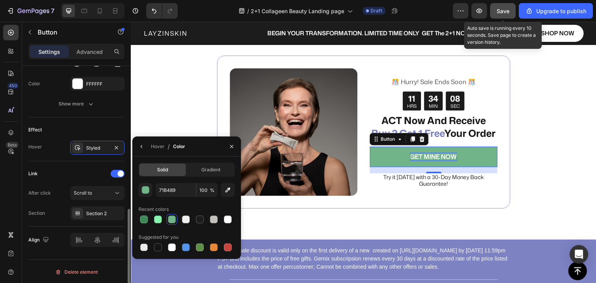
click at [86, 169] on div "Link" at bounding box center [76, 174] width 96 height 12
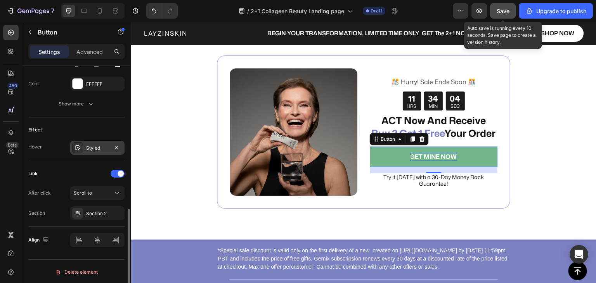
click at [90, 145] on div "Styled" at bounding box center [97, 148] width 22 height 7
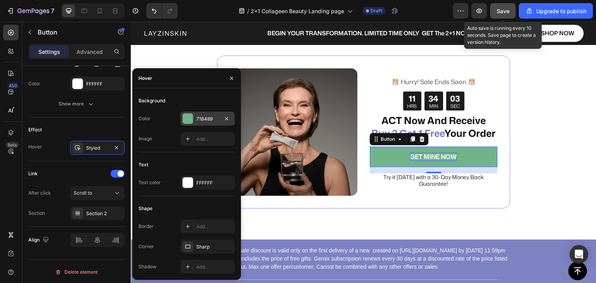
click at [197, 120] on div "71B489" at bounding box center [207, 119] width 22 height 7
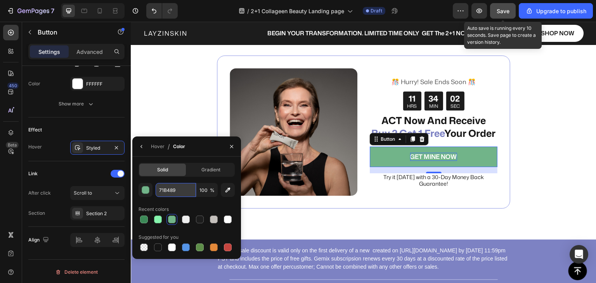
click at [181, 192] on input "71B489" at bounding box center [176, 190] width 40 height 14
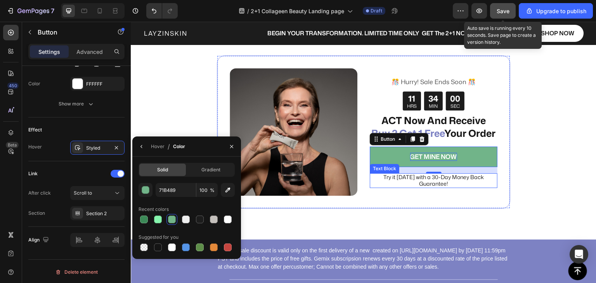
click at [398, 187] on p "Try it [DATE] with a 30-Day Money Back Guarantee!" at bounding box center [433, 180] width 126 height 13
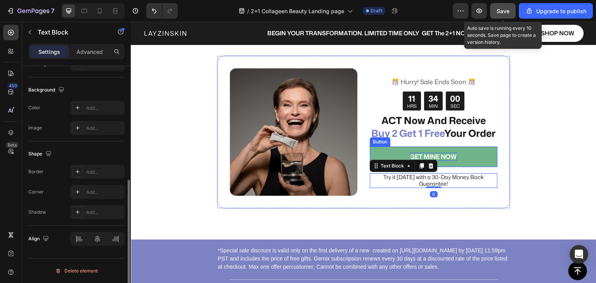
scroll to position [0, 0]
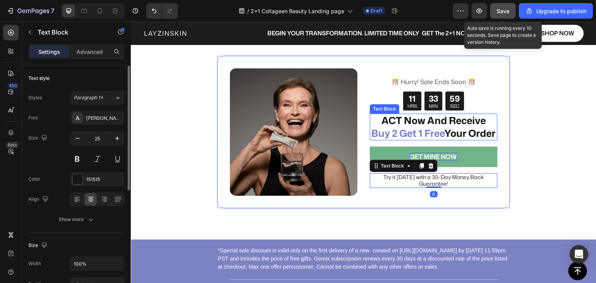
click at [411, 126] on span "Buy 2 Get 1 Free" at bounding box center [407, 133] width 73 height 14
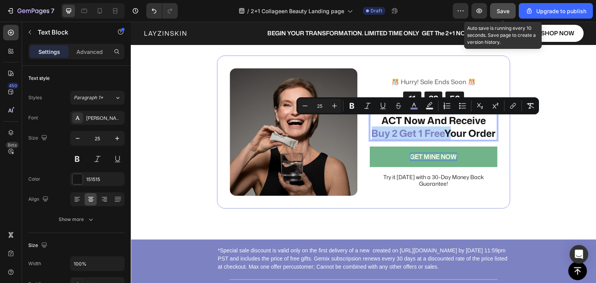
drag, startPoint x: 380, startPoint y: 125, endPoint x: 453, endPoint y: 122, distance: 73.4
click at [444, 126] on span "Buy 2 Get 1 Free" at bounding box center [407, 133] width 73 height 14
click at [417, 105] on icon "Editor contextual toolbar" at bounding box center [414, 106] width 8 height 8
type input "7D82C3"
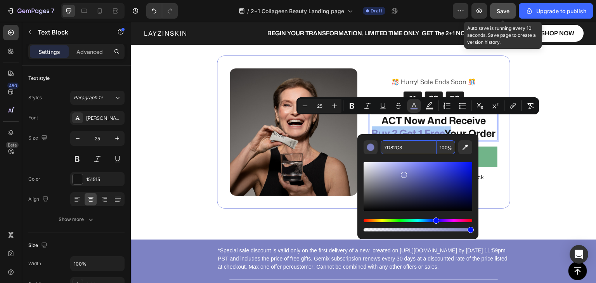
paste input "1B489"
type input "71B489"
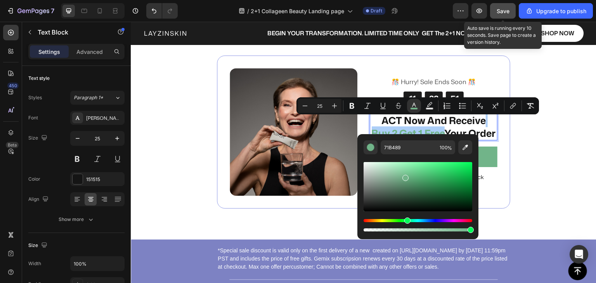
click at [404, 158] on div "Editor contextual toolbar" at bounding box center [417, 193] width 109 height 79
click at [499, 130] on div "Image ️🎊 Hurry! Sale Ends Soon ️🎊 Text Block 11 HRS 33 MIN 50 SEC Countdown Tim…" at bounding box center [363, 131] width 293 height 153
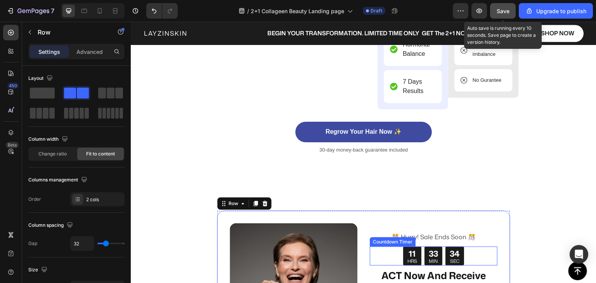
scroll to position [2189, 0]
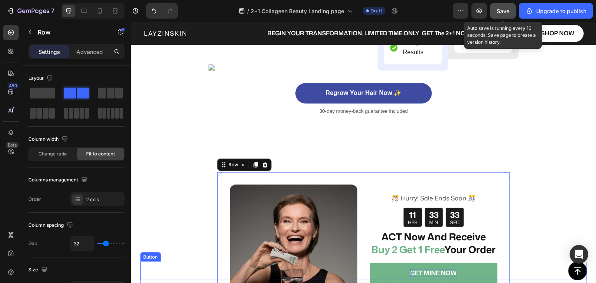
click at [390, 272] on div "Button" at bounding box center [363, 271] width 447 height 19
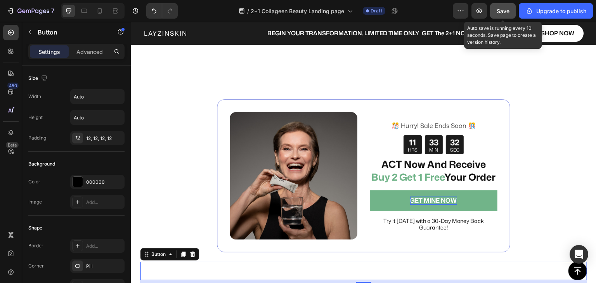
scroll to position [2305, 0]
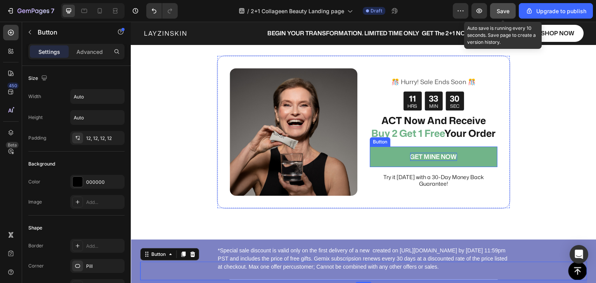
click at [388, 163] on link "GET MINE NOW" at bounding box center [434, 157] width 128 height 21
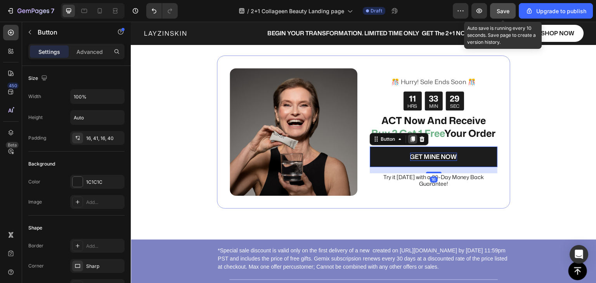
click at [411, 142] on icon at bounding box center [413, 139] width 4 height 5
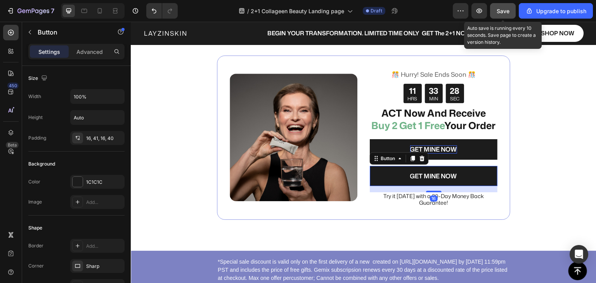
scroll to position [2227, 0]
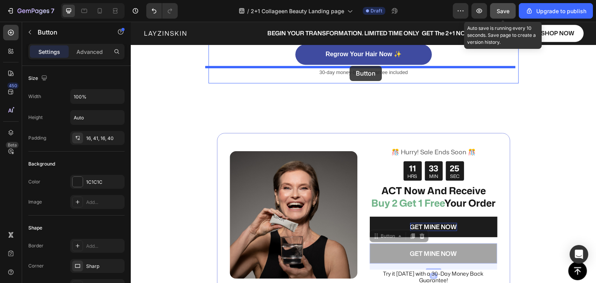
drag, startPoint x: 378, startPoint y: 250, endPoint x: 349, endPoint y: 66, distance: 186.4
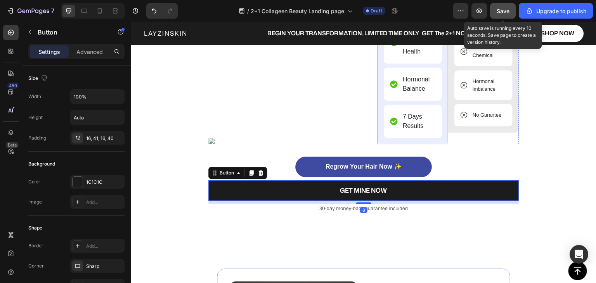
scroll to position [2111, 0]
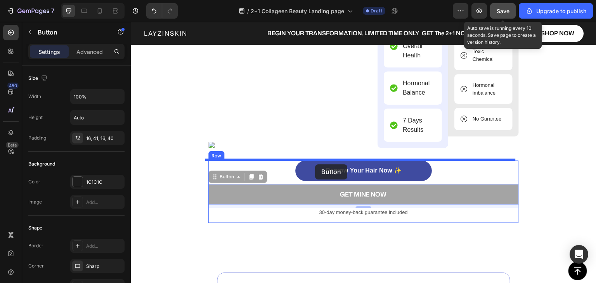
drag, startPoint x: 213, startPoint y: 176, endPoint x: 315, endPoint y: 164, distance: 103.0
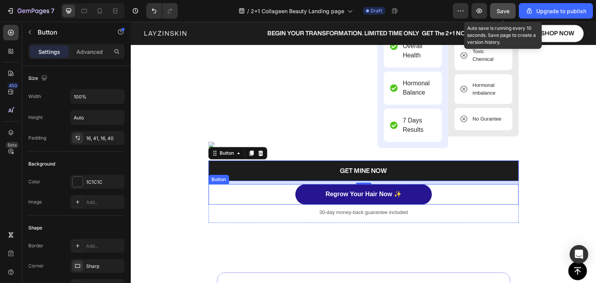
click at [300, 197] on link "Regrow Your Hair Now ✨" at bounding box center [363, 194] width 137 height 21
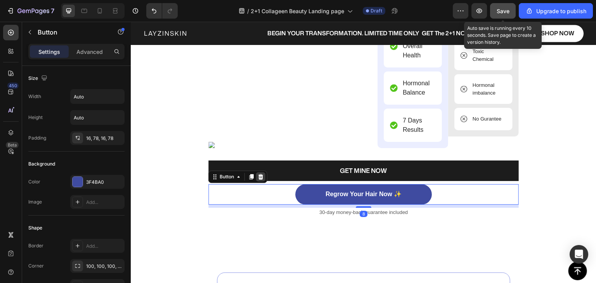
click at [258, 178] on icon at bounding box center [260, 176] width 5 height 5
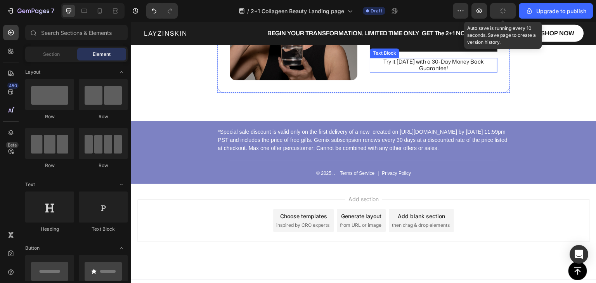
scroll to position [2421, 0]
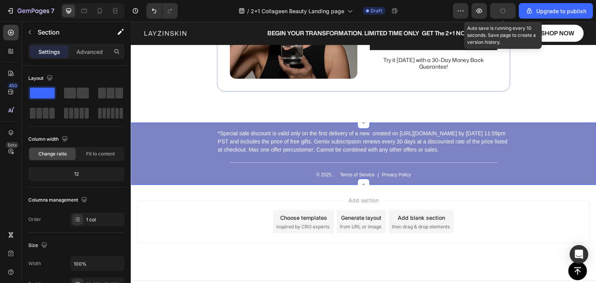
click at [169, 145] on div "*Special sale discount is valid only on the first delivery of a new created on …" at bounding box center [363, 154] width 465 height 63
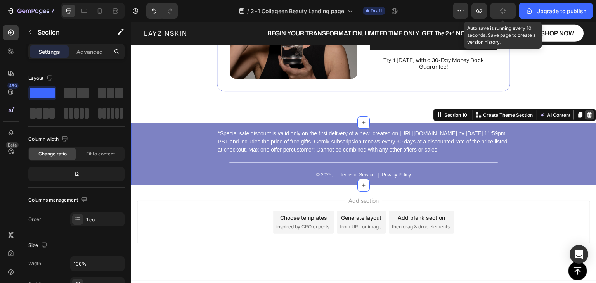
click at [587, 114] on icon at bounding box center [589, 114] width 5 height 5
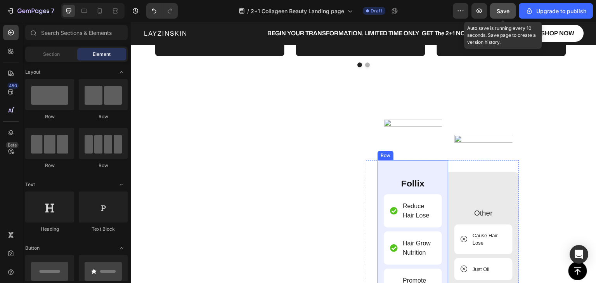
scroll to position [1858, 0]
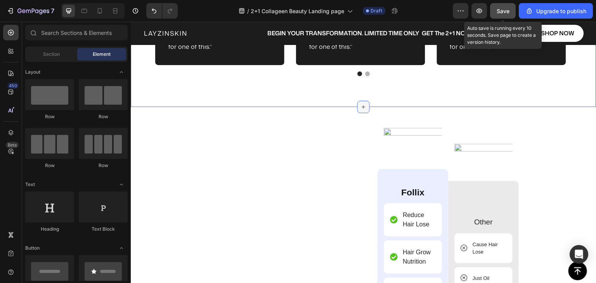
click at [363, 103] on div at bounding box center [363, 107] width 12 height 12
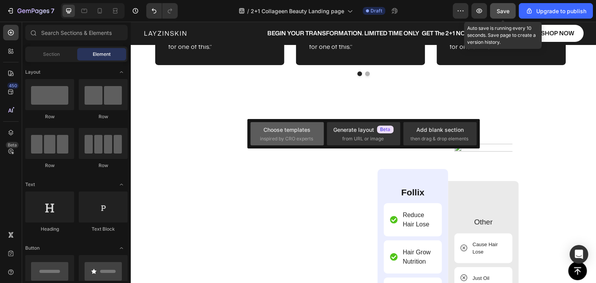
click at [289, 129] on div "Choose templates" at bounding box center [286, 130] width 47 height 8
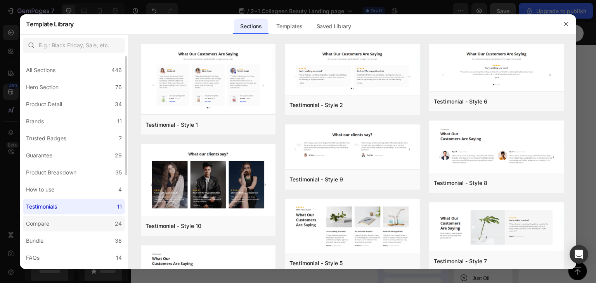
scroll to position [39, 0]
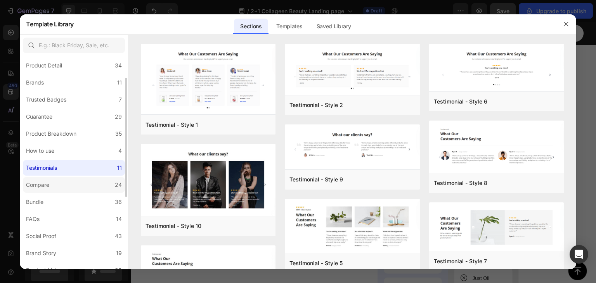
click at [41, 185] on div "Compare" at bounding box center [37, 184] width 23 height 9
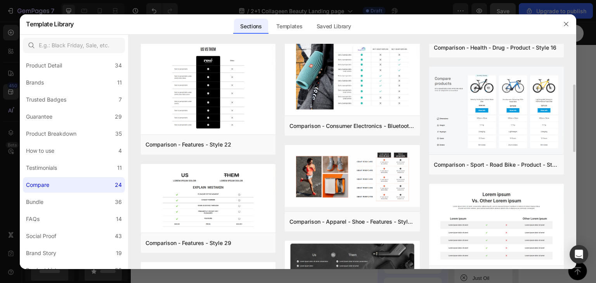
scroll to position [0, 0]
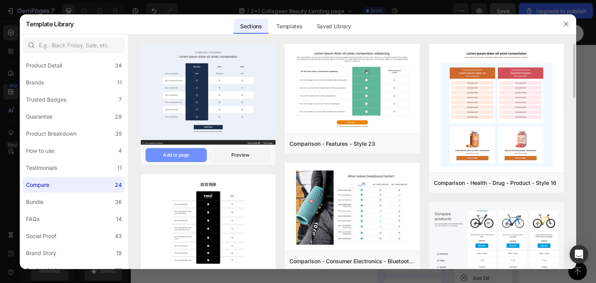
click at [185, 156] on div "Add to page" at bounding box center [176, 155] width 26 height 7
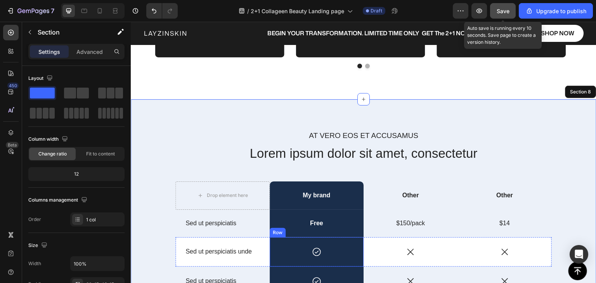
scroll to position [1827, 0]
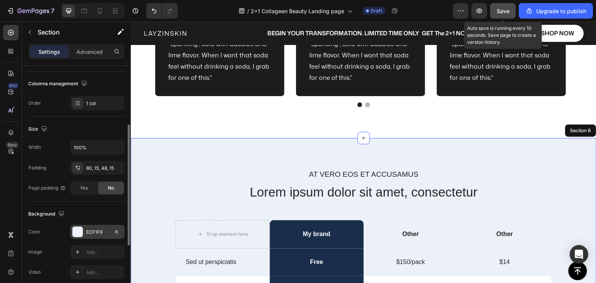
click at [79, 232] on div at bounding box center [78, 232] width 10 height 10
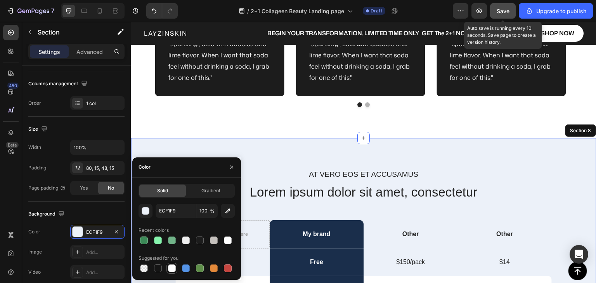
click at [173, 268] on div at bounding box center [172, 268] width 8 height 8
type input "FFFFFF"
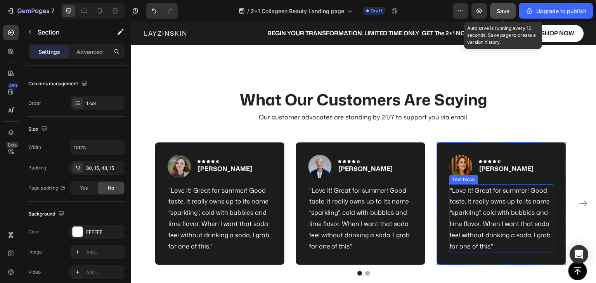
scroll to position [1633, 0]
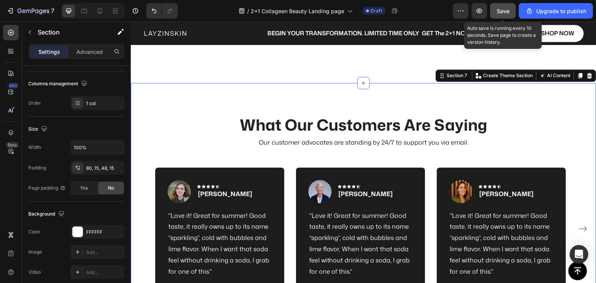
click at [515, 101] on div "What Our Customers Are Saying Heading Our customer advocates are standing by 24…" at bounding box center [363, 207] width 465 height 249
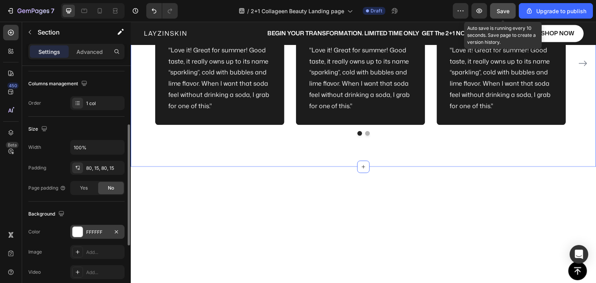
click at [76, 228] on div at bounding box center [78, 232] width 10 height 10
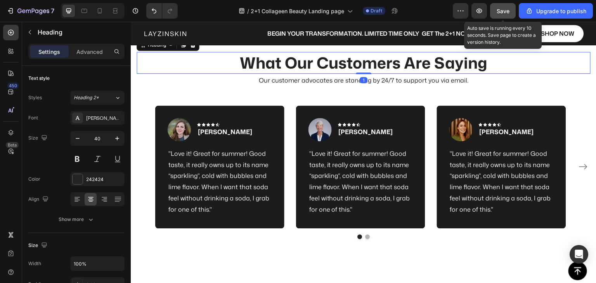
scroll to position [1517, 0]
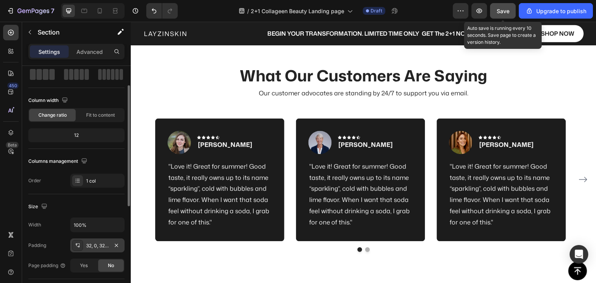
scroll to position [155, 0]
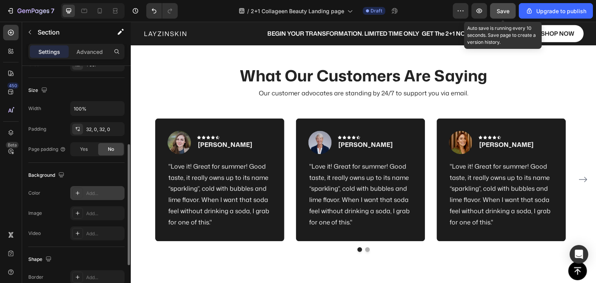
click at [78, 193] on icon at bounding box center [78, 193] width 4 height 4
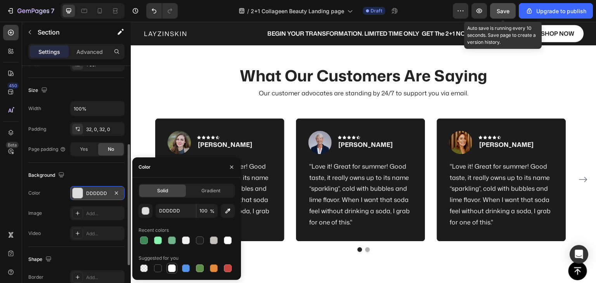
click at [175, 268] on div at bounding box center [172, 268] width 8 height 8
type input "FFFFFF"
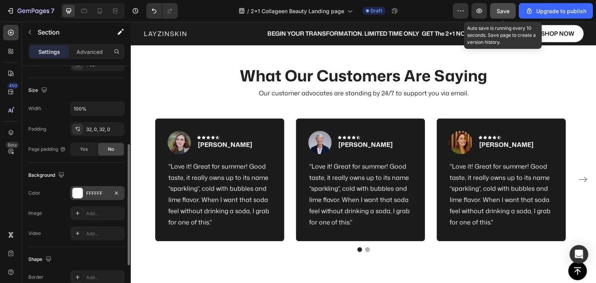
click at [273, 3] on img at bounding box center [363, 3] width 248 height 0
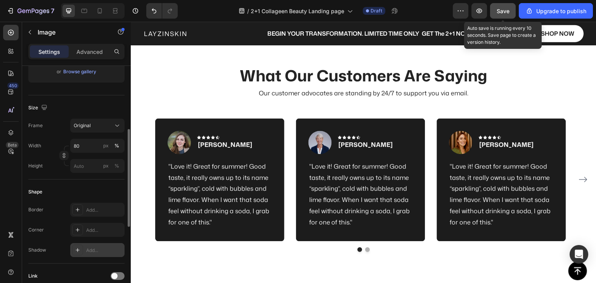
click at [76, 250] on icon at bounding box center [77, 250] width 6 height 6
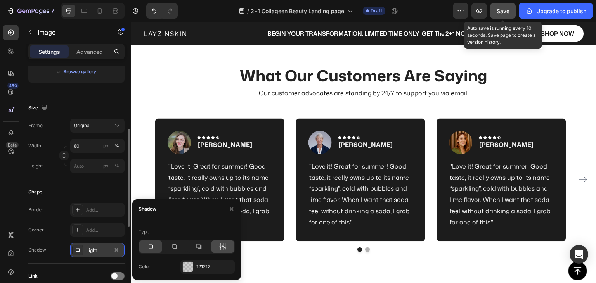
click at [220, 245] on icon at bounding box center [223, 247] width 8 height 8
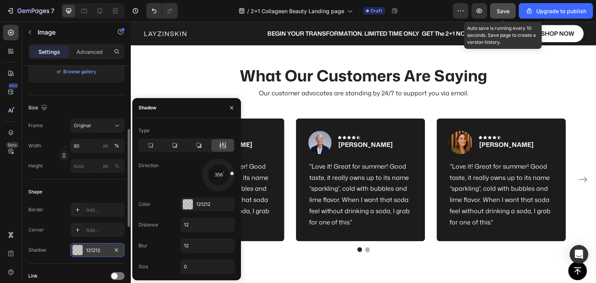
drag, startPoint x: 227, startPoint y: 185, endPoint x: 233, endPoint y: 173, distance: 13.7
click at [233, 173] on span at bounding box center [231, 173] width 3 height 3
click at [189, 202] on div at bounding box center [188, 204] width 10 height 10
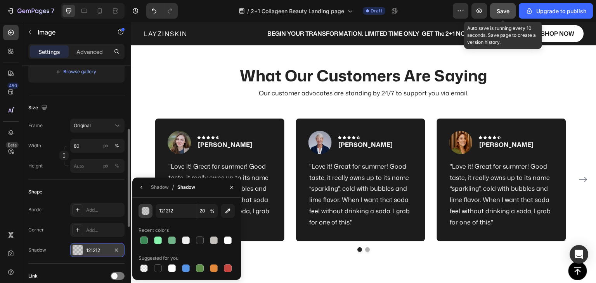
click at [148, 213] on div "button" at bounding box center [146, 211] width 8 height 8
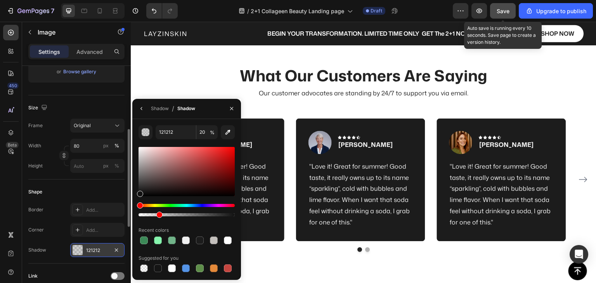
click at [150, 216] on div at bounding box center [186, 181] width 96 height 73
click at [149, 216] on div at bounding box center [186, 214] width 96 height 3
type input "10"
click at [161, 106] on div "Shadow" at bounding box center [160, 108] width 18 height 7
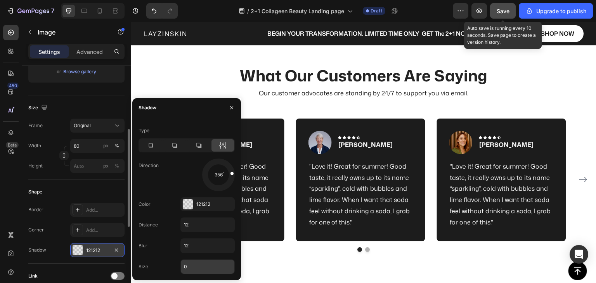
click at [190, 270] on input "0" at bounding box center [208, 267] width 54 height 14
drag, startPoint x: 190, startPoint y: 270, endPoint x: 180, endPoint y: 267, distance: 10.0
click at [180, 268] on div "Size 8" at bounding box center [186, 266] width 96 height 15
type input "2"
click at [173, 265] on div "Size 2" at bounding box center [186, 266] width 96 height 15
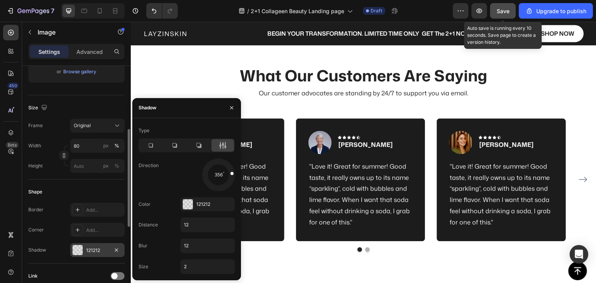
click at [505, 12] on span "Save" at bounding box center [502, 11] width 13 height 7
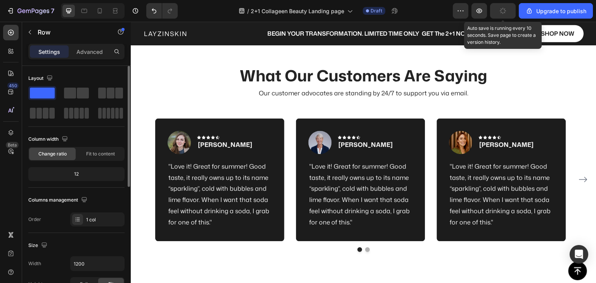
click at [461, 3] on img at bounding box center [363, 3] width 248 height 0
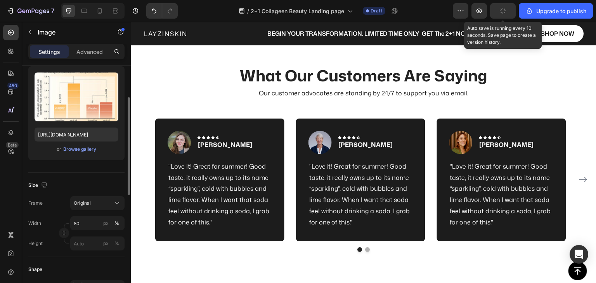
scroll to position [116, 0]
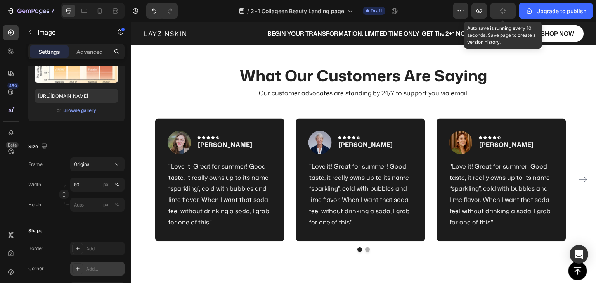
click at [74, 266] on icon at bounding box center [77, 269] width 6 height 6
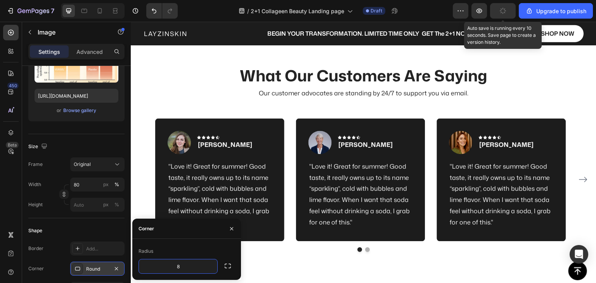
click at [109, 226] on div "Shape" at bounding box center [76, 231] width 96 height 12
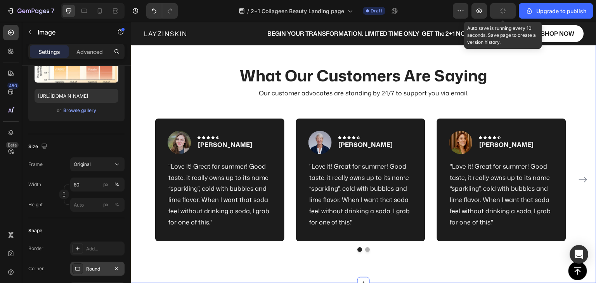
click at [338, 215] on div "What Our Customers Are Saying Heading Our customer advocates are standing by 24…" at bounding box center [363, 158] width 465 height 249
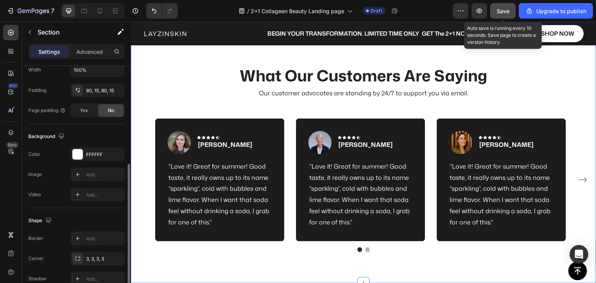
scroll to position [233, 0]
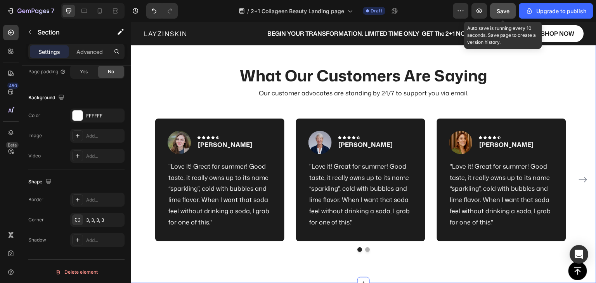
click at [289, 3] on img at bounding box center [363, 3] width 248 height 0
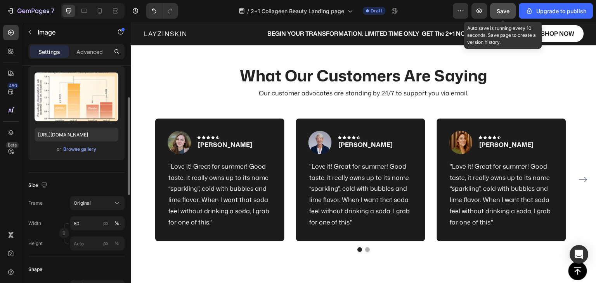
scroll to position [155, 0]
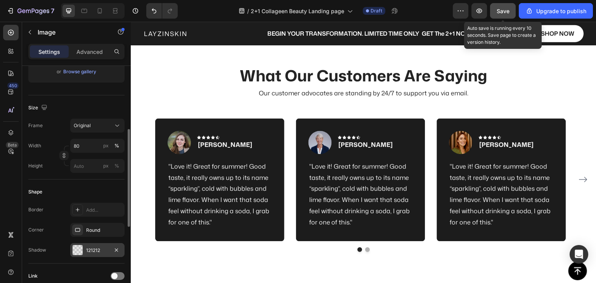
click at [76, 249] on div at bounding box center [78, 250] width 10 height 10
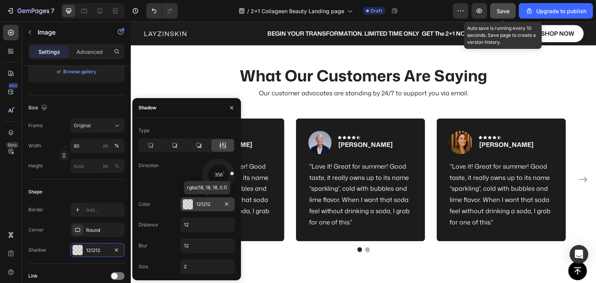
click at [187, 205] on div at bounding box center [188, 204] width 10 height 10
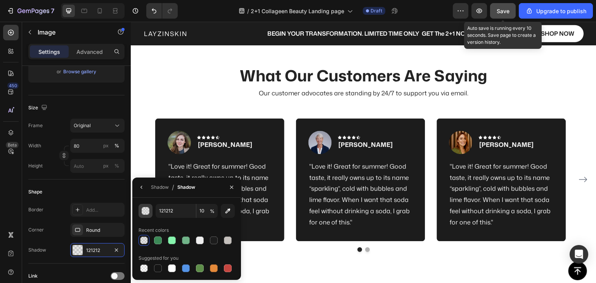
click at [147, 214] on div "button" at bounding box center [146, 211] width 8 height 8
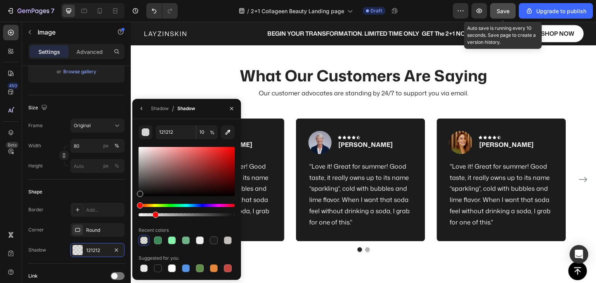
type input "16"
click at [154, 214] on div at bounding box center [186, 214] width 96 height 3
click at [161, 110] on div "Shadow" at bounding box center [160, 108] width 18 height 7
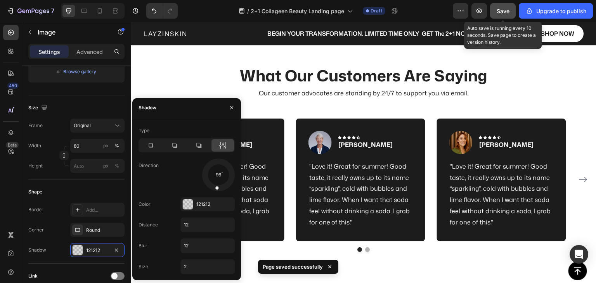
drag, startPoint x: 231, startPoint y: 173, endPoint x: 216, endPoint y: 183, distance: 17.6
click at [216, 183] on div at bounding box center [217, 184] width 7 height 18
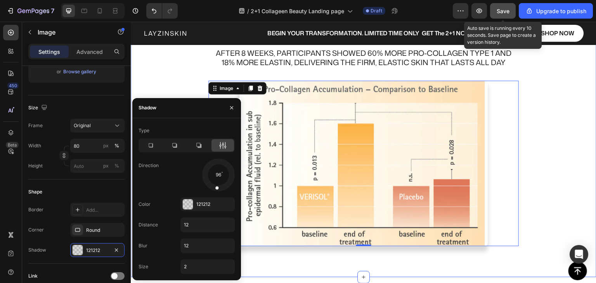
scroll to position [1439, 0]
drag, startPoint x: 215, startPoint y: 188, endPoint x: 208, endPoint y: 187, distance: 7.1
click at [208, 187] on div at bounding box center [213, 181] width 14 height 17
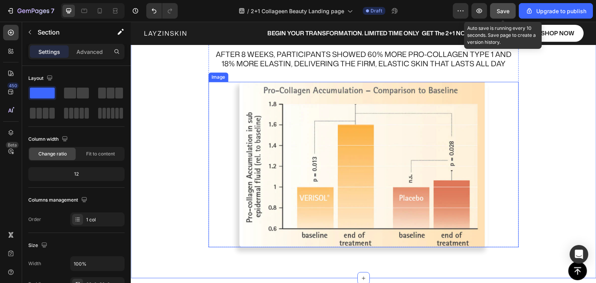
scroll to position [1401, 0]
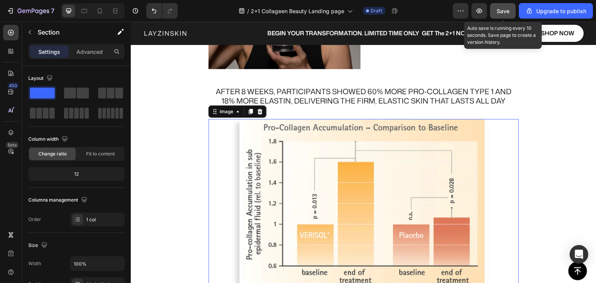
click at [490, 214] on div at bounding box center [363, 202] width 310 height 166
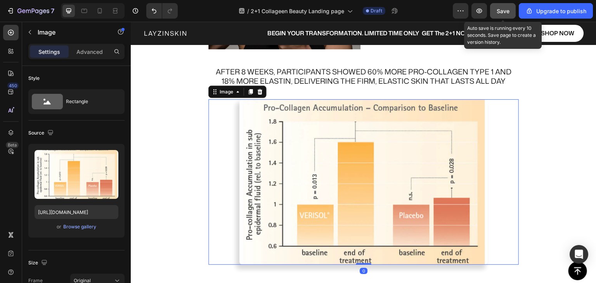
scroll to position [1439, 0]
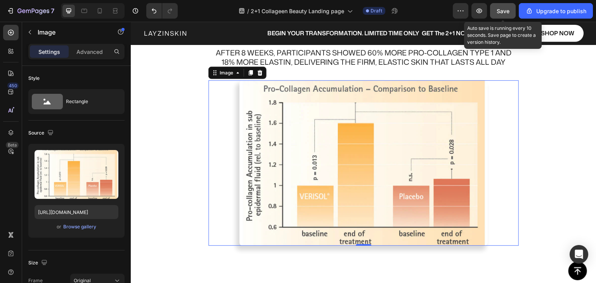
click at [236, 223] on div at bounding box center [363, 163] width 310 height 166
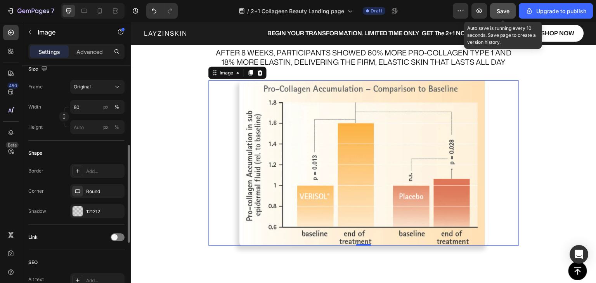
scroll to position [271, 0]
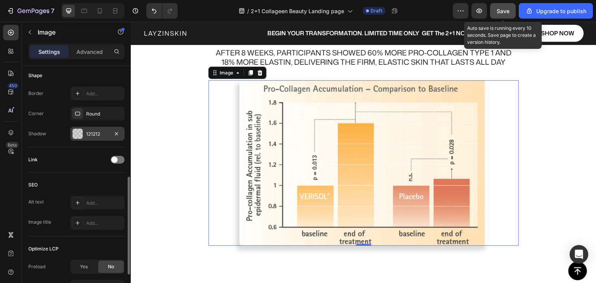
click at [76, 136] on div at bounding box center [78, 134] width 10 height 10
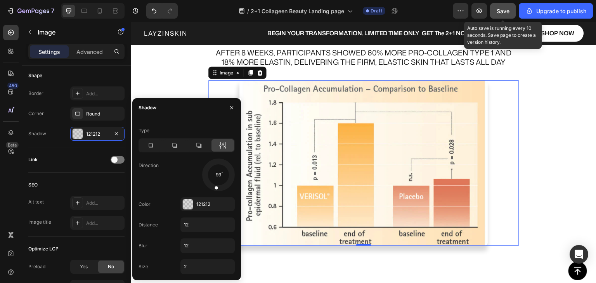
drag, startPoint x: 209, startPoint y: 185, endPoint x: 216, endPoint y: 177, distance: 10.4
click at [216, 177] on div at bounding box center [216, 183] width 7 height 18
click at [189, 245] on input "12" at bounding box center [208, 246] width 54 height 14
type input "8"
type input "20"
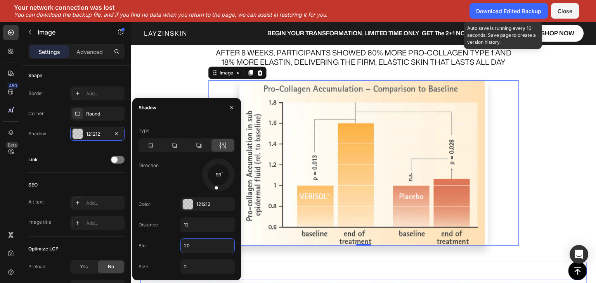
click at [284, 265] on div "Button" at bounding box center [363, 271] width 447 height 19
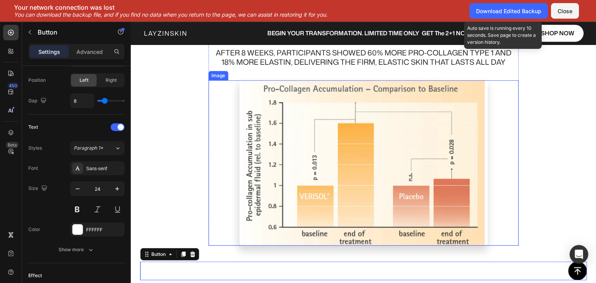
scroll to position [0, 0]
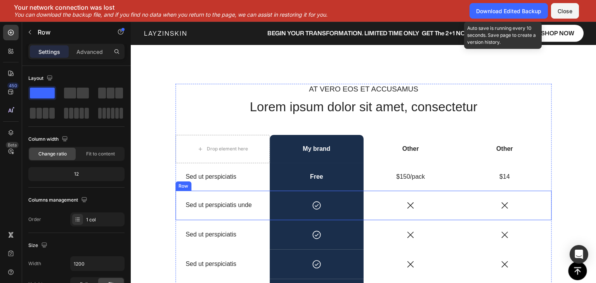
scroll to position [1866, 0]
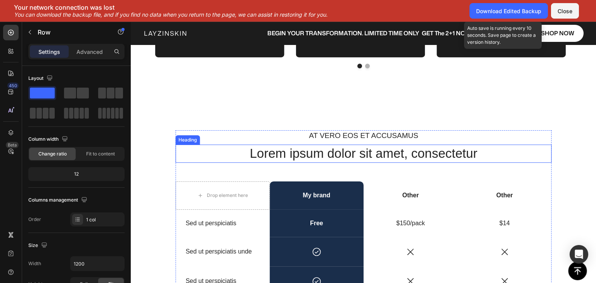
drag, startPoint x: 362, startPoint y: 161, endPoint x: 358, endPoint y: 154, distance: 8.0
click at [361, 159] on h2 "Lorem ipsum dolor sit amet, consectetur" at bounding box center [363, 154] width 376 height 18
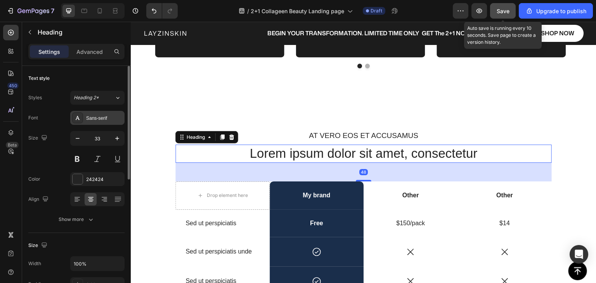
click at [93, 118] on div "Sans-serif" at bounding box center [104, 118] width 36 height 7
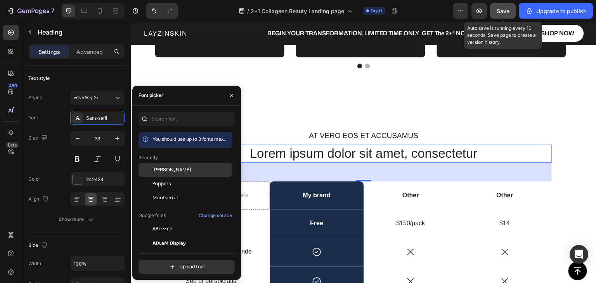
click at [161, 167] on span "[PERSON_NAME]" at bounding box center [171, 169] width 38 height 7
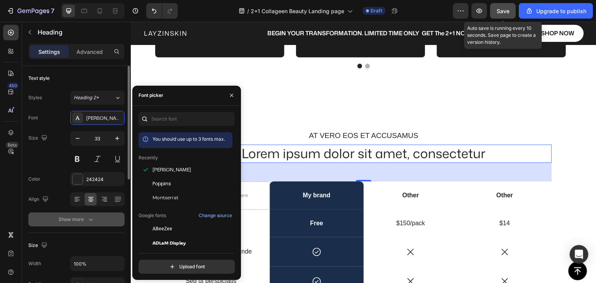
click at [85, 219] on div "Show more" at bounding box center [77, 220] width 36 height 8
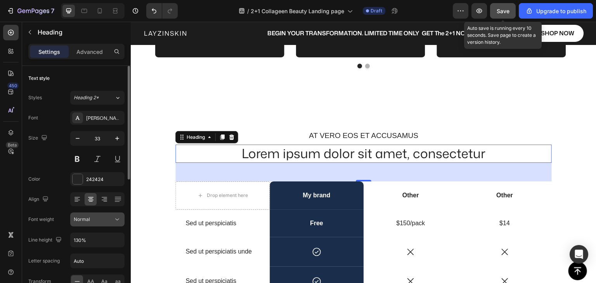
click at [98, 219] on div "Normal" at bounding box center [94, 219] width 40 height 7
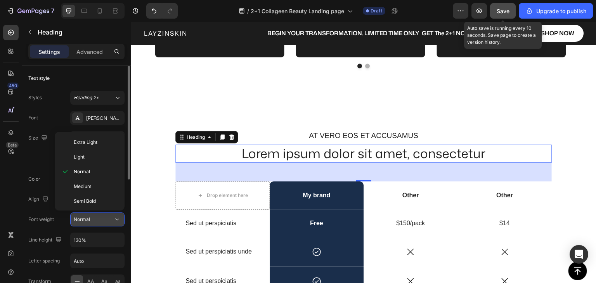
click at [98, 219] on div "Normal" at bounding box center [94, 219] width 40 height 7
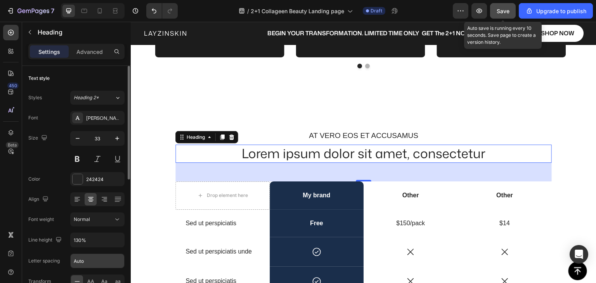
scroll to position [39, 0]
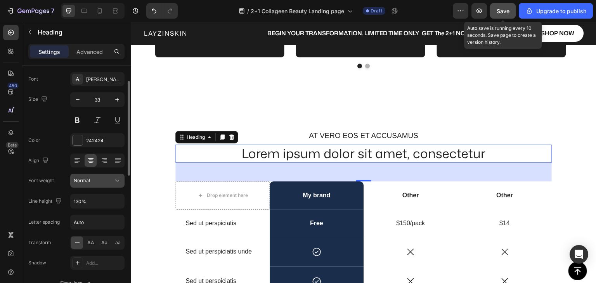
click at [92, 181] on div "Normal" at bounding box center [94, 180] width 40 height 7
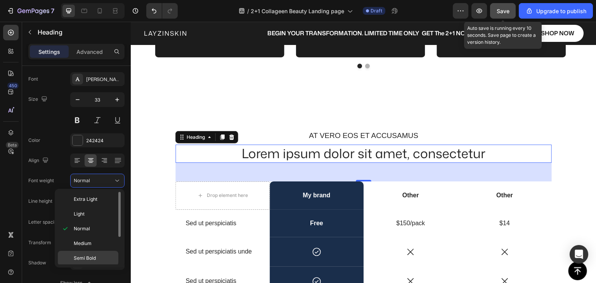
click at [93, 256] on span "Semi Bold" at bounding box center [85, 258] width 22 height 7
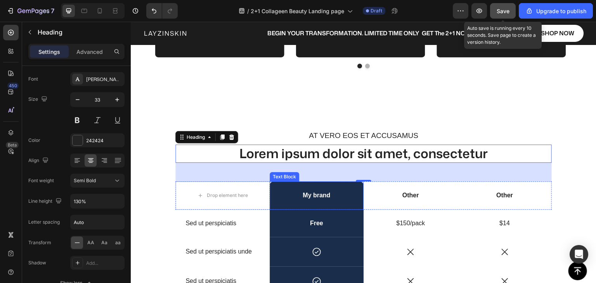
click at [281, 188] on div "My brand" at bounding box center [317, 195] width 94 height 28
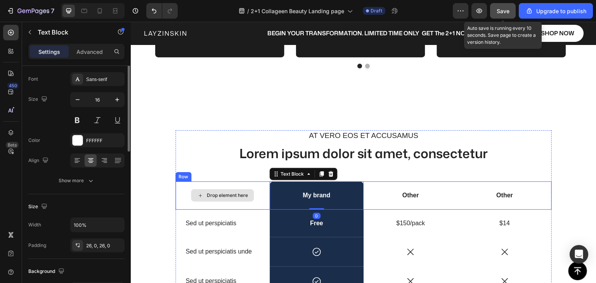
scroll to position [0, 0]
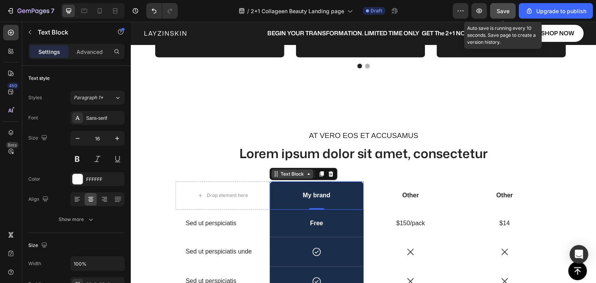
click at [279, 172] on div "Text Block" at bounding box center [292, 174] width 26 height 7
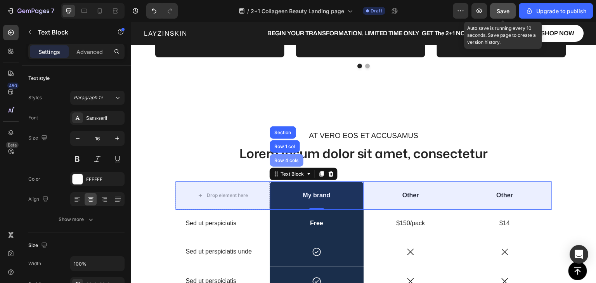
click at [275, 159] on div "Row 4 cols" at bounding box center [286, 160] width 27 height 5
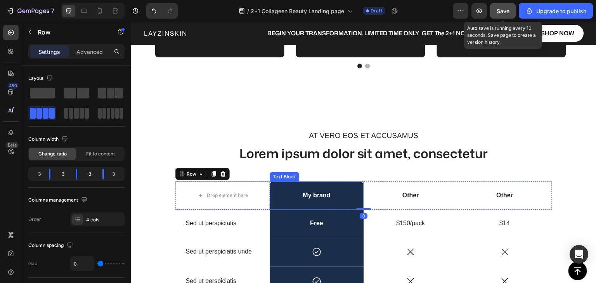
click at [271, 185] on div "My brand" at bounding box center [317, 195] width 94 height 28
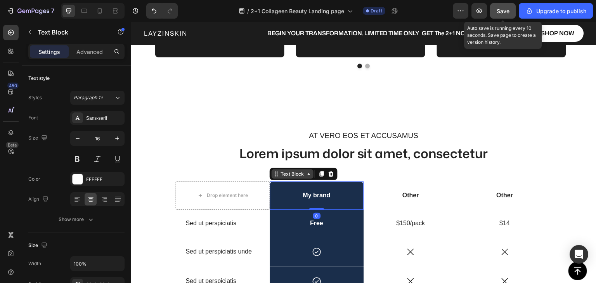
click at [273, 175] on icon at bounding box center [276, 174] width 6 height 6
click at [283, 192] on p "My brand" at bounding box center [316, 196] width 93 height 8
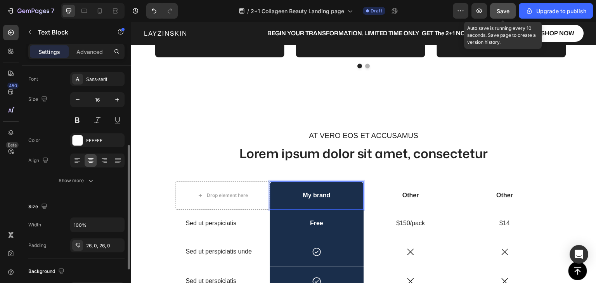
scroll to position [116, 0]
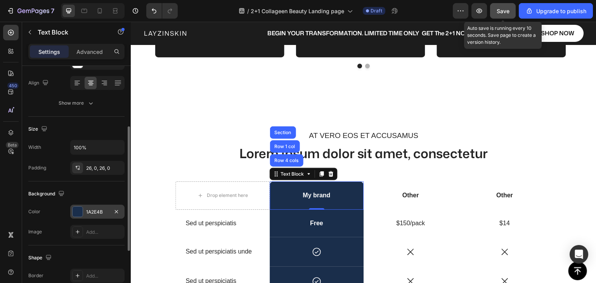
click at [76, 207] on div at bounding box center [78, 212] width 10 height 10
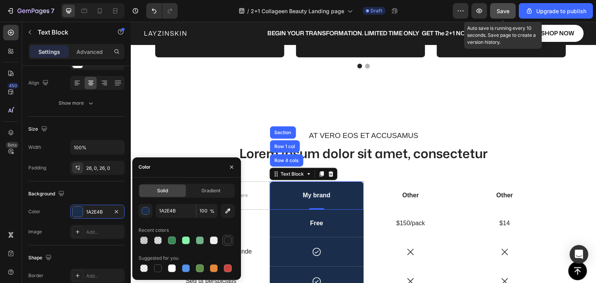
click at [226, 242] on div at bounding box center [228, 241] width 8 height 8
type input "1C1C1C"
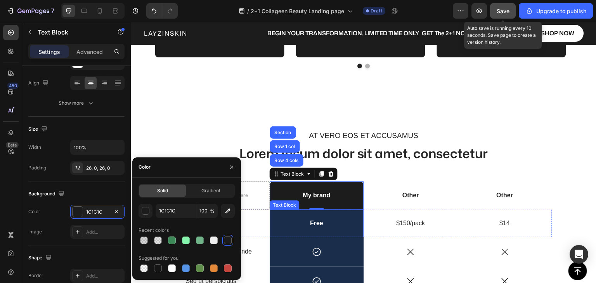
click at [284, 228] on div "Free" at bounding box center [317, 224] width 94 height 28
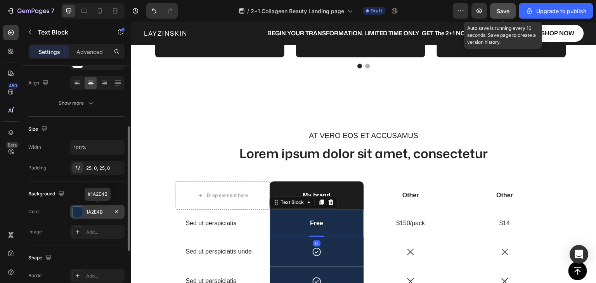
click at [87, 207] on div "1A2E4B" at bounding box center [97, 212] width 54 height 14
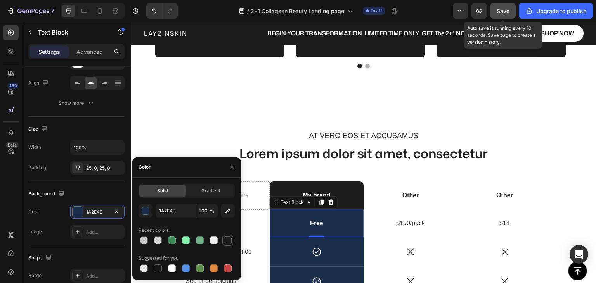
click at [231, 240] on div at bounding box center [228, 241] width 8 height 8
type input "1C1C1C"
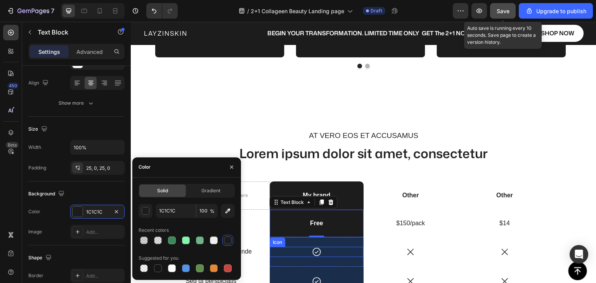
click at [284, 254] on div "Icon" at bounding box center [317, 252] width 94 height 10
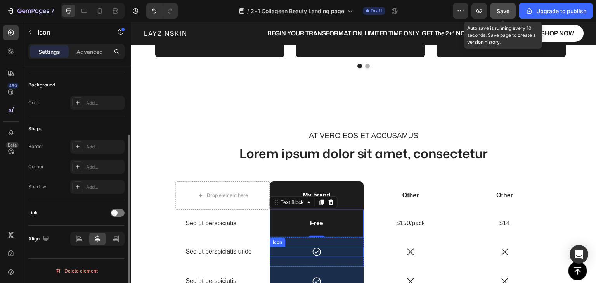
scroll to position [0, 0]
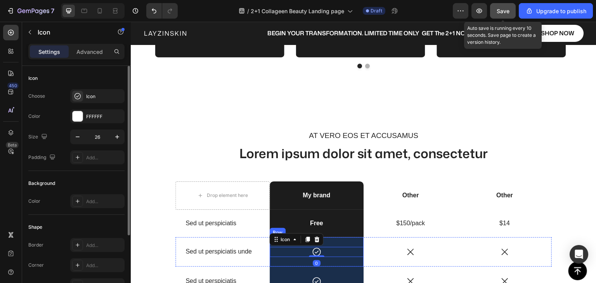
click at [282, 260] on div "Icon 0 Row" at bounding box center [317, 251] width 94 height 29
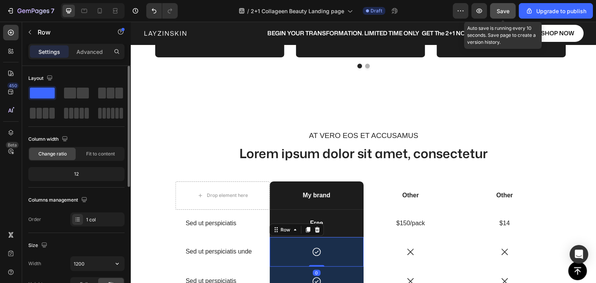
scroll to position [78, 0]
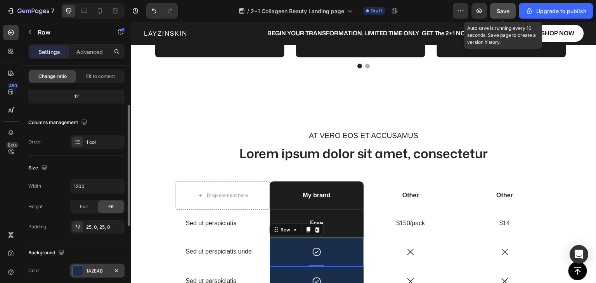
click at [89, 266] on div "1A2E4B" at bounding box center [97, 271] width 54 height 14
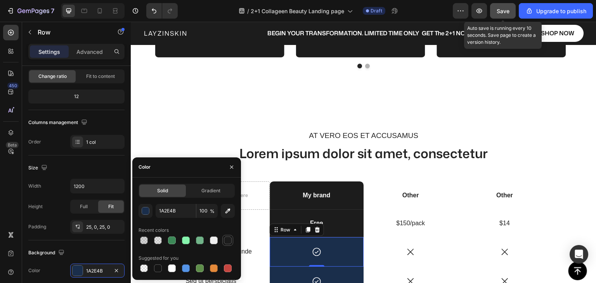
click at [228, 238] on div at bounding box center [228, 241] width 8 height 8
type input "1C1C1C"
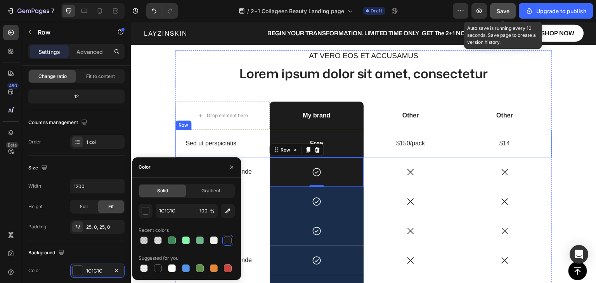
scroll to position [1982, 0]
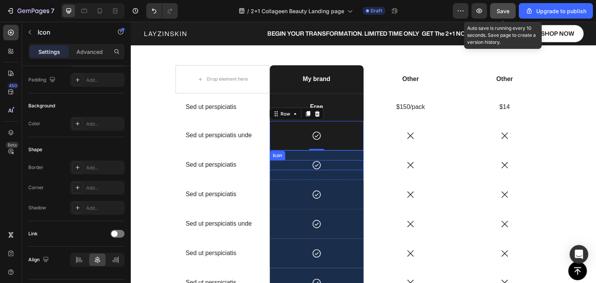
click at [289, 167] on div "Icon" at bounding box center [317, 165] width 94 height 10
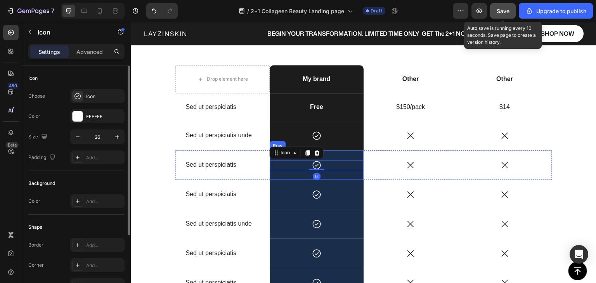
click at [289, 175] on div "Icon 0 Row" at bounding box center [317, 164] width 94 height 29
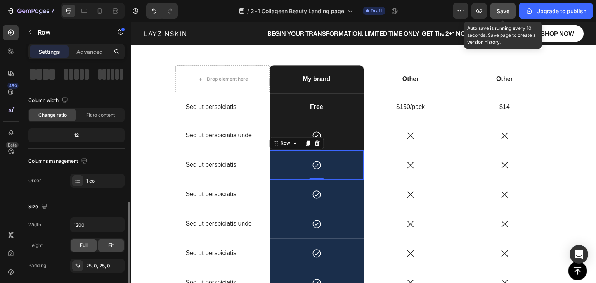
scroll to position [116, 0]
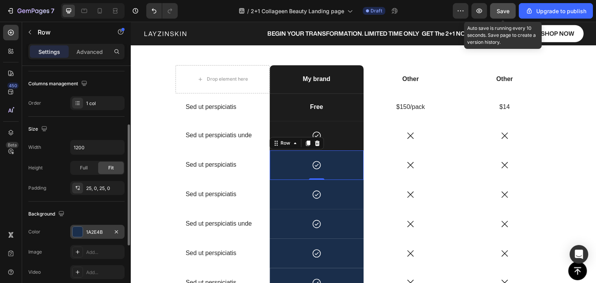
click at [91, 226] on div "1A2E4B" at bounding box center [97, 232] width 54 height 14
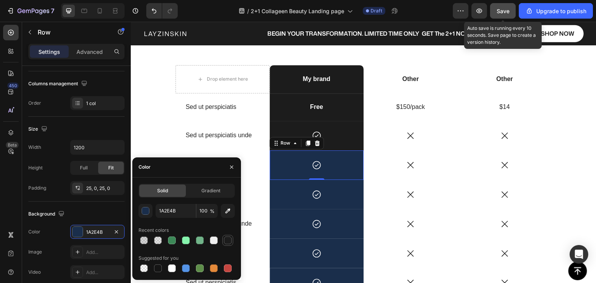
click at [228, 242] on div at bounding box center [228, 241] width 8 height 8
type input "1C1C1C"
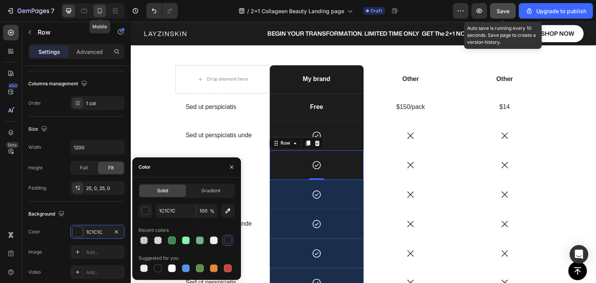
click at [98, 11] on icon at bounding box center [100, 10] width 4 height 5
type input "100%"
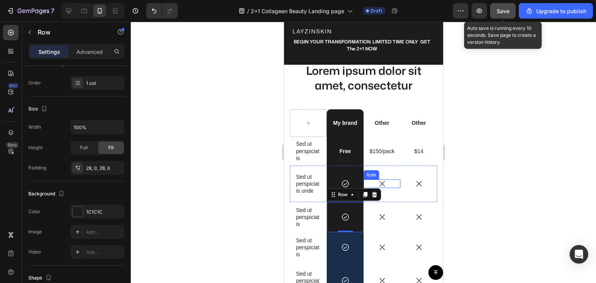
scroll to position [1961, 0]
click at [357, 93] on h2 "Lorem ipsum dolor sit amet, consectetur" at bounding box center [362, 77] width 147 height 31
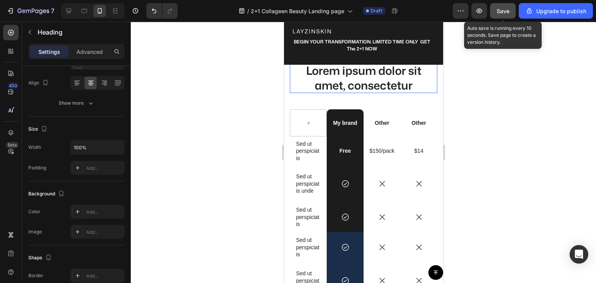
click at [357, 93] on h2 "Lorem ipsum dolor sit amet, consectetur" at bounding box center [362, 77] width 147 height 31
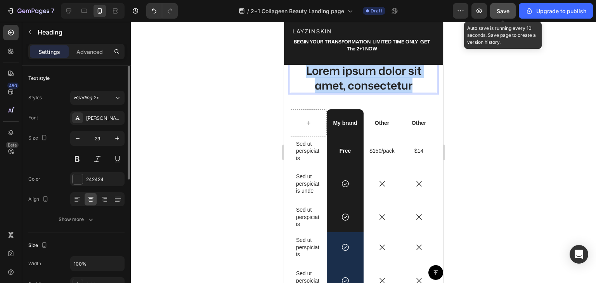
click at [357, 92] on p "Lorem ipsum dolor sit amet, consectetur" at bounding box center [363, 77] width 146 height 29
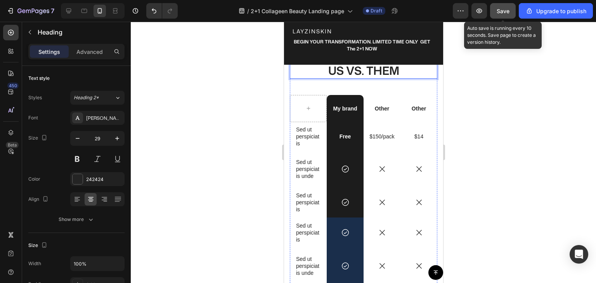
click at [383, 59] on p "At vero eos et accusamus" at bounding box center [363, 54] width 146 height 9
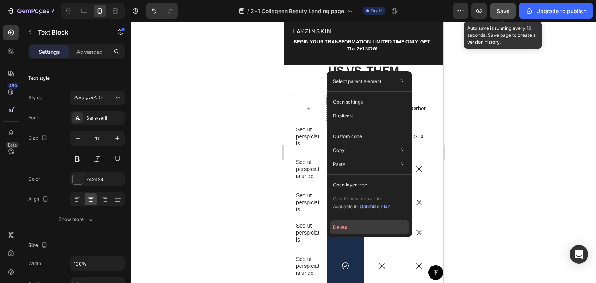
drag, startPoint x: 343, startPoint y: 227, endPoint x: 60, endPoint y: 199, distance: 284.8
click at [343, 227] on button "Delete" at bounding box center [369, 227] width 79 height 14
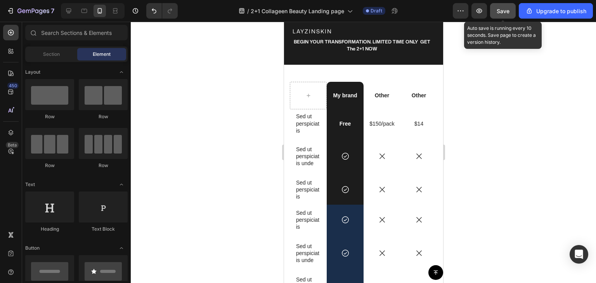
click at [501, 11] on span "Save" at bounding box center [502, 11] width 13 height 7
click at [68, 9] on icon at bounding box center [68, 11] width 5 height 5
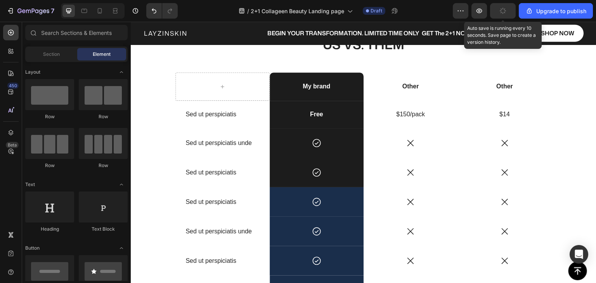
scroll to position [1954, 0]
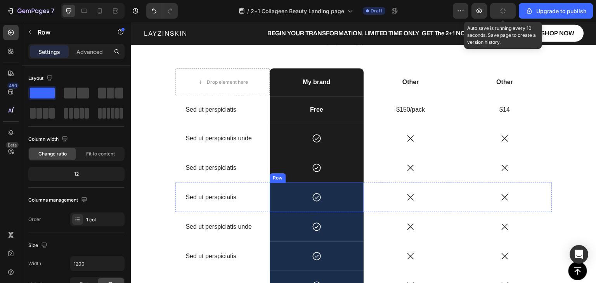
click at [281, 207] on div "Icon Row" at bounding box center [317, 197] width 94 height 29
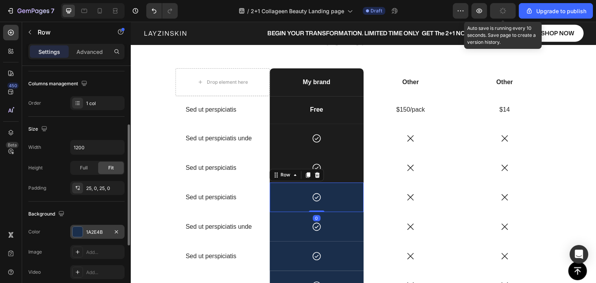
click at [91, 233] on div "1A2E4B" at bounding box center [97, 232] width 22 height 7
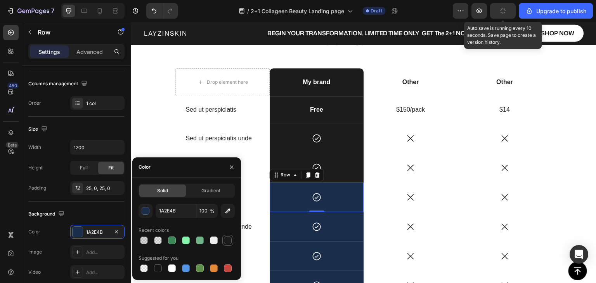
drag, startPoint x: 224, startPoint y: 240, endPoint x: 161, endPoint y: 213, distance: 68.1
click at [224, 240] on div at bounding box center [228, 241] width 8 height 8
type input "1C1C1C"
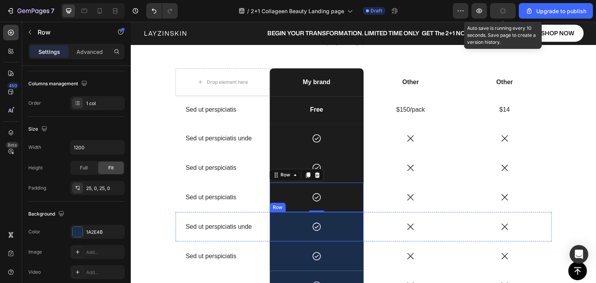
click at [293, 234] on div "Icon Row" at bounding box center [317, 226] width 94 height 29
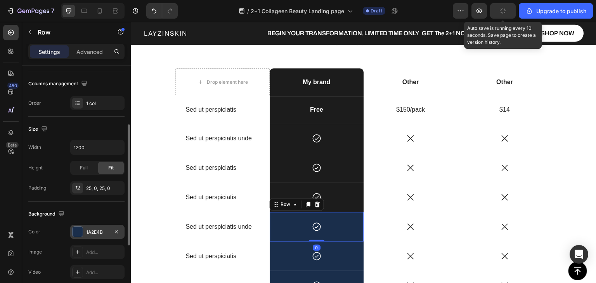
click at [108, 233] on div "1A2E4B" at bounding box center [97, 232] width 22 height 7
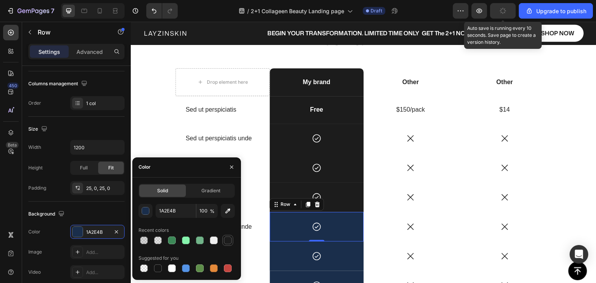
drag, startPoint x: 230, startPoint y: 240, endPoint x: 130, endPoint y: 228, distance: 100.4
click at [230, 240] on div at bounding box center [228, 241] width 8 height 8
type input "1C1C1C"
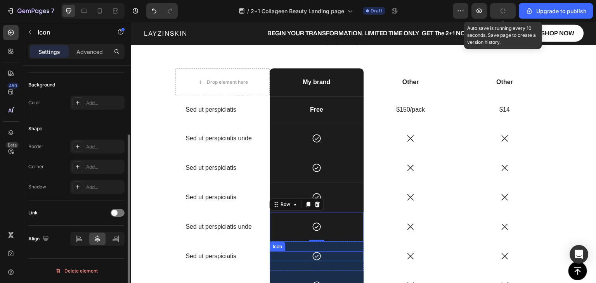
click at [281, 256] on div "Icon" at bounding box center [317, 256] width 94 height 10
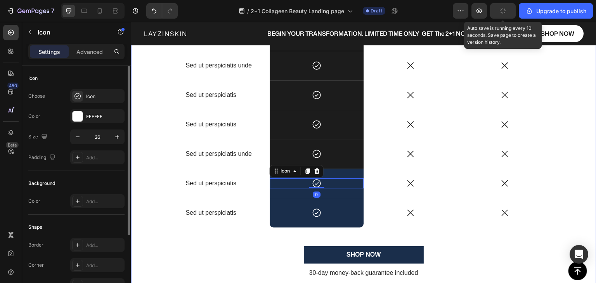
scroll to position [2070, 0]
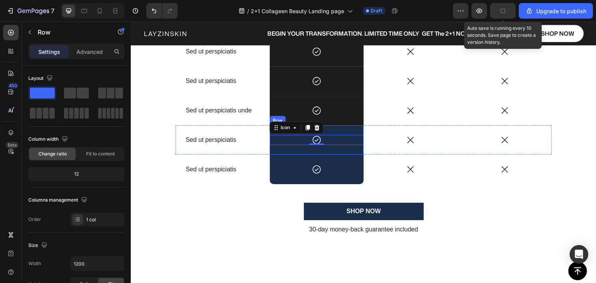
click at [289, 148] on div "Icon 0 Row" at bounding box center [317, 139] width 94 height 29
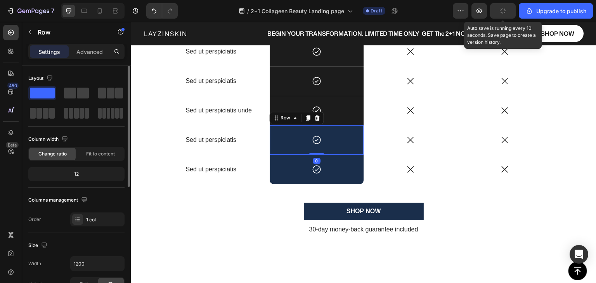
scroll to position [78, 0]
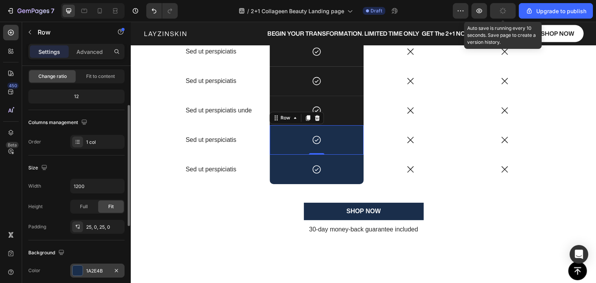
click at [83, 264] on div "1A2E4B" at bounding box center [97, 271] width 54 height 14
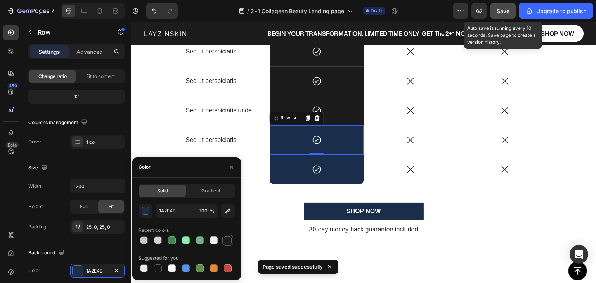
drag, startPoint x: 227, startPoint y: 239, endPoint x: 150, endPoint y: 181, distance: 96.1
click at [227, 239] on div at bounding box center [228, 241] width 8 height 8
type input "1C1C1C"
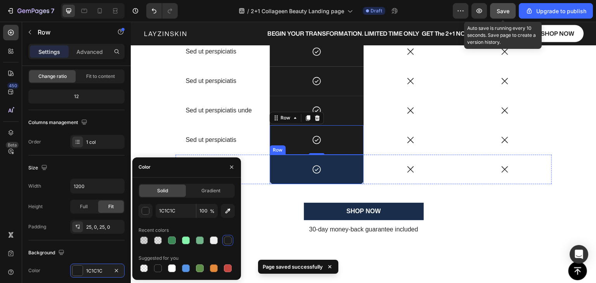
click at [290, 177] on div "Icon Row" at bounding box center [317, 169] width 94 height 29
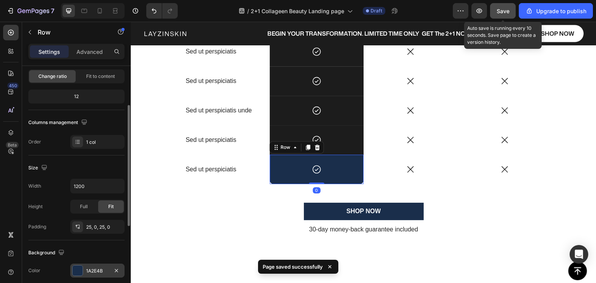
click at [91, 269] on div "1A2E4B" at bounding box center [97, 271] width 22 height 7
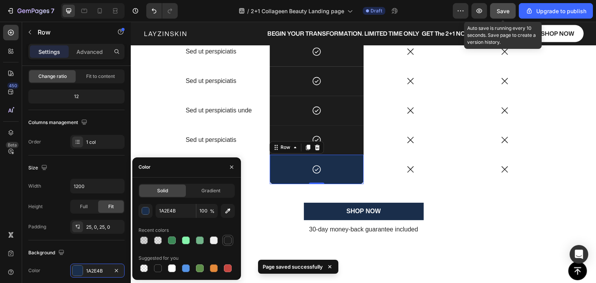
click at [228, 239] on div at bounding box center [228, 241] width 8 height 8
type input "1C1C1C"
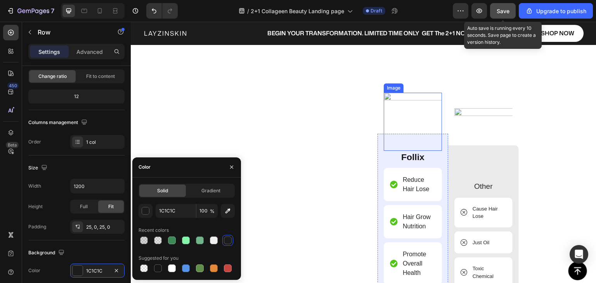
scroll to position [2226, 0]
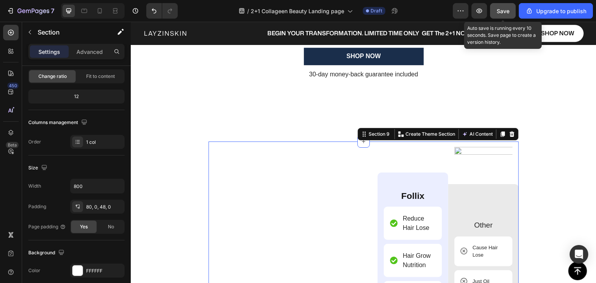
scroll to position [0, 0]
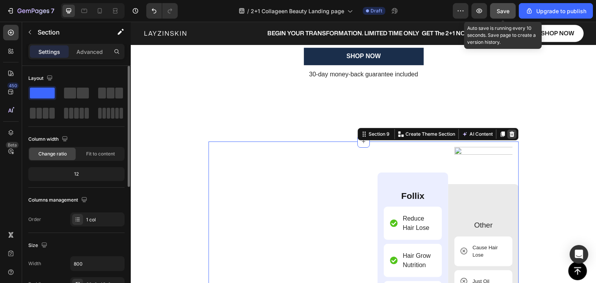
click at [510, 137] on icon at bounding box center [512, 133] width 5 height 5
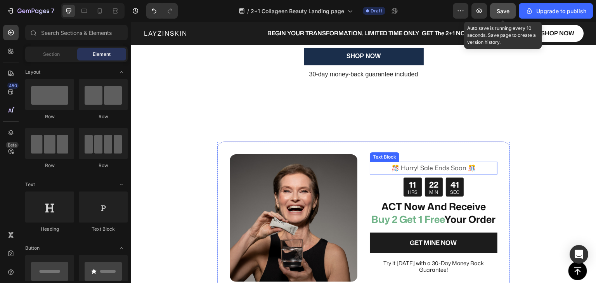
scroll to position [2148, 0]
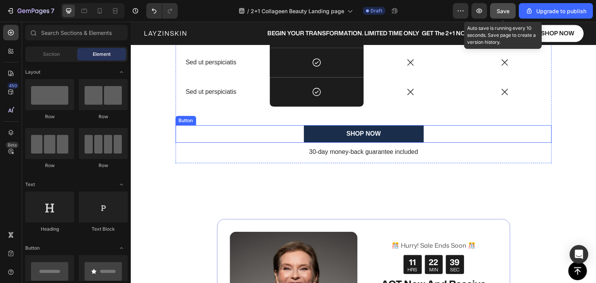
click at [430, 133] on div "SHOP NOW Button" at bounding box center [363, 133] width 376 height 17
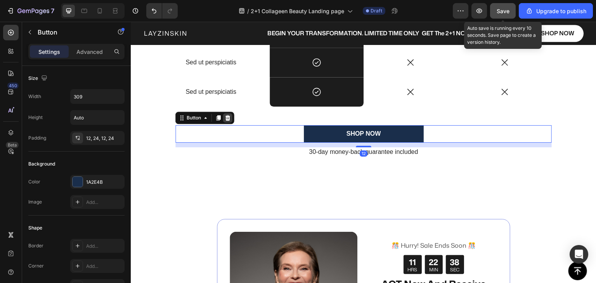
click at [225, 119] on icon at bounding box center [228, 118] width 6 height 6
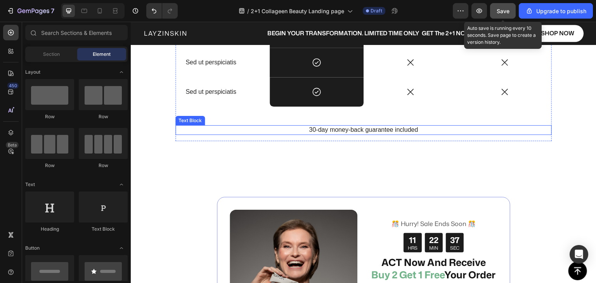
click at [301, 131] on p "30-day money-back guarantee included" at bounding box center [363, 130] width 375 height 8
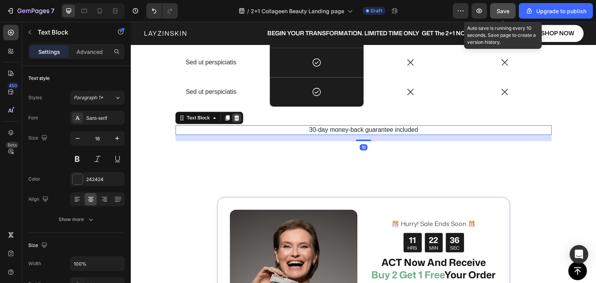
click at [234, 119] on icon at bounding box center [236, 117] width 5 height 5
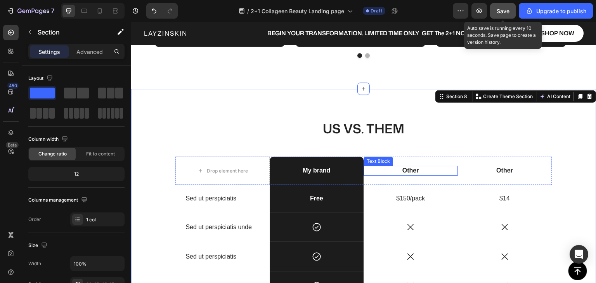
scroll to position [1915, 0]
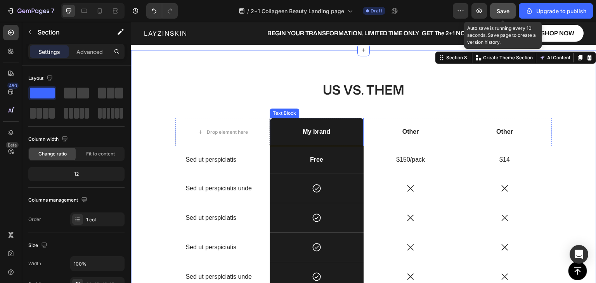
click at [309, 131] on p "My brand" at bounding box center [316, 132] width 93 height 8
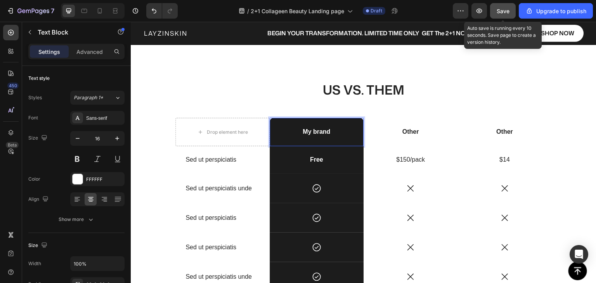
click at [311, 131] on p "My brand" at bounding box center [316, 132] width 93 height 8
click at [498, 14] on span "Save" at bounding box center [502, 11] width 13 height 7
